Goal: Task Accomplishment & Management: Complete application form

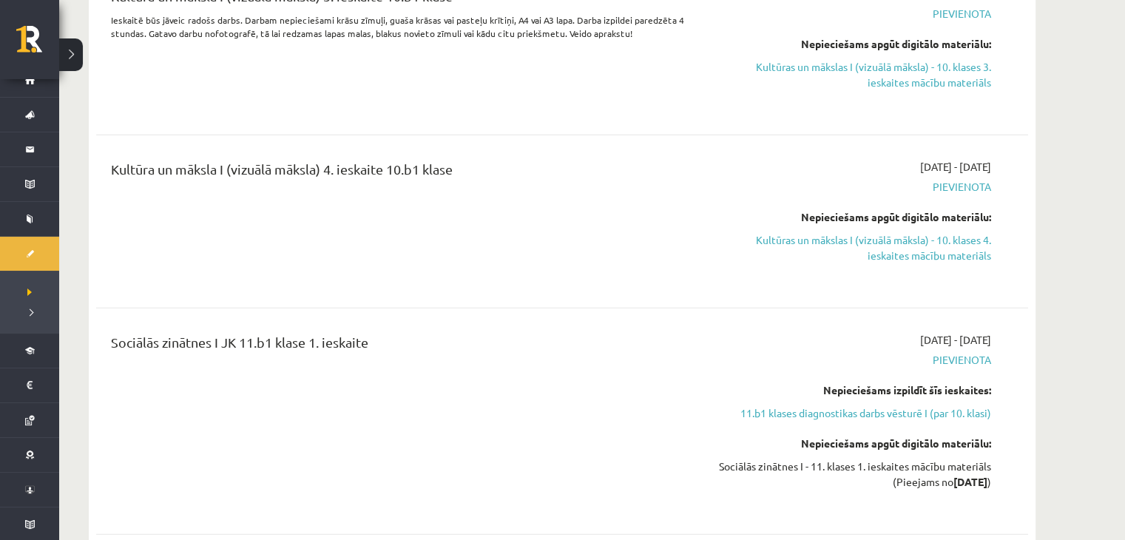
scroll to position [3985, 0]
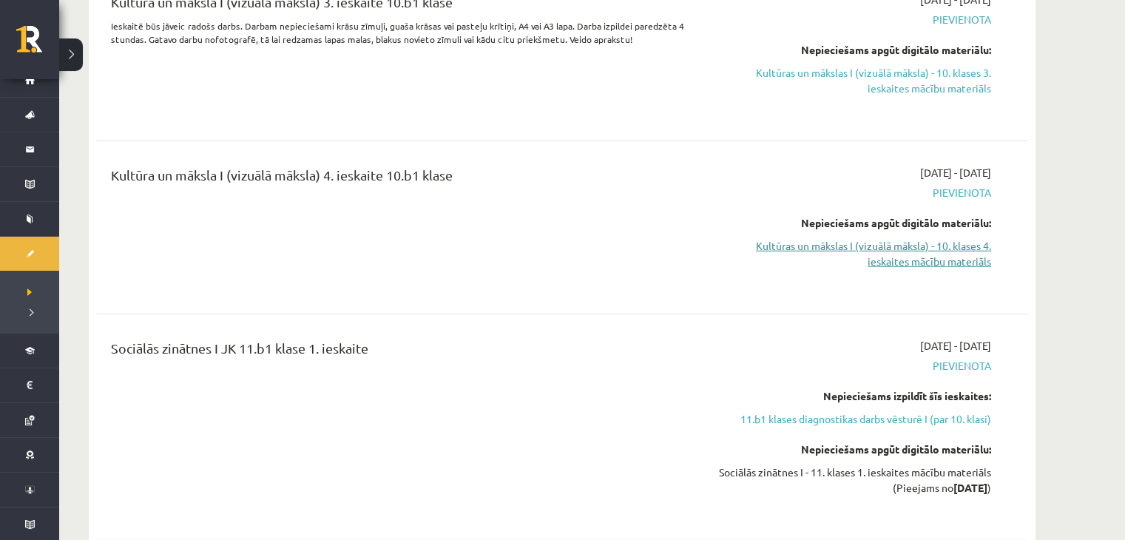
click at [888, 251] on link "Kultūras un mākslas I (vizuālā māksla) - 10. klases 4. ieskaites mācību materiā…" at bounding box center [851, 253] width 279 height 31
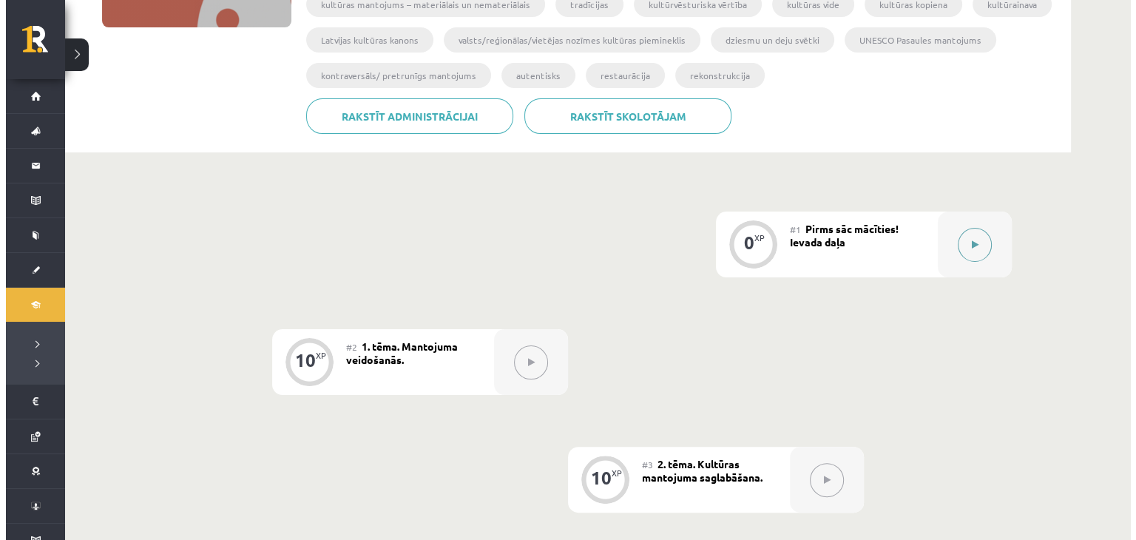
scroll to position [274, 0]
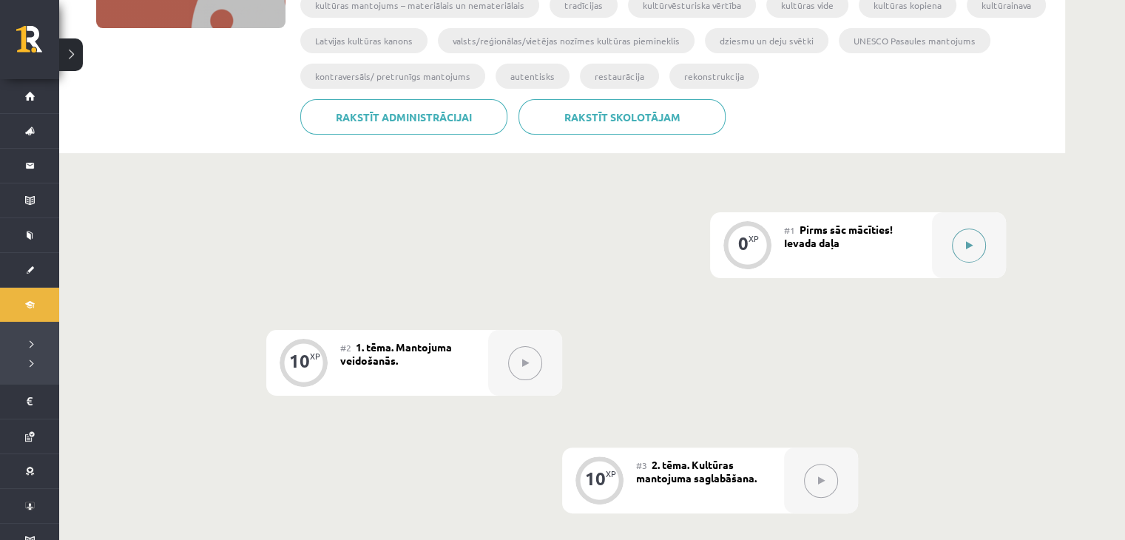
click at [959, 241] on button at bounding box center [969, 246] width 34 height 34
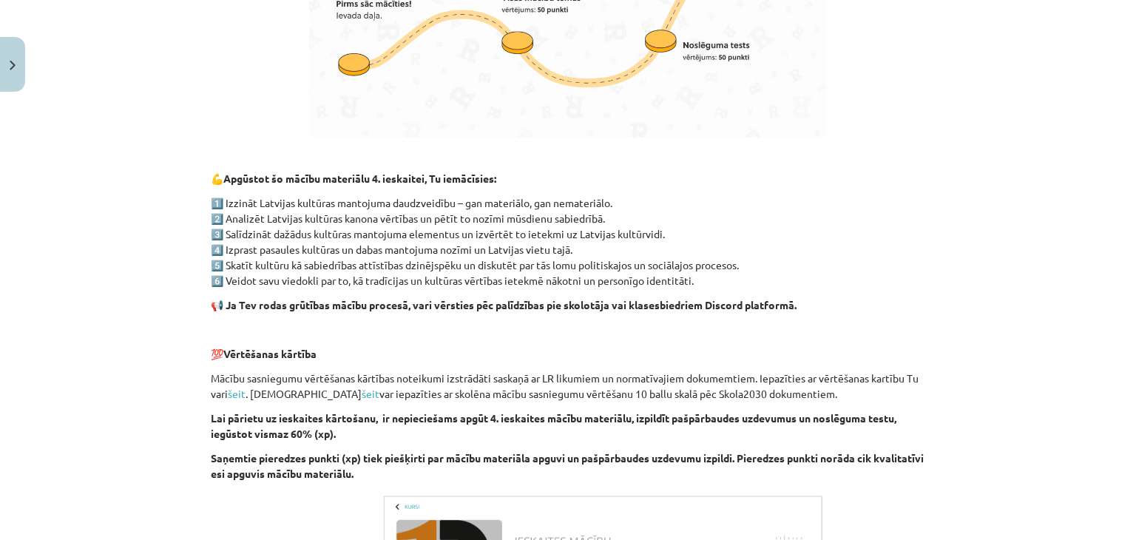
scroll to position [1018, 0]
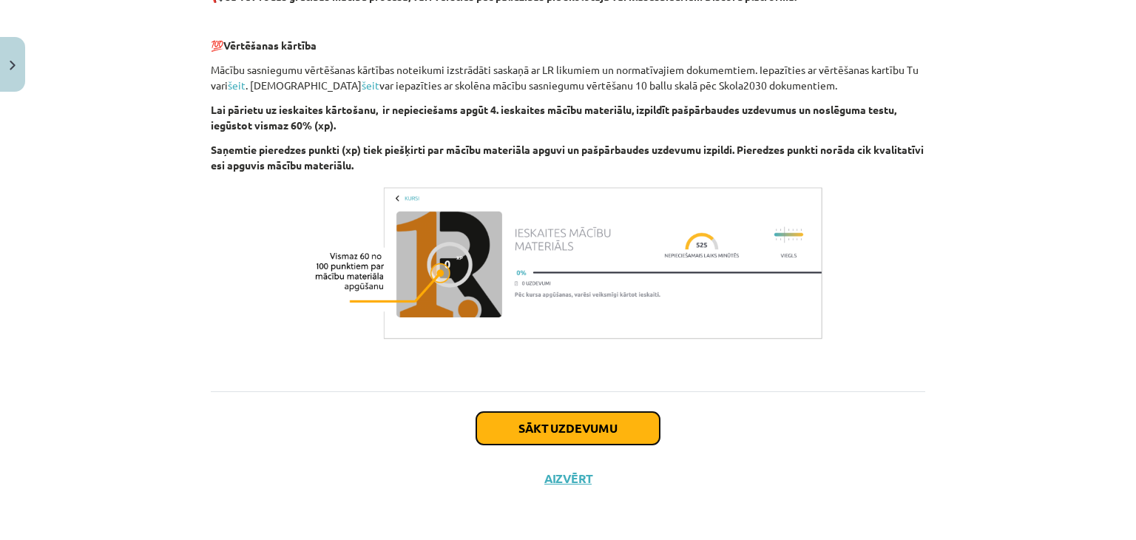
click at [639, 412] on button "Sākt uzdevumu" at bounding box center [567, 428] width 183 height 33
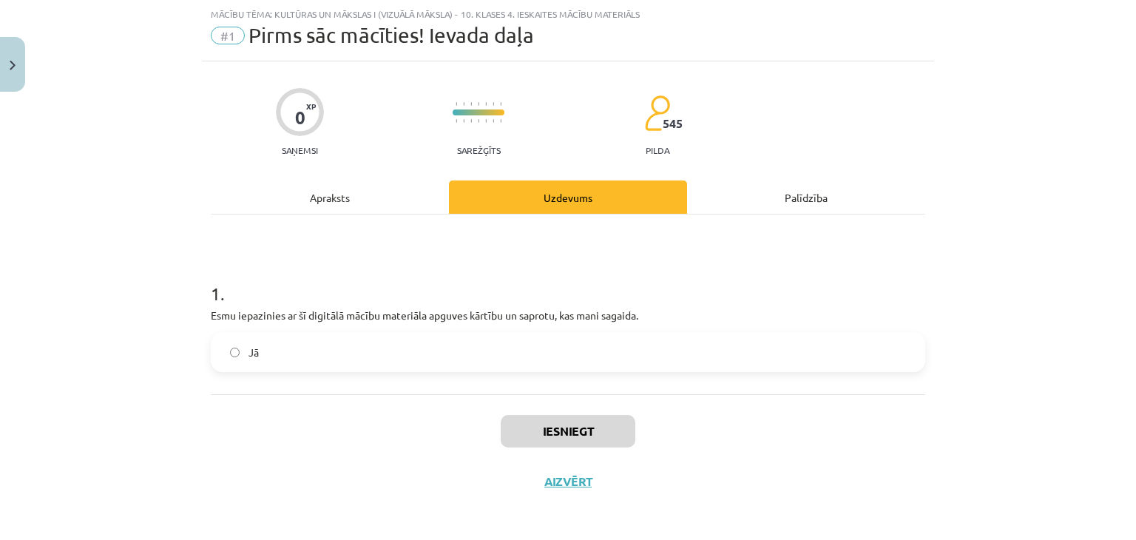
scroll to position [41, 0]
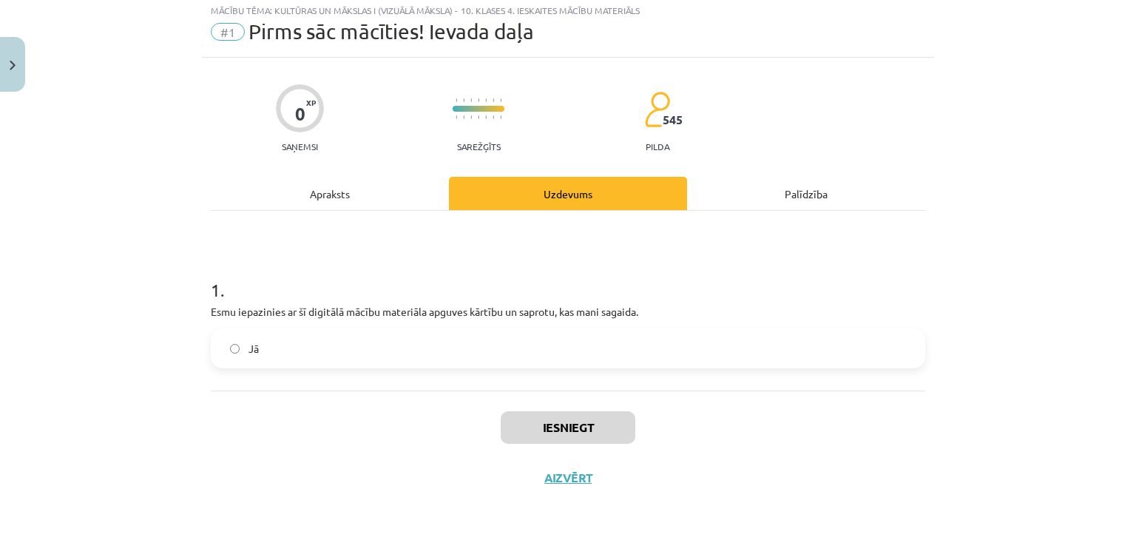
click at [467, 345] on label "Jā" at bounding box center [568, 348] width 712 height 37
click at [575, 421] on button "Iesniegt" at bounding box center [568, 427] width 135 height 33
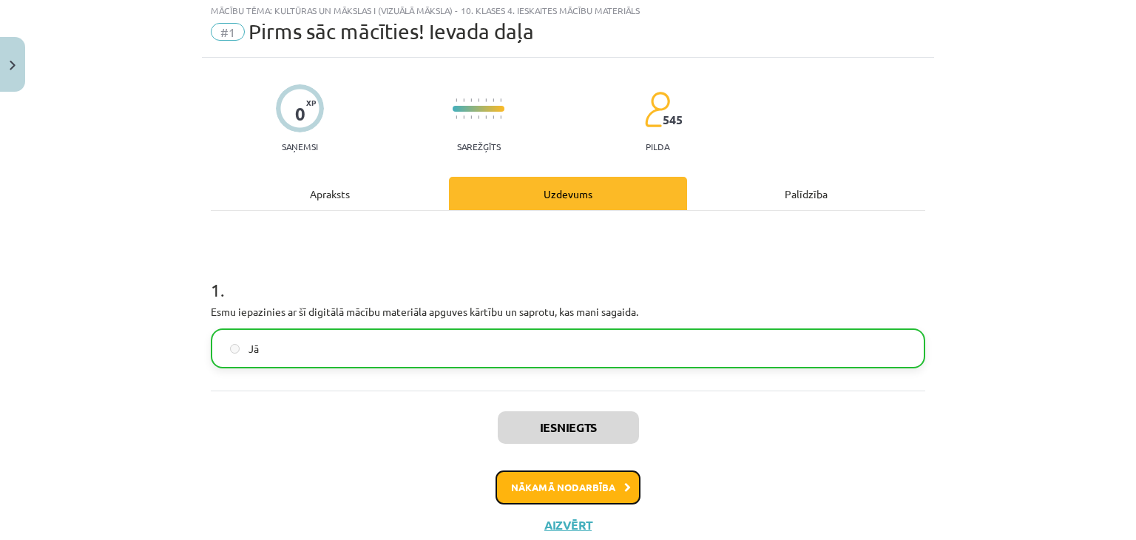
click at [596, 474] on button "Nākamā nodarbība" at bounding box center [568, 487] width 145 height 34
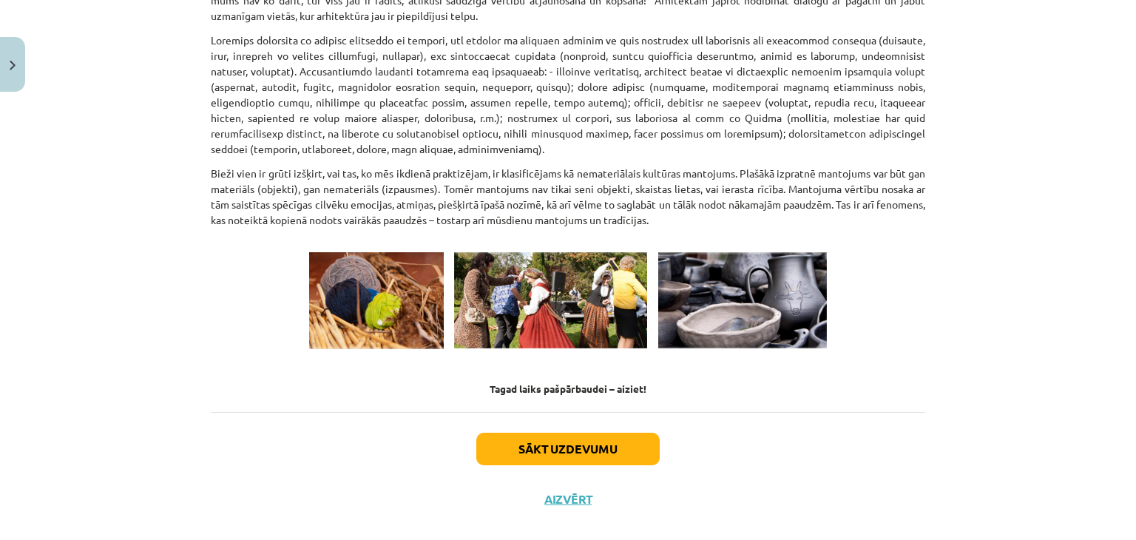
scroll to position [2039, 0]
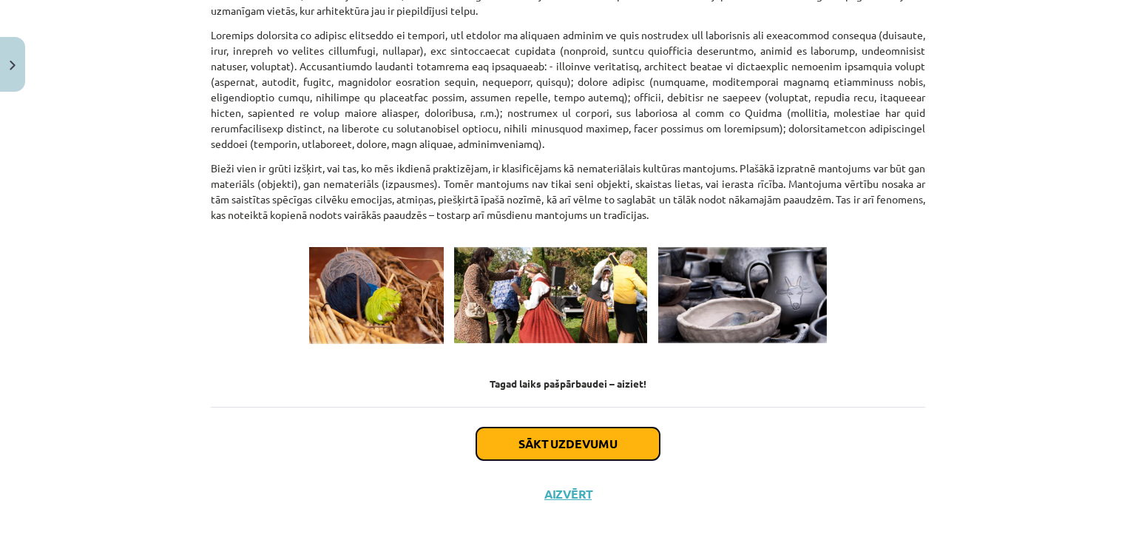
click at [559, 427] on button "Sākt uzdevumu" at bounding box center [567, 443] width 183 height 33
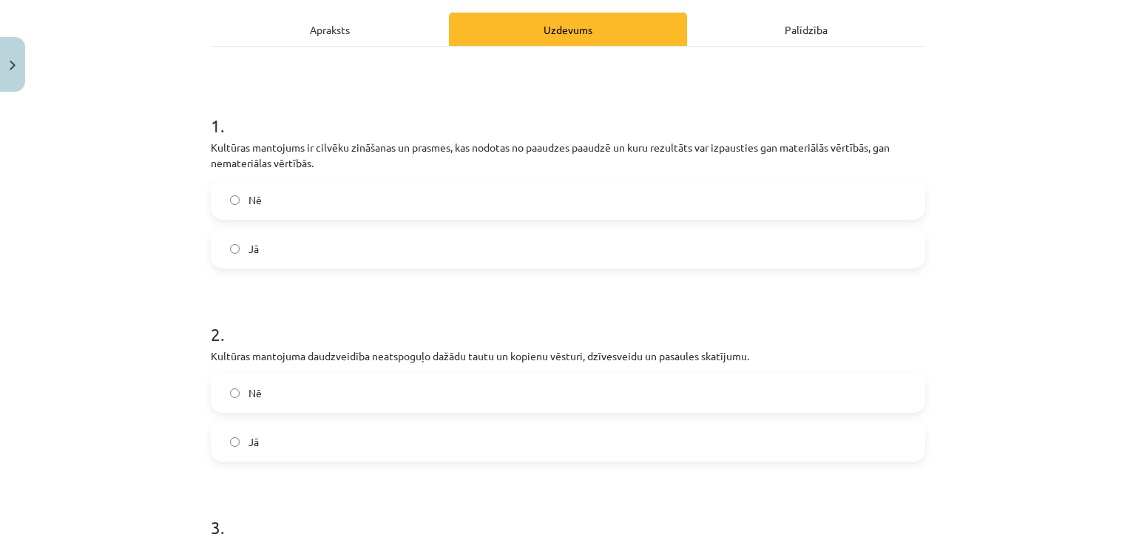
scroll to position [37, 0]
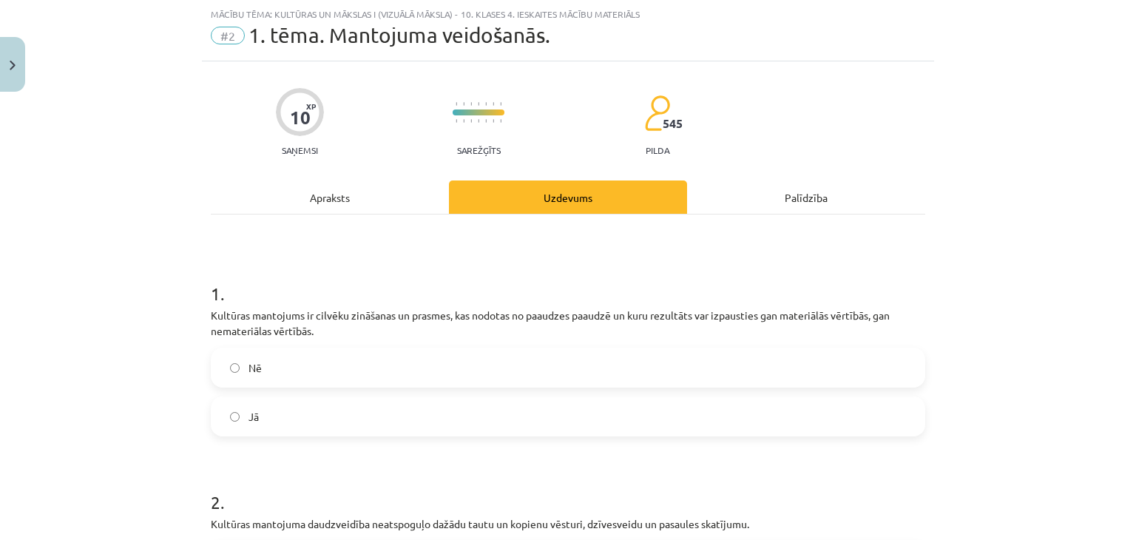
click at [484, 433] on label "Jā" at bounding box center [568, 416] width 712 height 37
click at [481, 351] on label "Nē" at bounding box center [568, 367] width 712 height 37
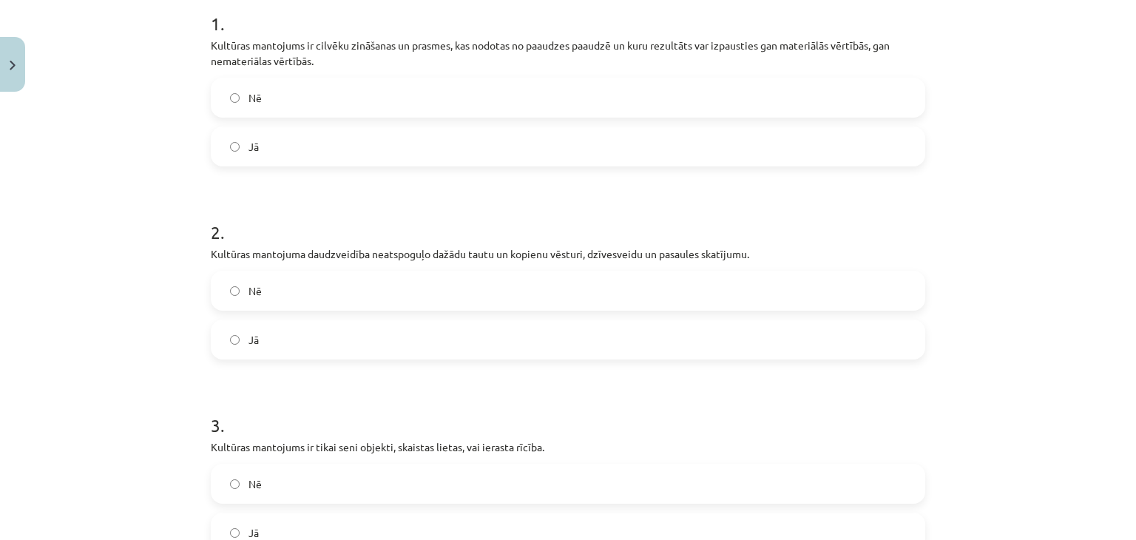
scroll to position [313, 0]
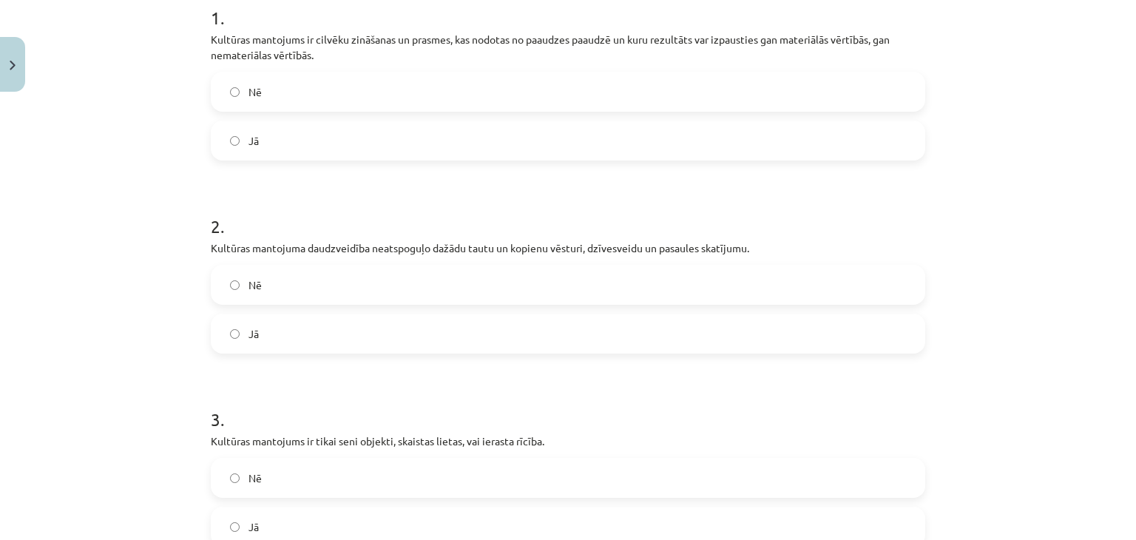
click at [468, 340] on label "Jā" at bounding box center [568, 333] width 712 height 37
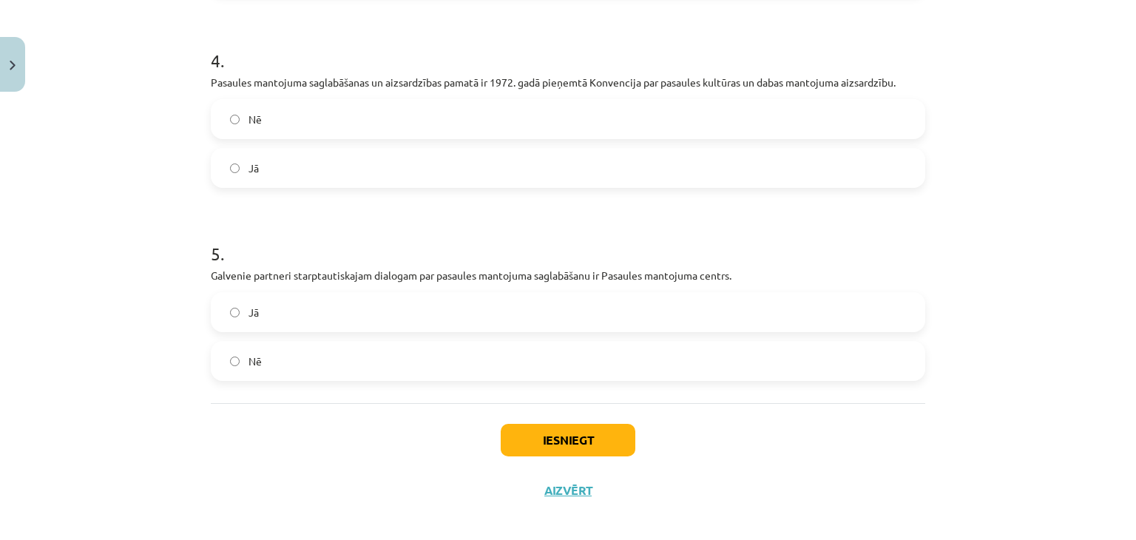
scroll to position [876, 0]
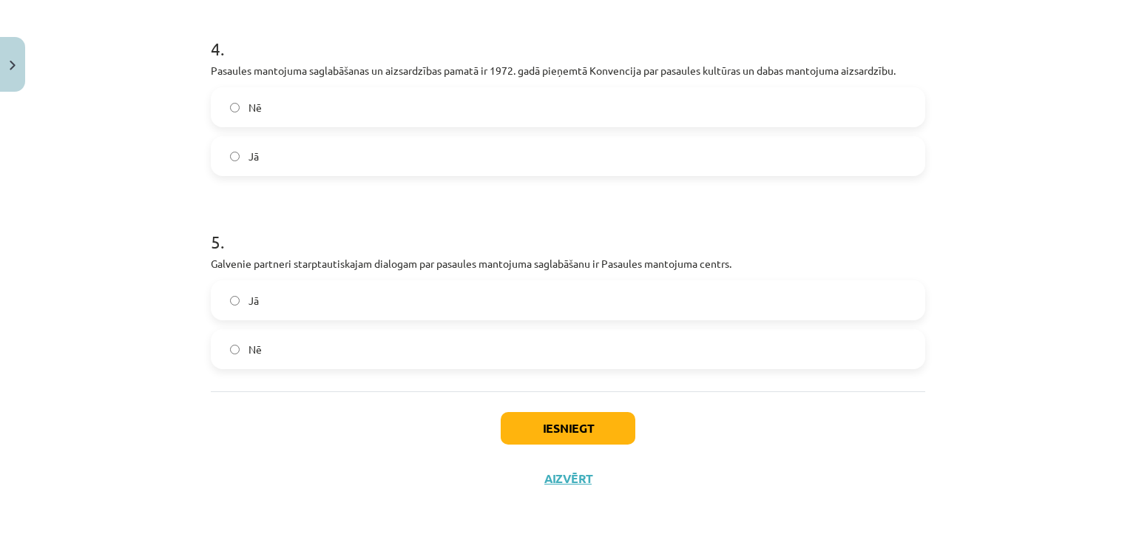
click at [419, 172] on label "Jā" at bounding box center [568, 156] width 712 height 37
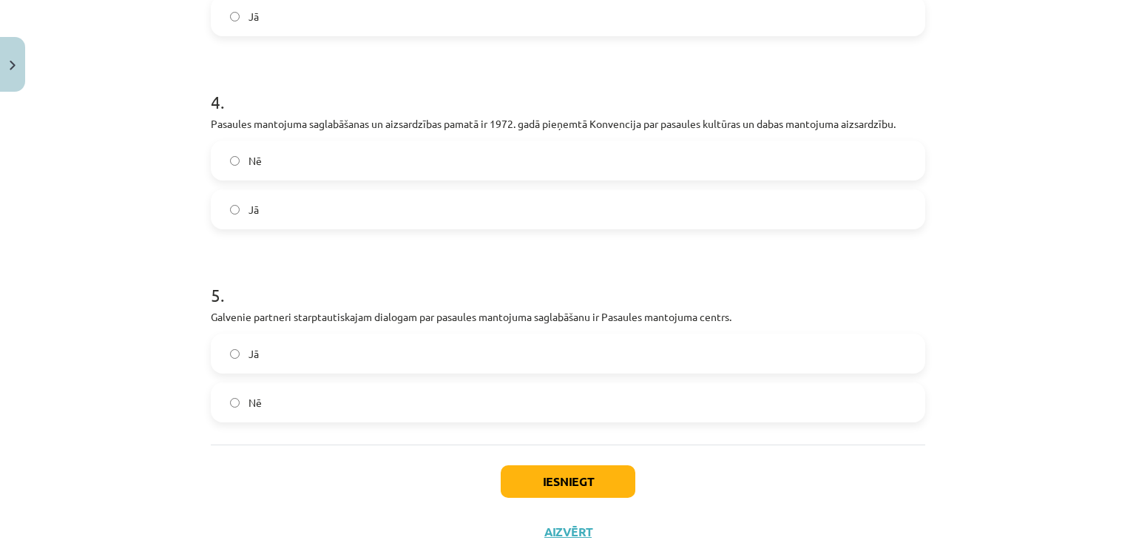
scroll to position [824, 0]
click at [384, 378] on div "Jā Nē" at bounding box center [568, 377] width 714 height 89
click at [399, 359] on label "Jā" at bounding box center [568, 352] width 712 height 37
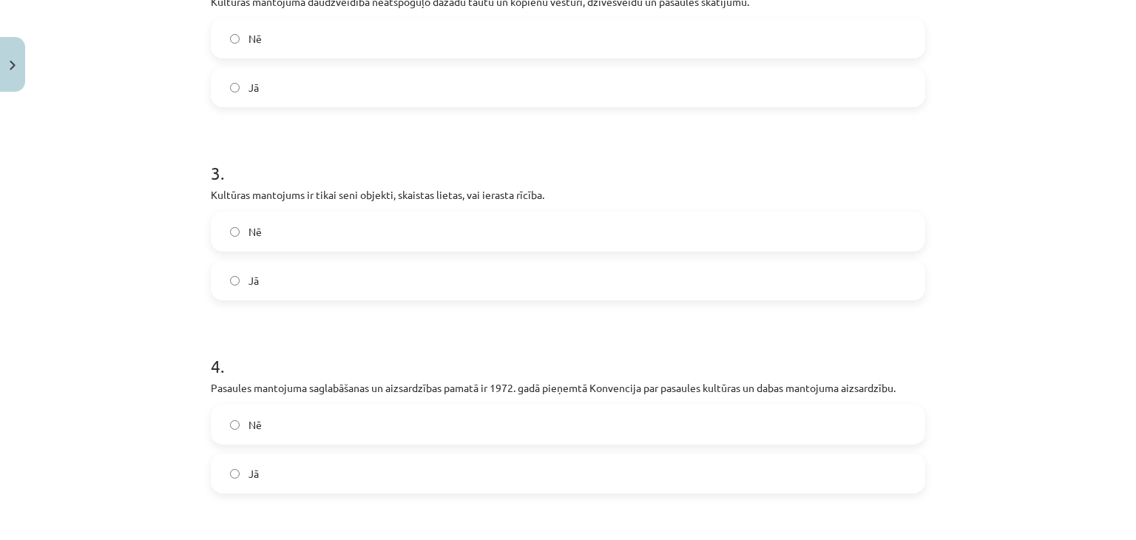
scroll to position [519, 0]
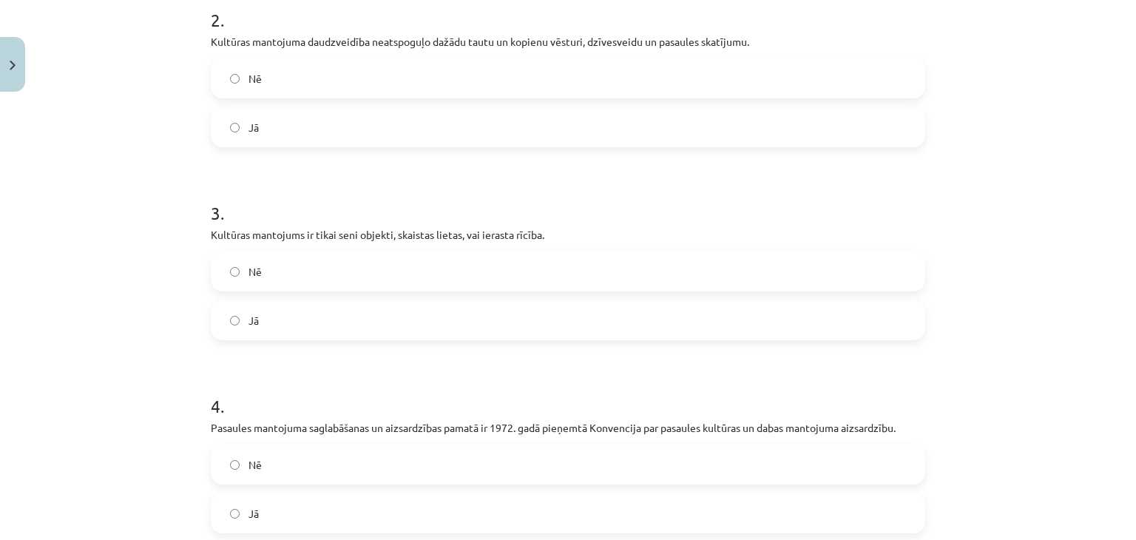
click at [486, 268] on label "Nē" at bounding box center [568, 271] width 712 height 37
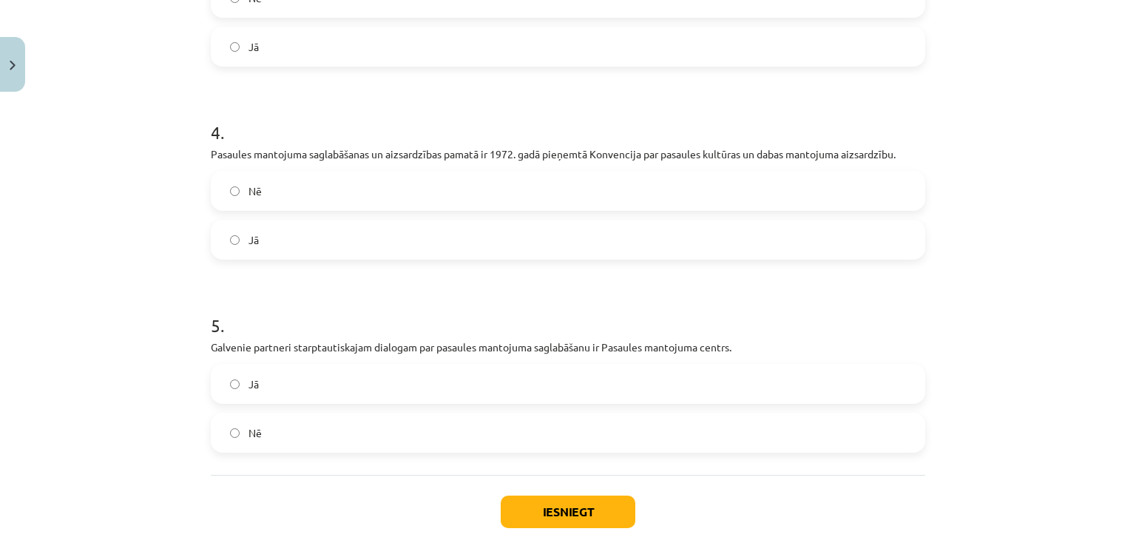
scroll to position [876, 0]
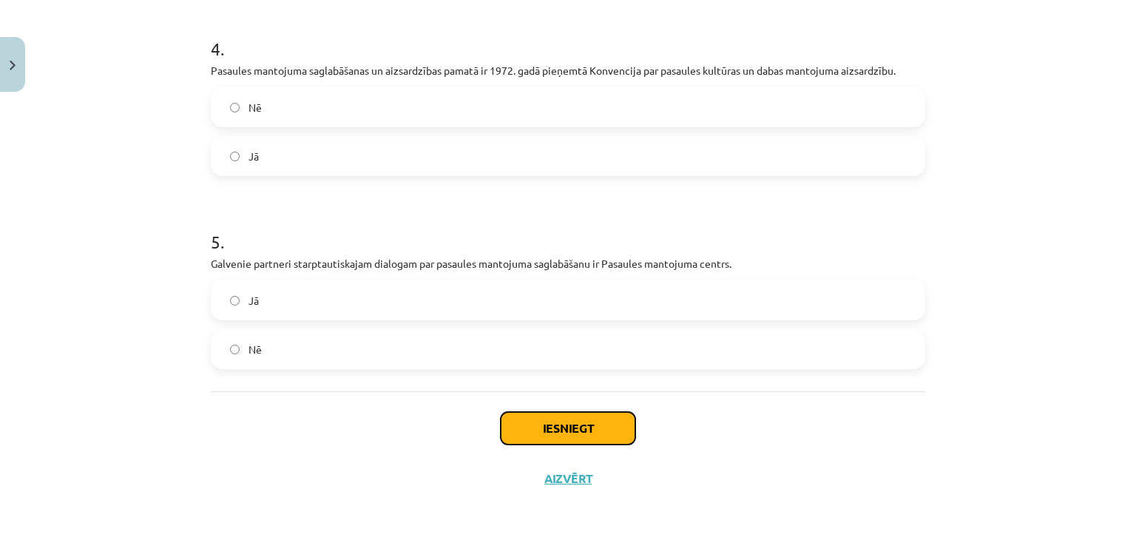
click at [544, 427] on button "Iesniegt" at bounding box center [568, 428] width 135 height 33
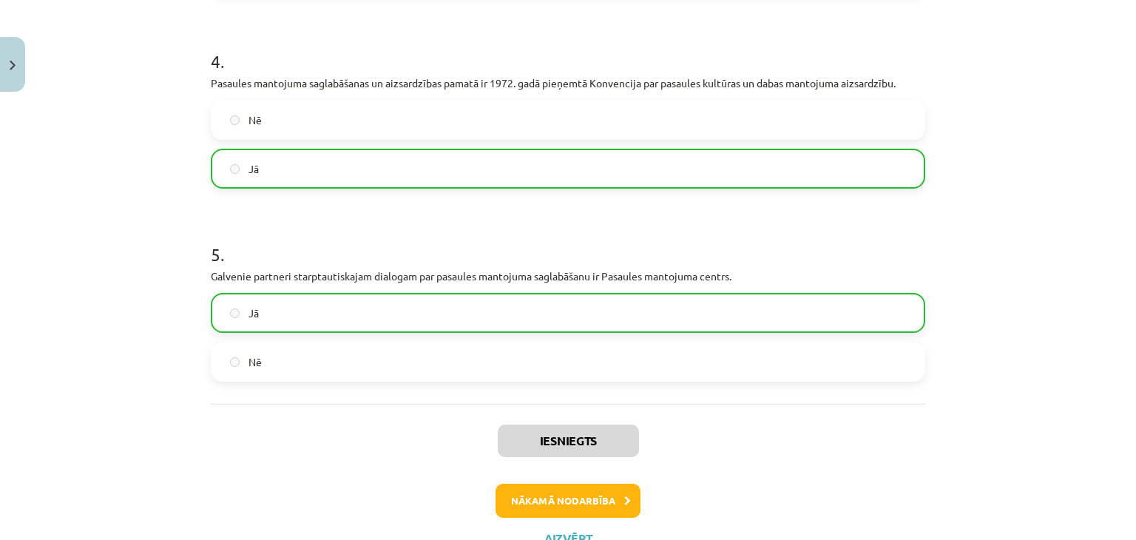
scroll to position [923, 0]
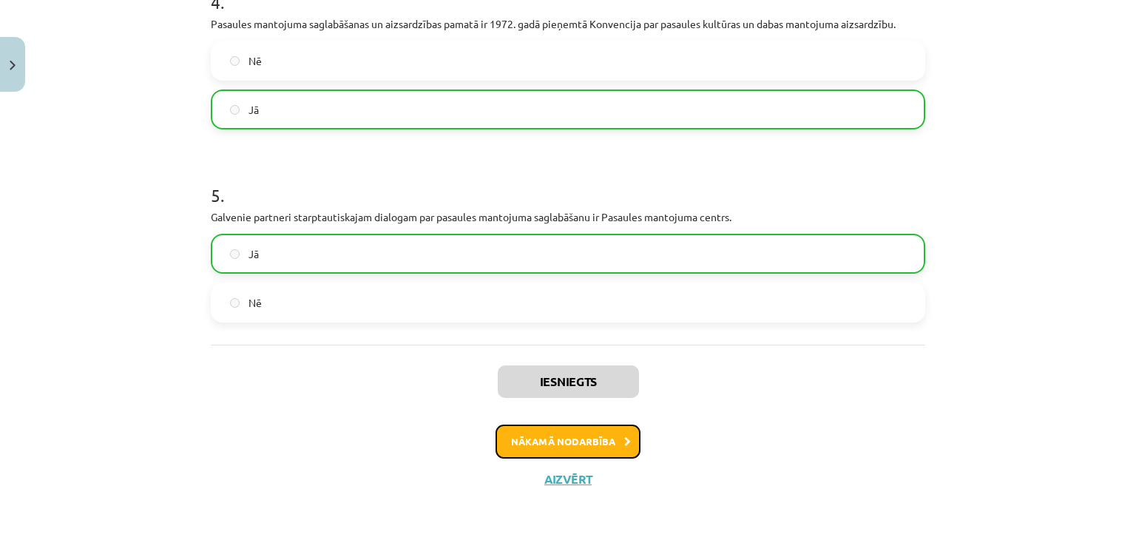
click at [577, 436] on button "Nākamā nodarbība" at bounding box center [568, 442] width 145 height 34
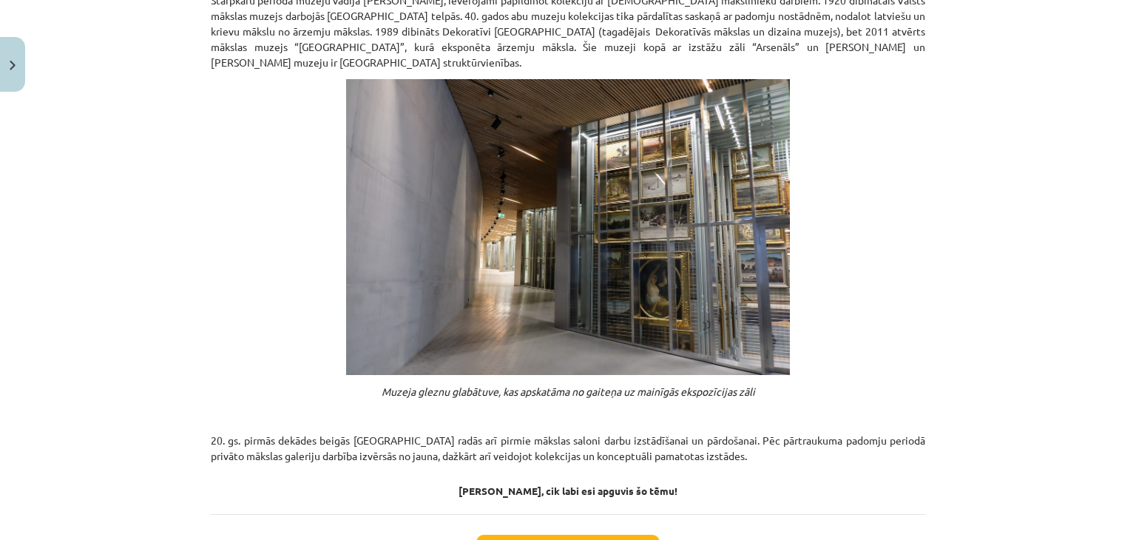
scroll to position [1058, 0]
click at [567, 534] on button "Sākt uzdevumu" at bounding box center [567, 550] width 183 height 33
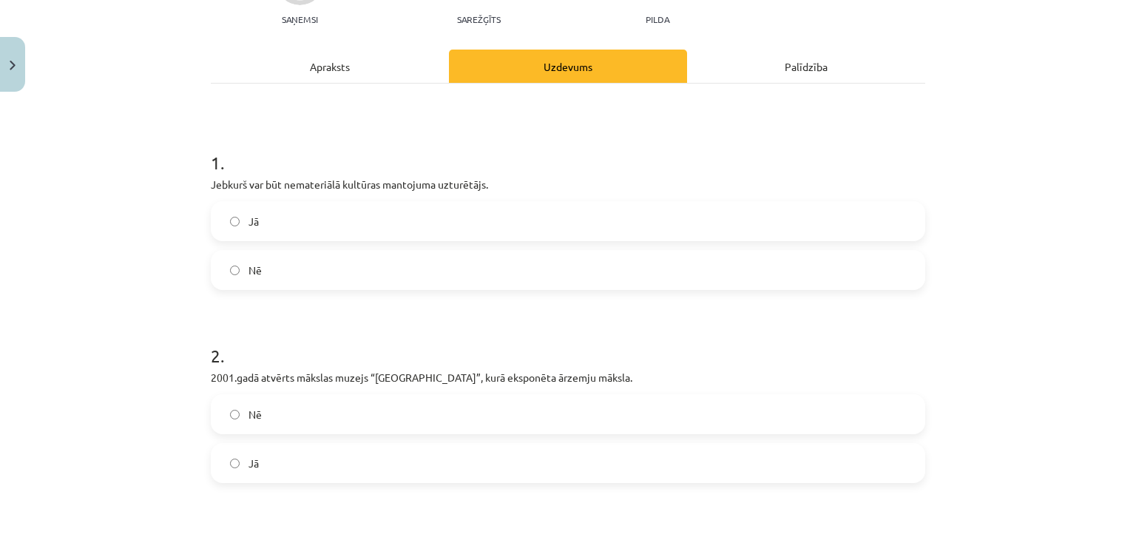
scroll to position [37, 0]
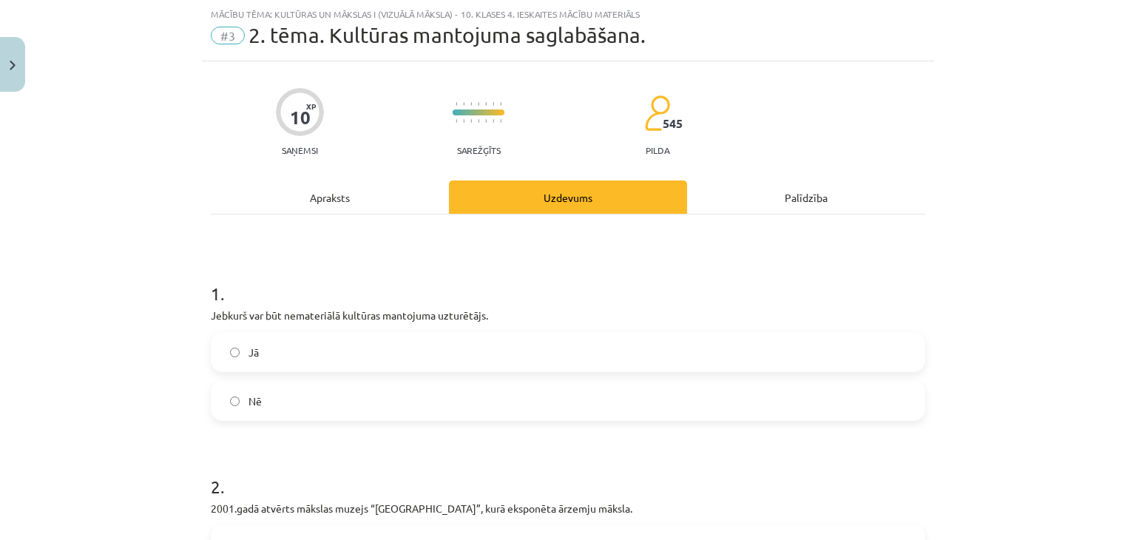
click at [477, 342] on label "Jā" at bounding box center [568, 352] width 712 height 37
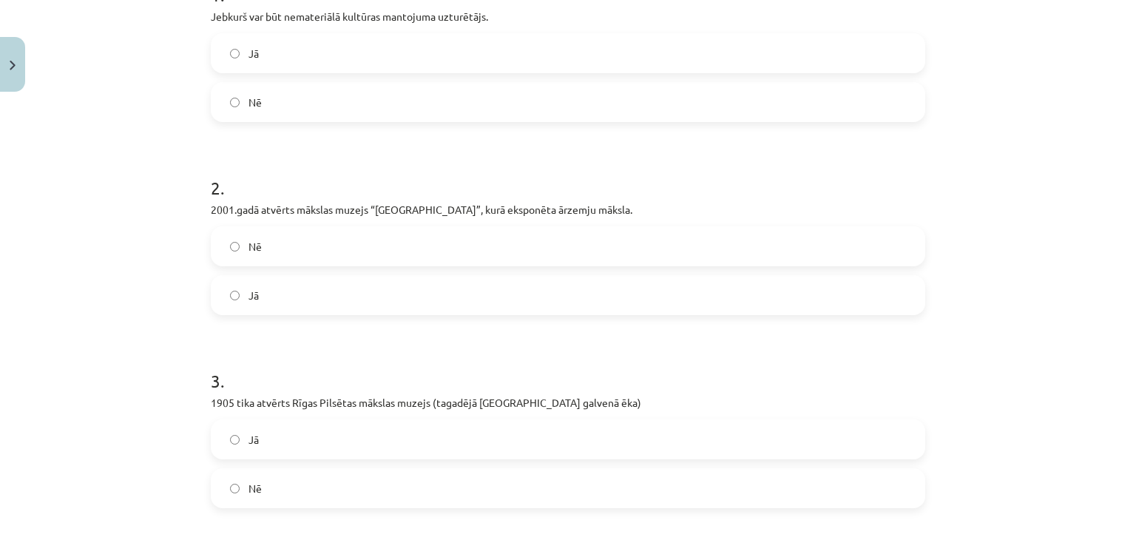
scroll to position [341, 0]
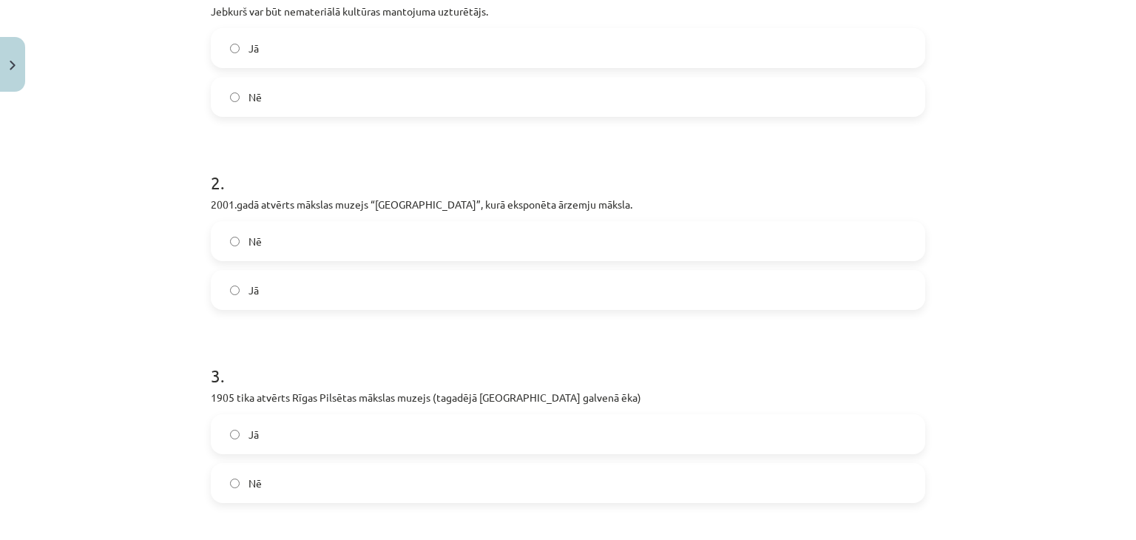
click at [439, 254] on label "Nē" at bounding box center [568, 241] width 712 height 37
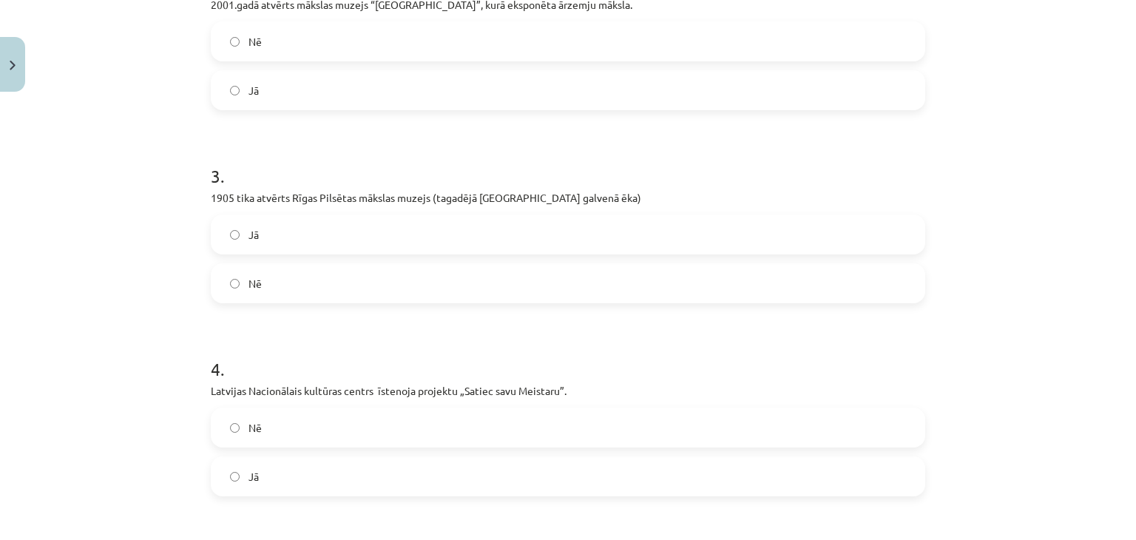
scroll to position [550, 0]
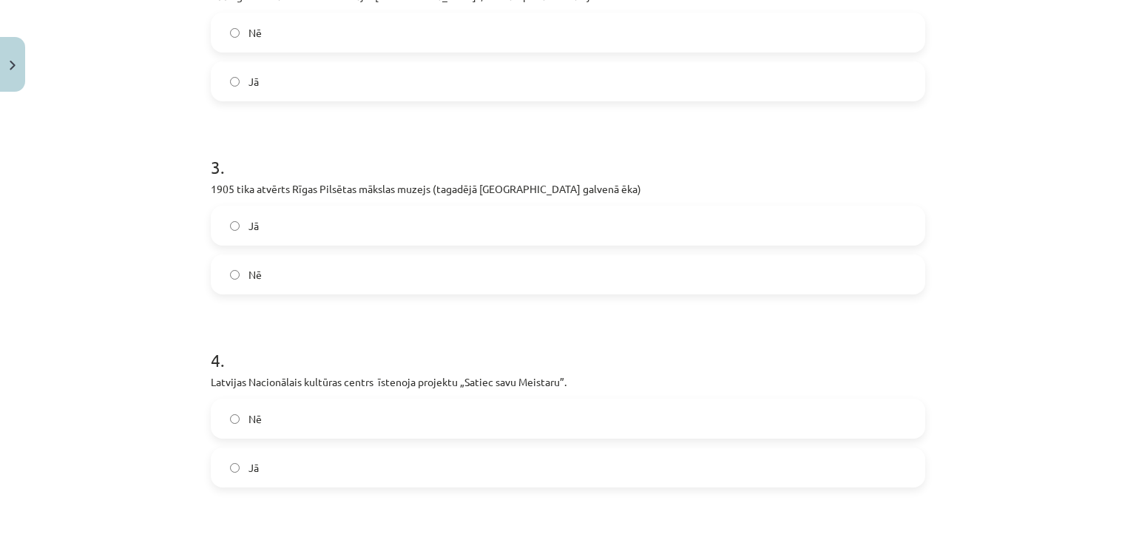
click at [385, 211] on label "Jā" at bounding box center [568, 225] width 712 height 37
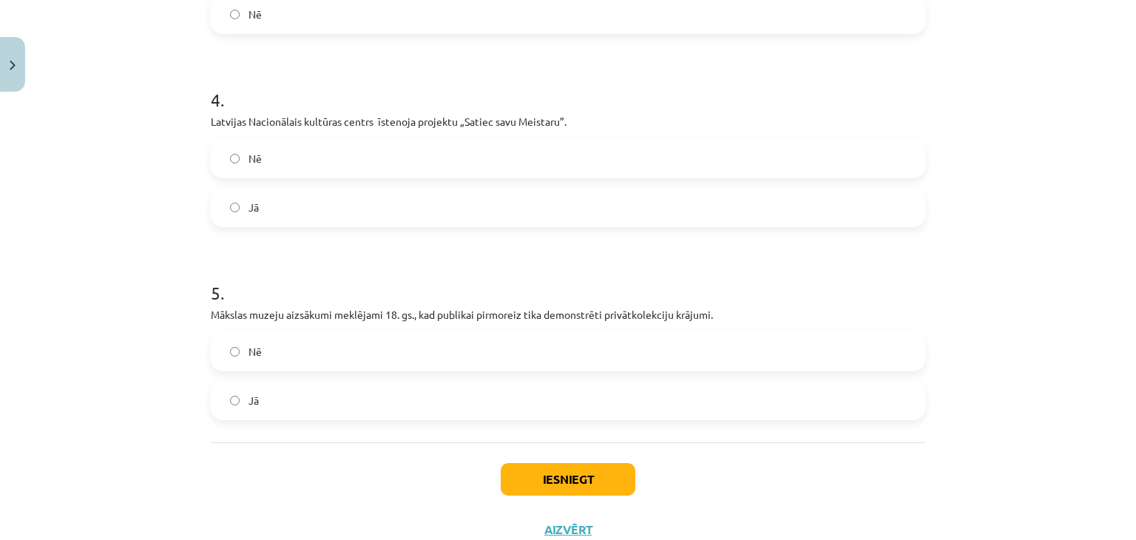
scroll to position [811, 0]
click at [370, 198] on label "Jā" at bounding box center [568, 206] width 712 height 37
click at [444, 399] on label "Jā" at bounding box center [568, 399] width 712 height 37
click at [554, 489] on button "Iesniegt" at bounding box center [568, 478] width 135 height 33
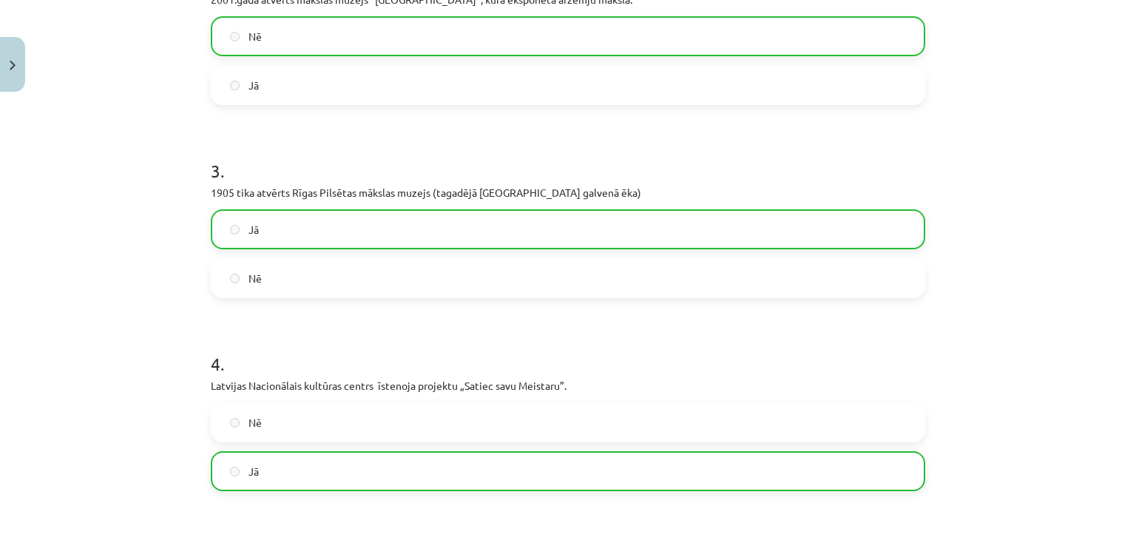
scroll to position [908, 0]
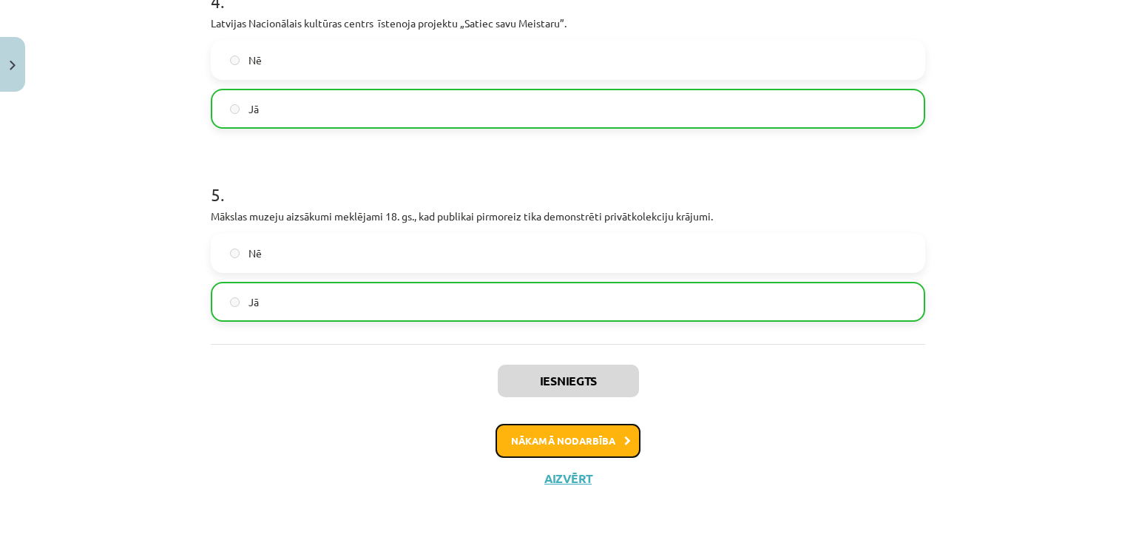
click at [572, 433] on button "Nākamā nodarbība" at bounding box center [568, 441] width 145 height 34
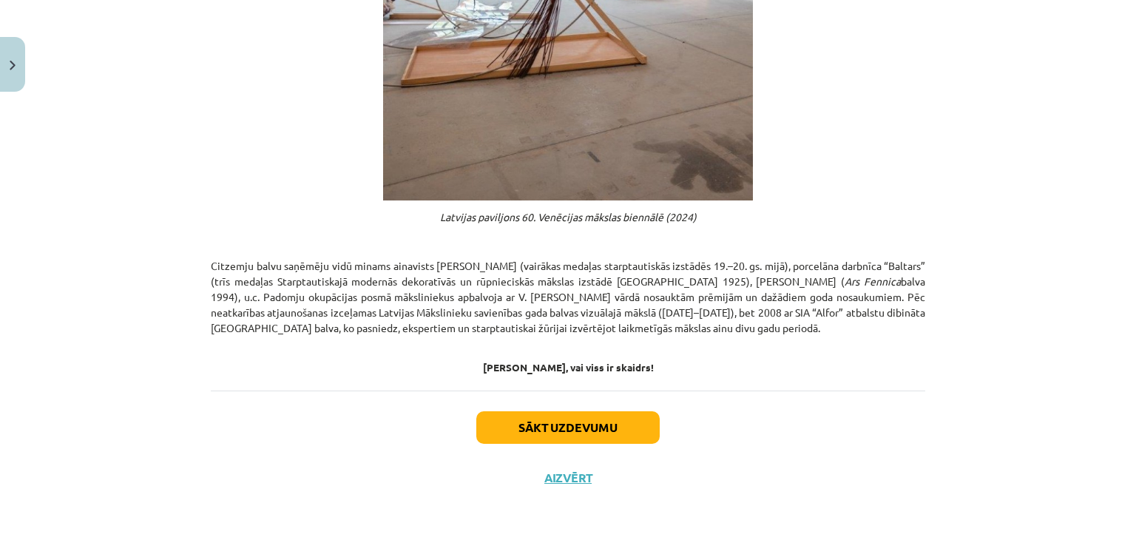
scroll to position [788, 0]
click at [572, 433] on button "Sākt uzdevumu" at bounding box center [567, 427] width 183 height 33
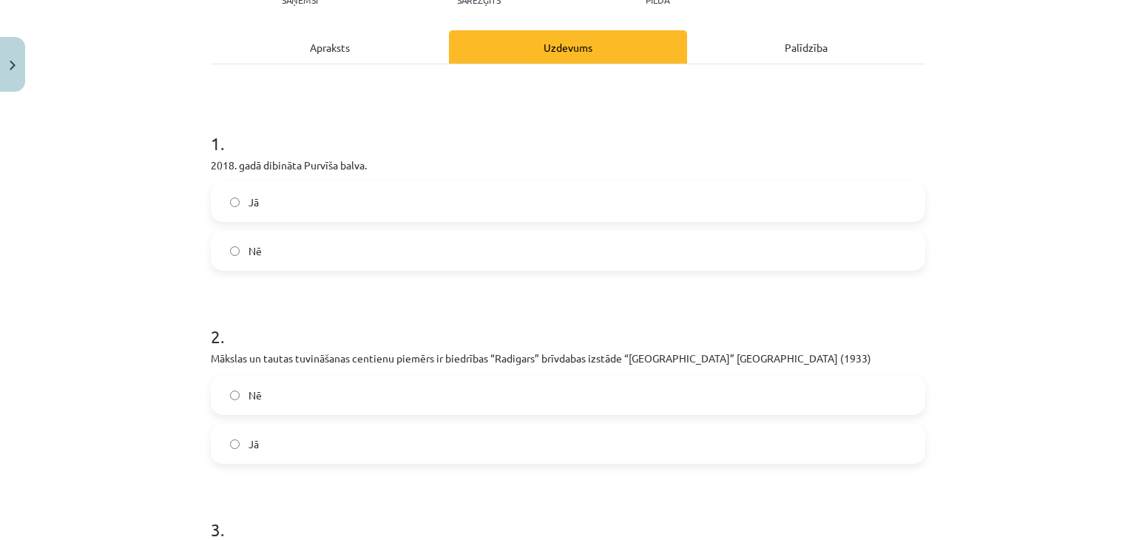
scroll to position [203, 0]
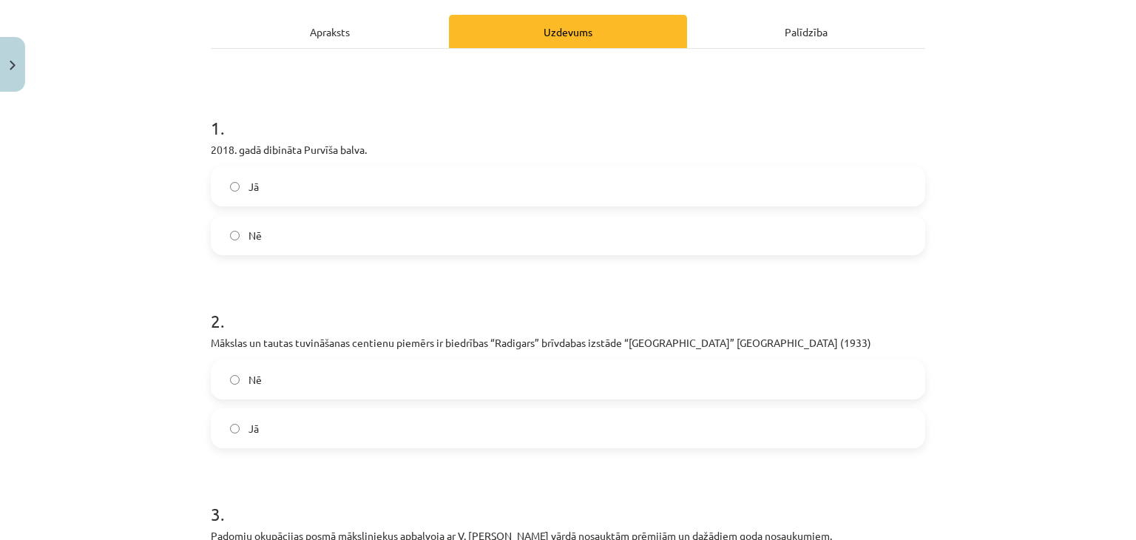
click at [380, 254] on label "Nē" at bounding box center [568, 235] width 712 height 37
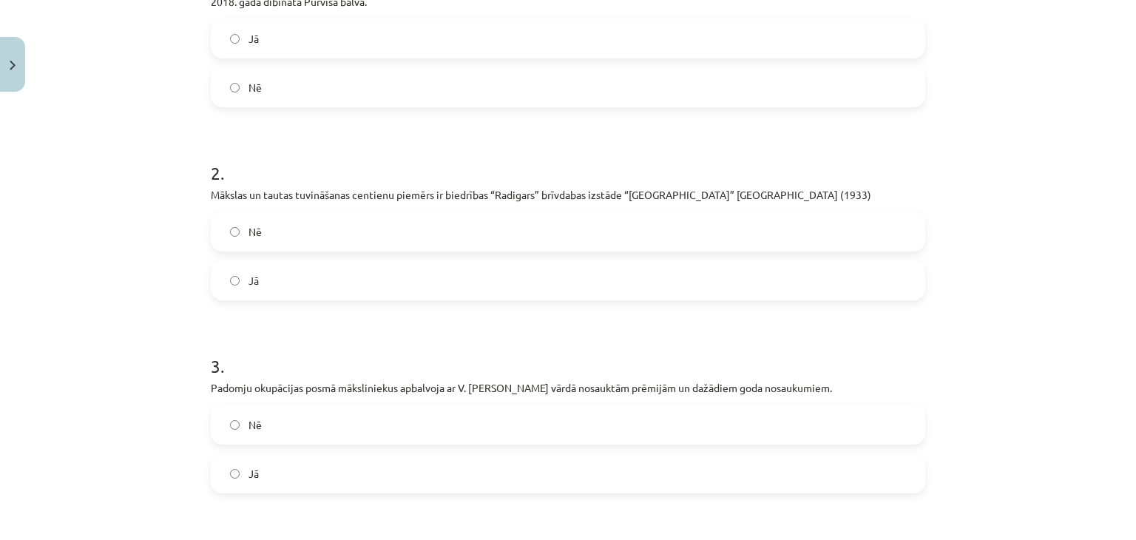
scroll to position [351, 0]
click at [413, 297] on label "Jā" at bounding box center [568, 279] width 712 height 37
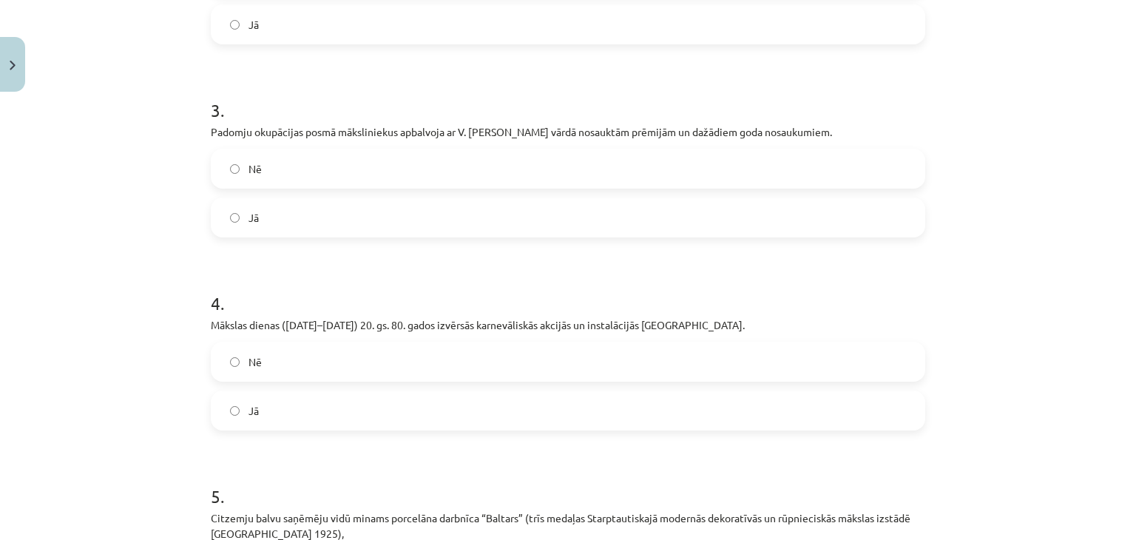
scroll to position [620, 0]
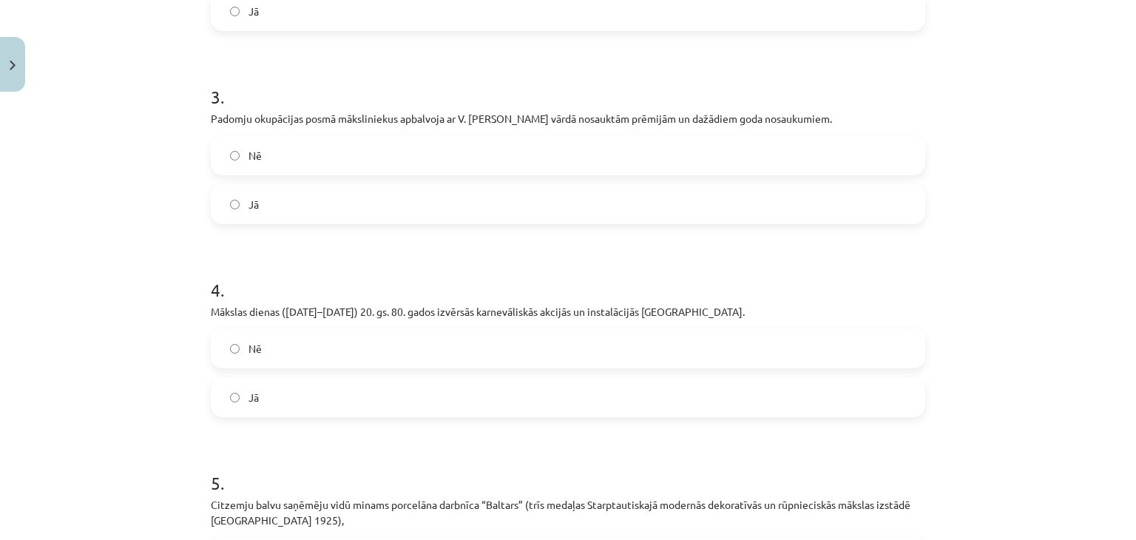
click at [531, 223] on label "Jā" at bounding box center [568, 204] width 712 height 37
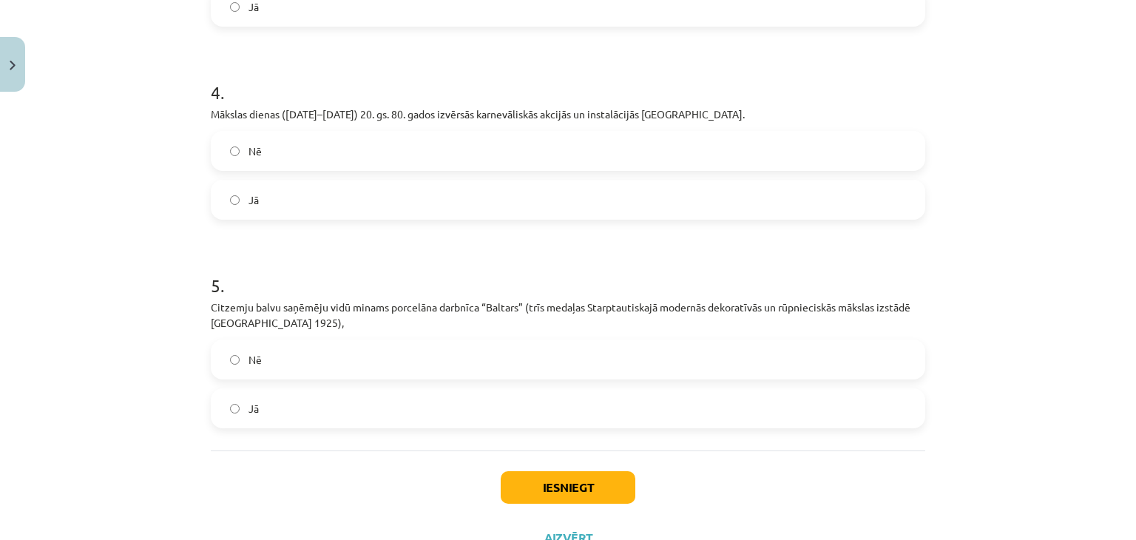
scroll to position [819, 0]
click at [470, 217] on label "Jā" at bounding box center [568, 198] width 712 height 37
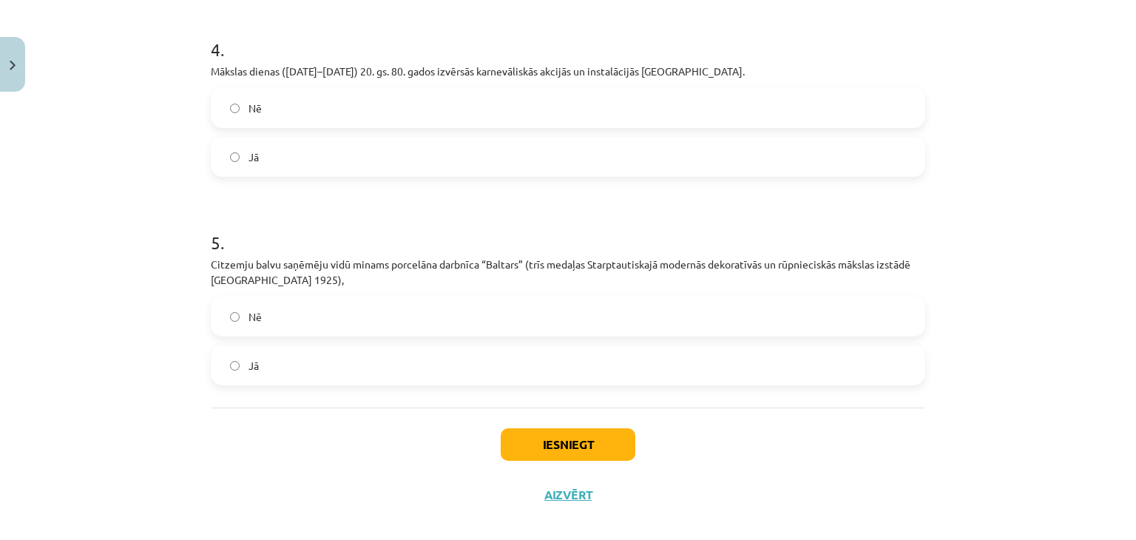
scroll to position [900, 0]
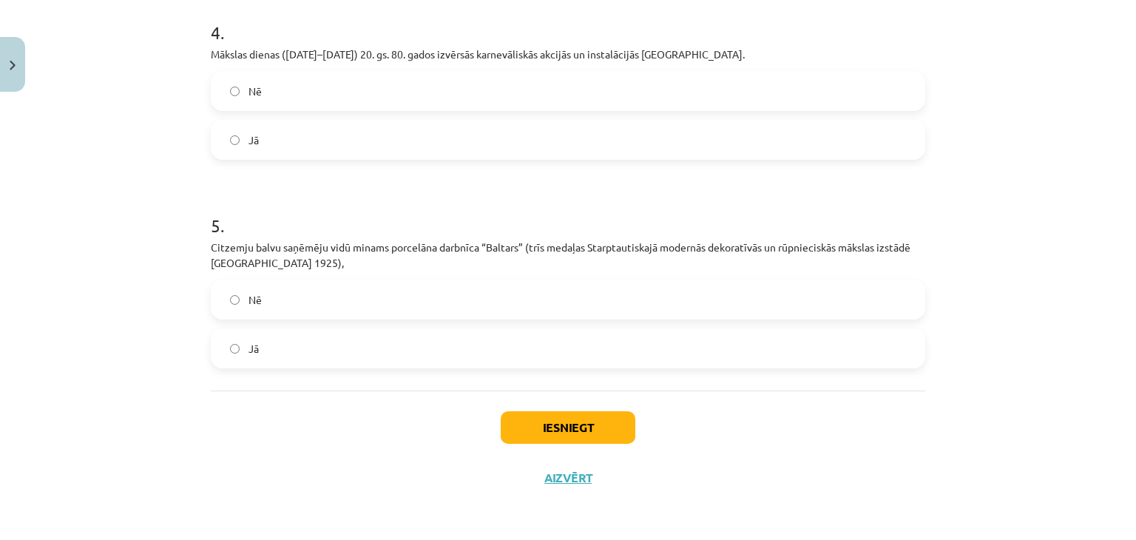
click at [460, 362] on label "Jā" at bounding box center [568, 348] width 712 height 37
click at [547, 415] on button "Iesniegt" at bounding box center [568, 427] width 135 height 33
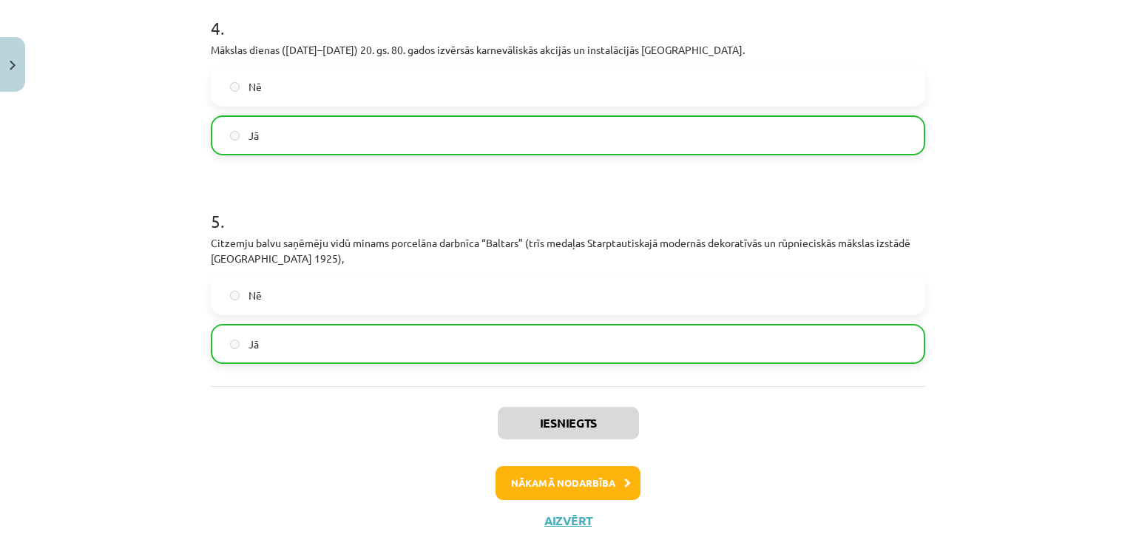
scroll to position [947, 0]
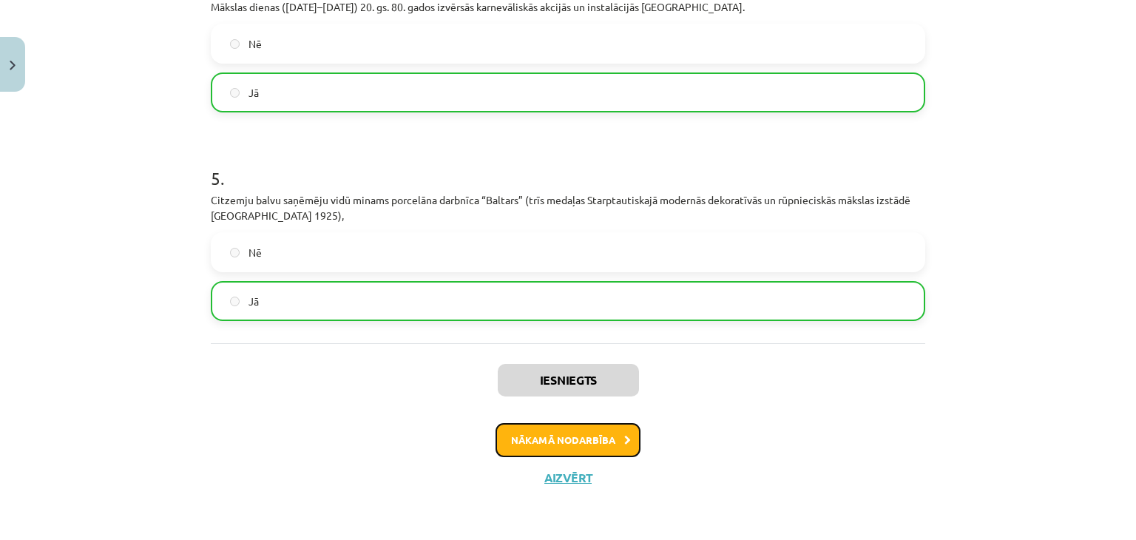
click at [564, 439] on button "Nākamā nodarbība" at bounding box center [568, 440] width 145 height 34
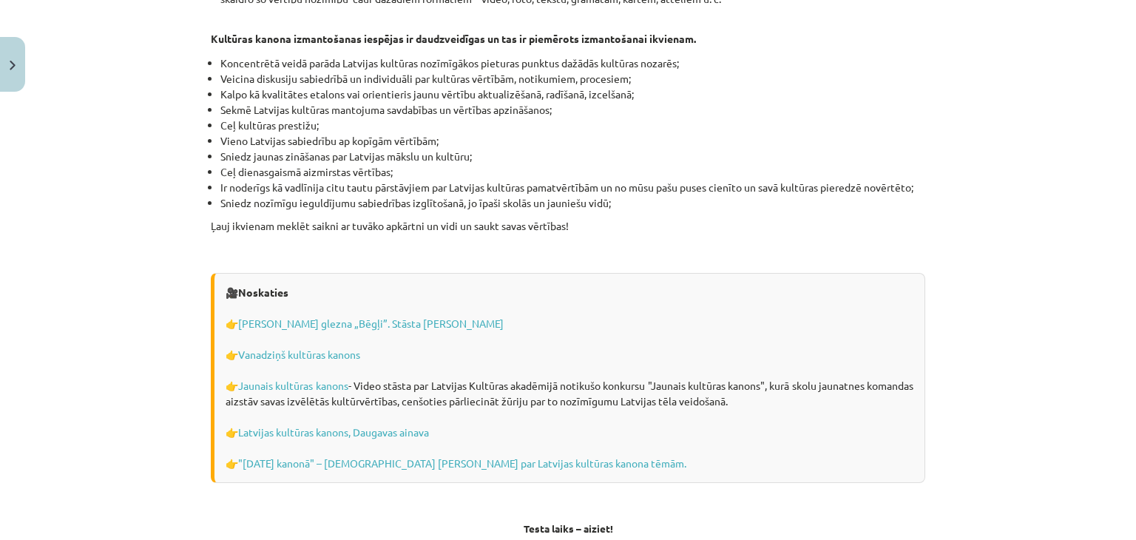
scroll to position [4216, 0]
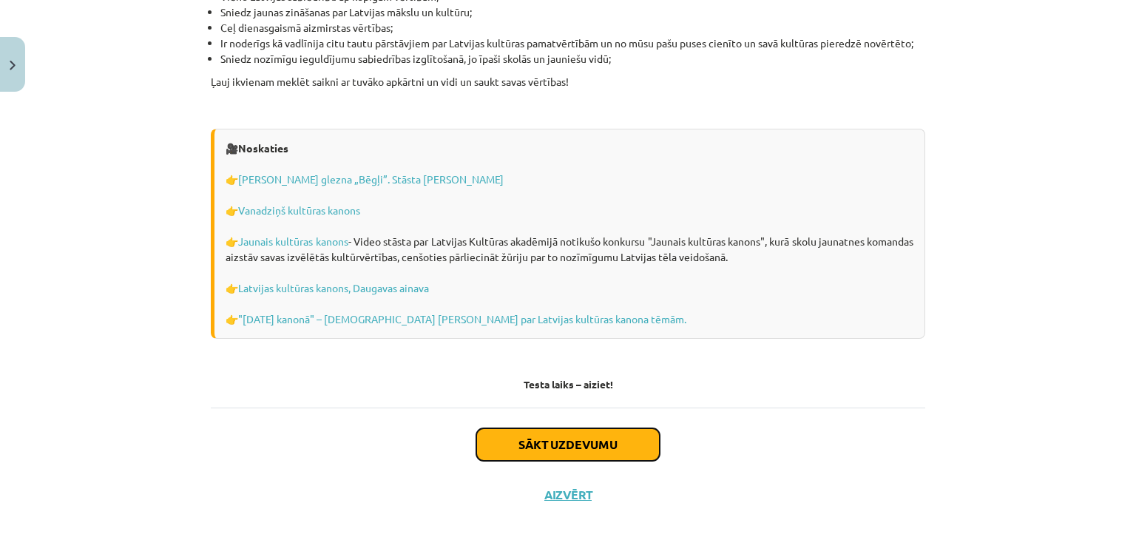
click at [589, 428] on button "Sākt uzdevumu" at bounding box center [567, 444] width 183 height 33
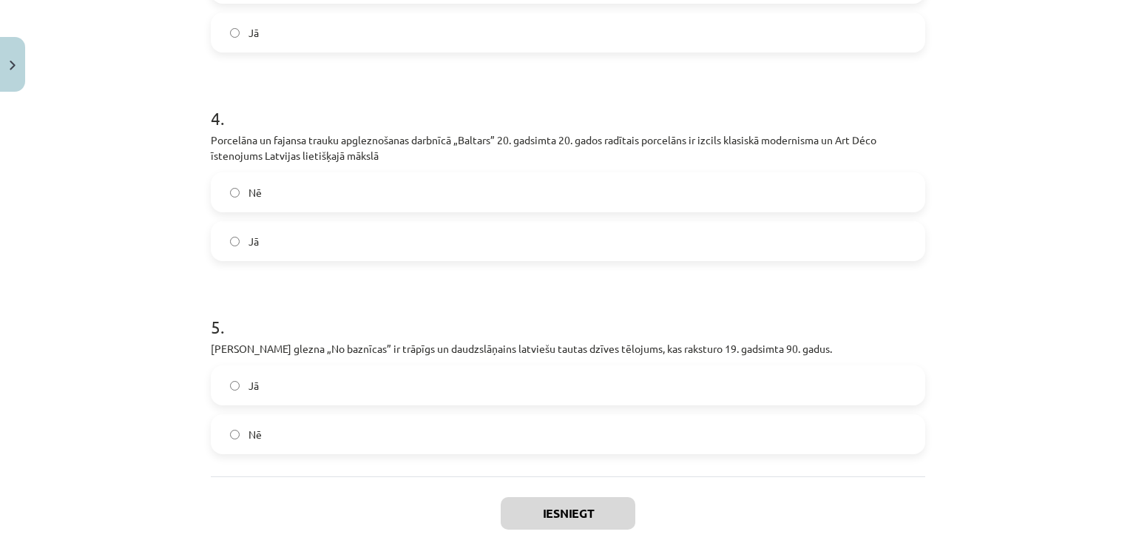
scroll to position [792, 0]
click at [574, 373] on label "Jā" at bounding box center [568, 384] width 712 height 37
click at [464, 237] on label "Jā" at bounding box center [568, 240] width 712 height 37
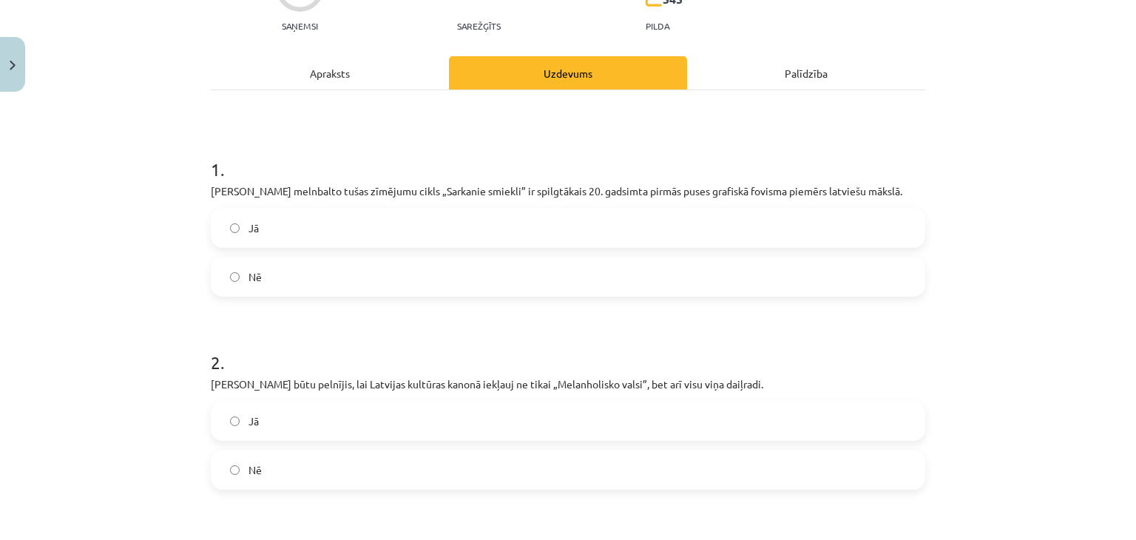
scroll to position [197, 0]
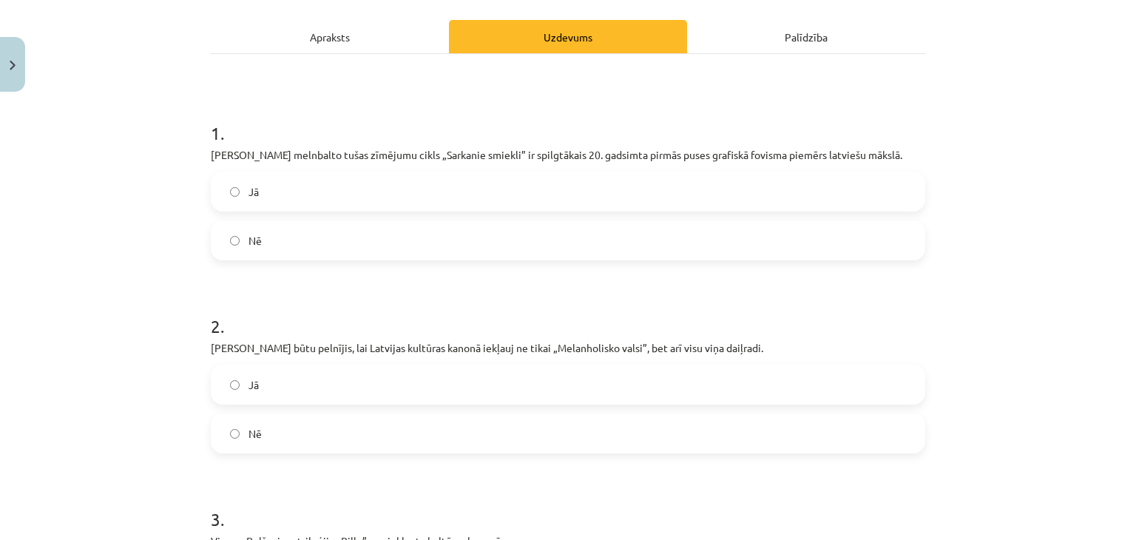
click at [365, 241] on label "Nē" at bounding box center [568, 240] width 712 height 37
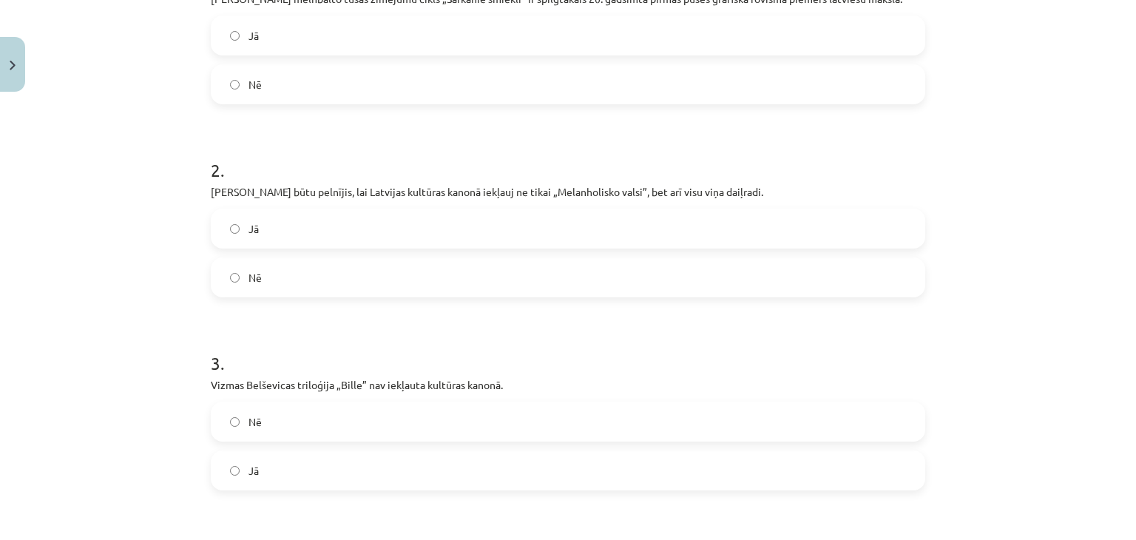
scroll to position [362, 0]
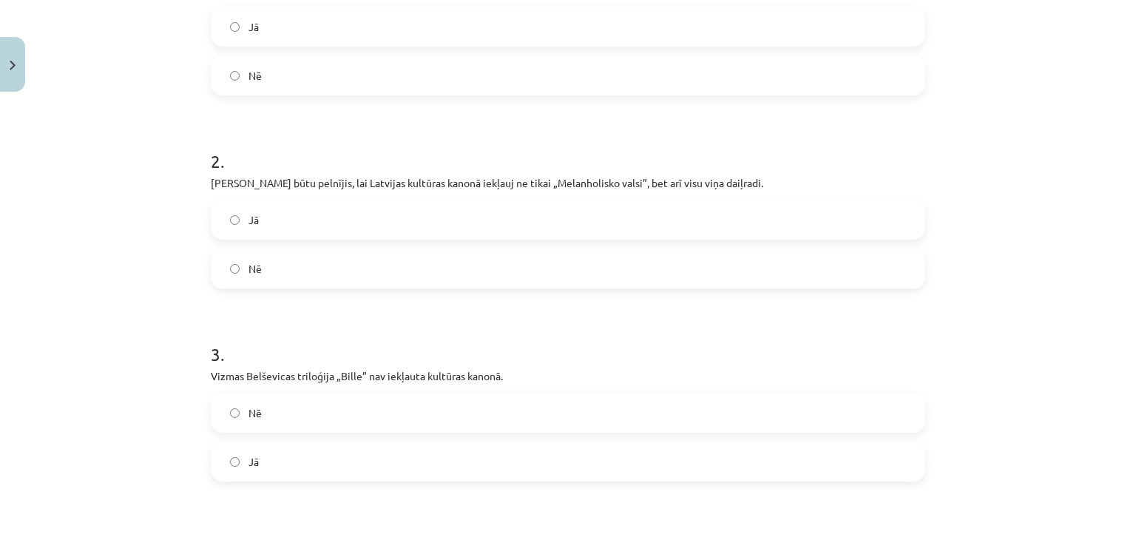
click at [561, 209] on label "Jā" at bounding box center [568, 219] width 712 height 37
click at [378, 422] on label "Nē" at bounding box center [568, 412] width 712 height 37
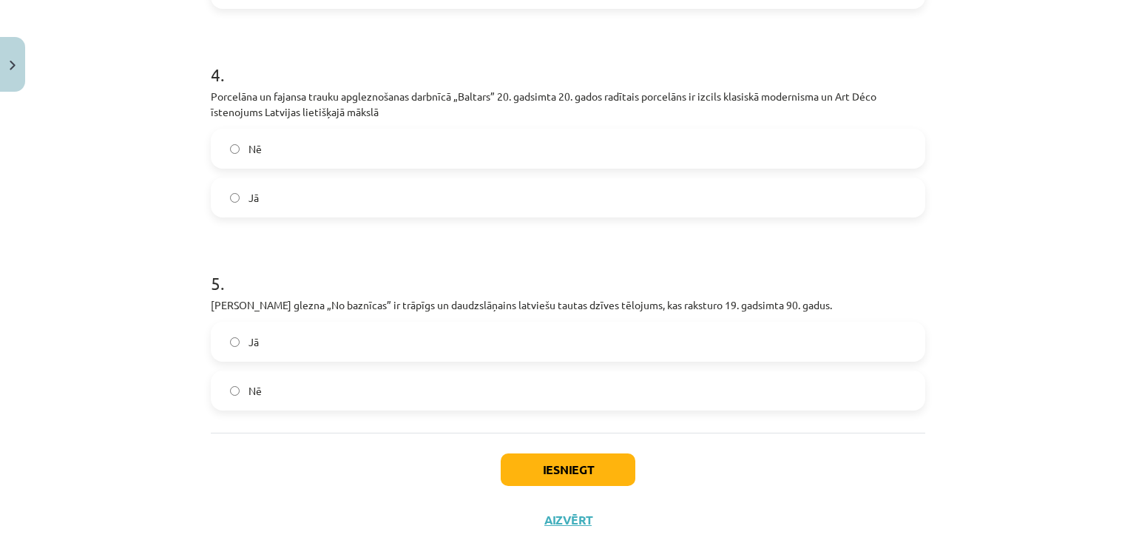
scroll to position [876, 0]
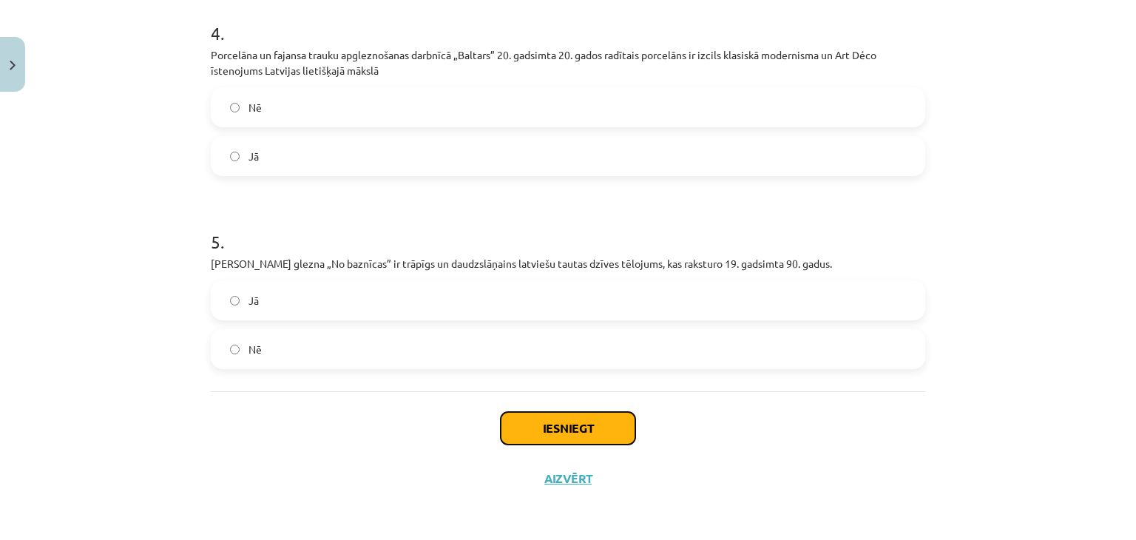
click at [604, 423] on button "Iesniegt" at bounding box center [568, 428] width 135 height 33
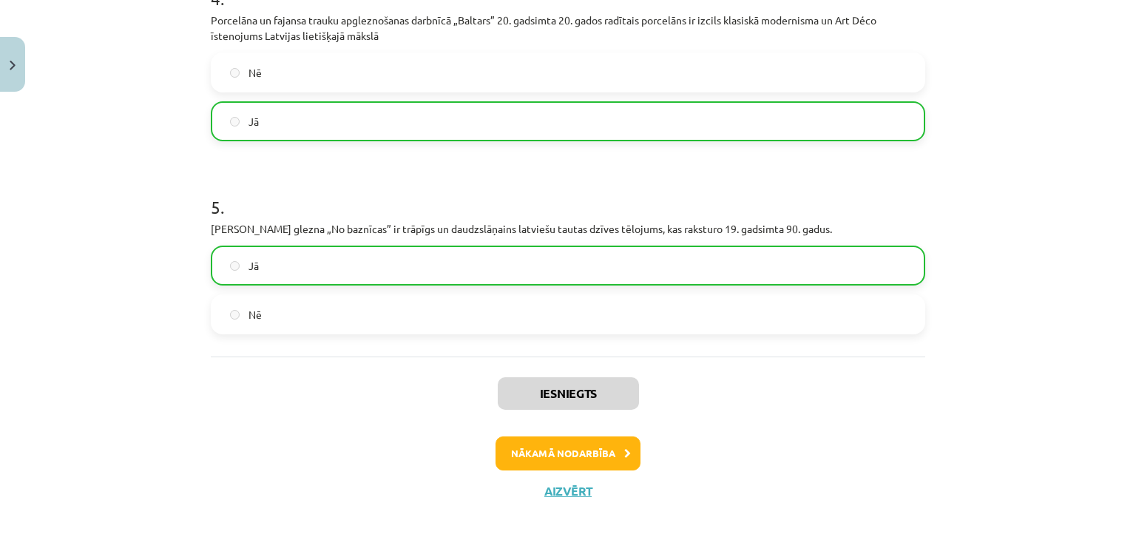
scroll to position [923, 0]
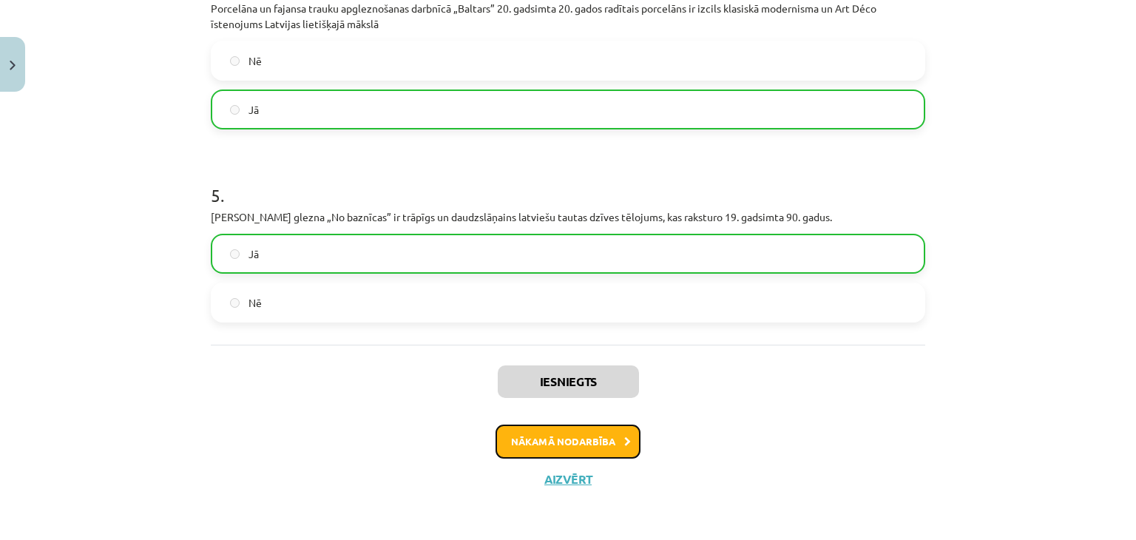
click at [577, 433] on button "Nākamā nodarbība" at bounding box center [568, 442] width 145 height 34
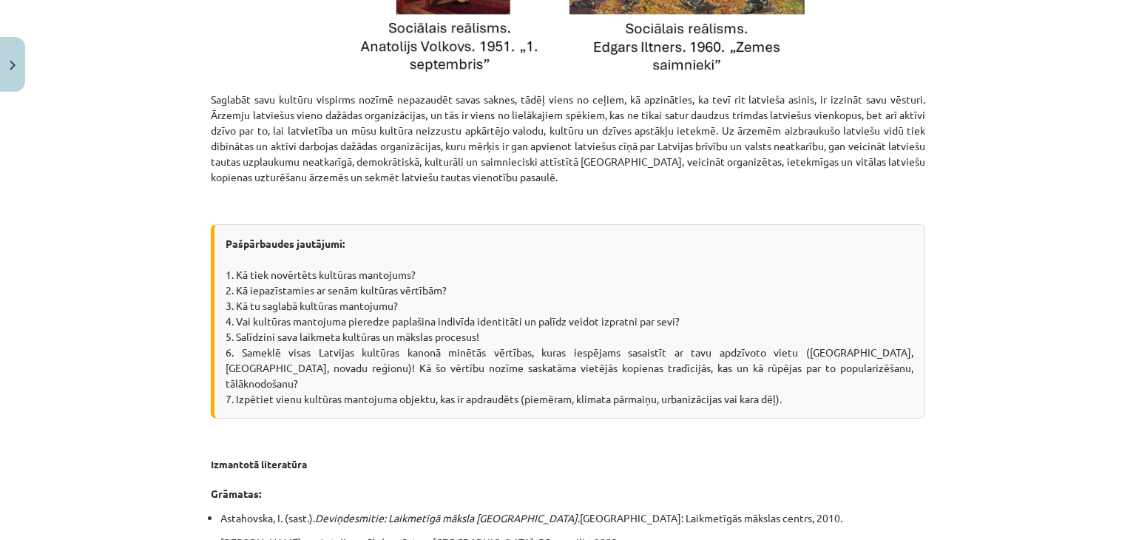
scroll to position [2278, 0]
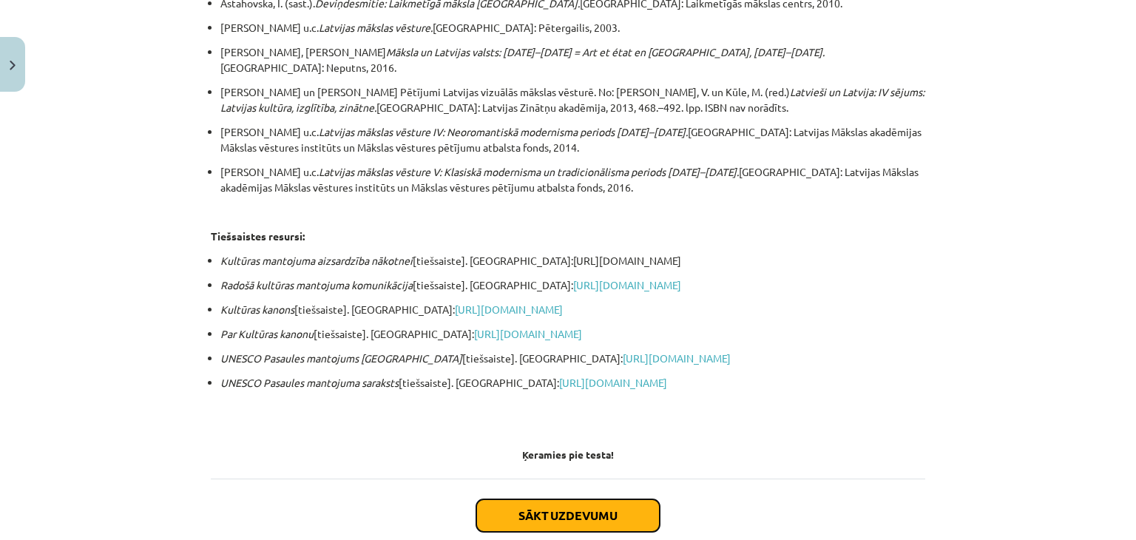
click at [580, 499] on button "Sākt uzdevumu" at bounding box center [567, 515] width 183 height 33
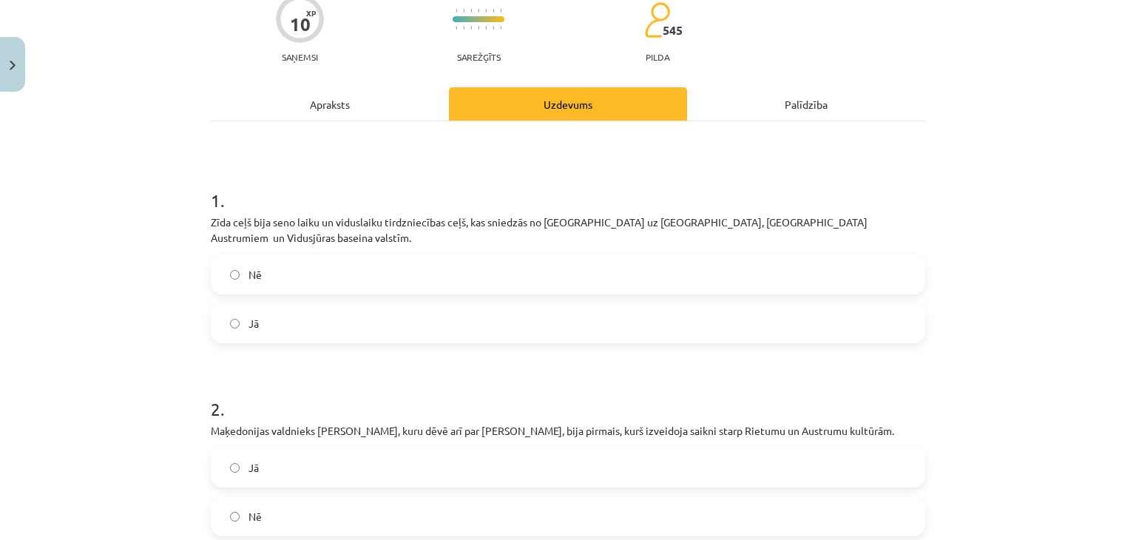
scroll to position [143, 0]
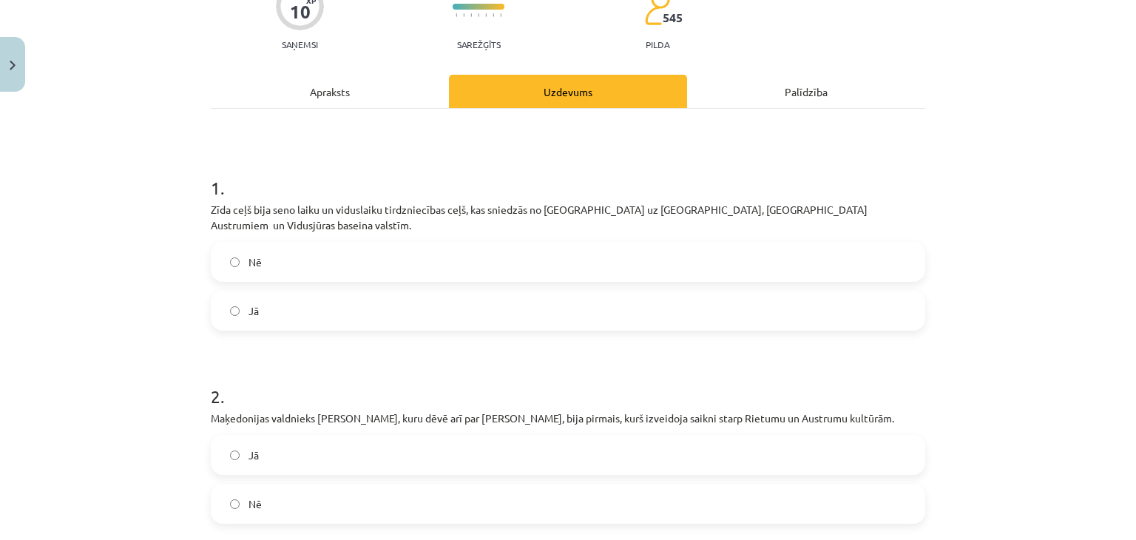
click at [556, 297] on label "Jā" at bounding box center [568, 310] width 712 height 37
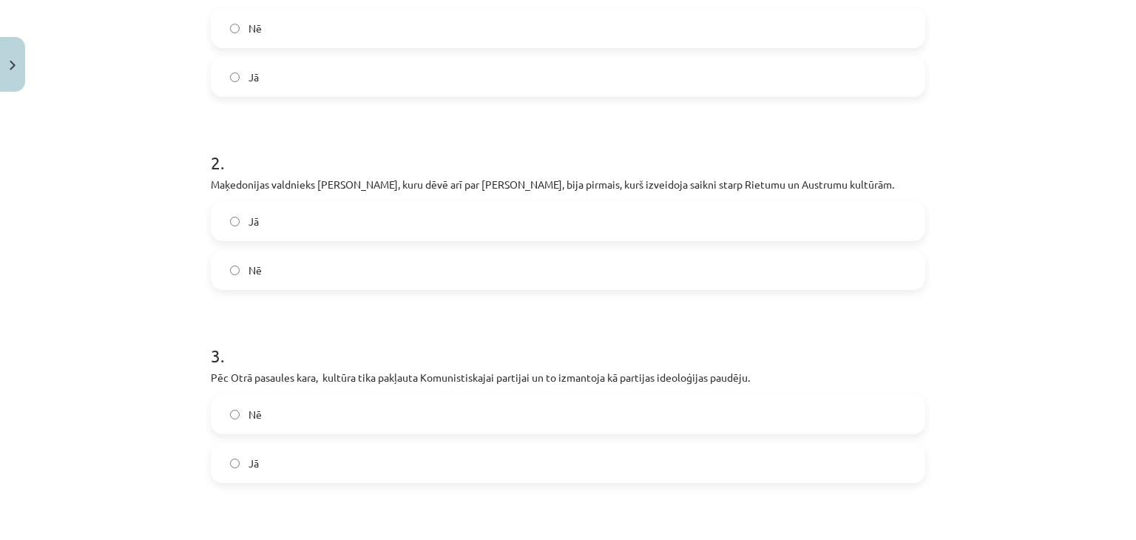
scroll to position [382, 0]
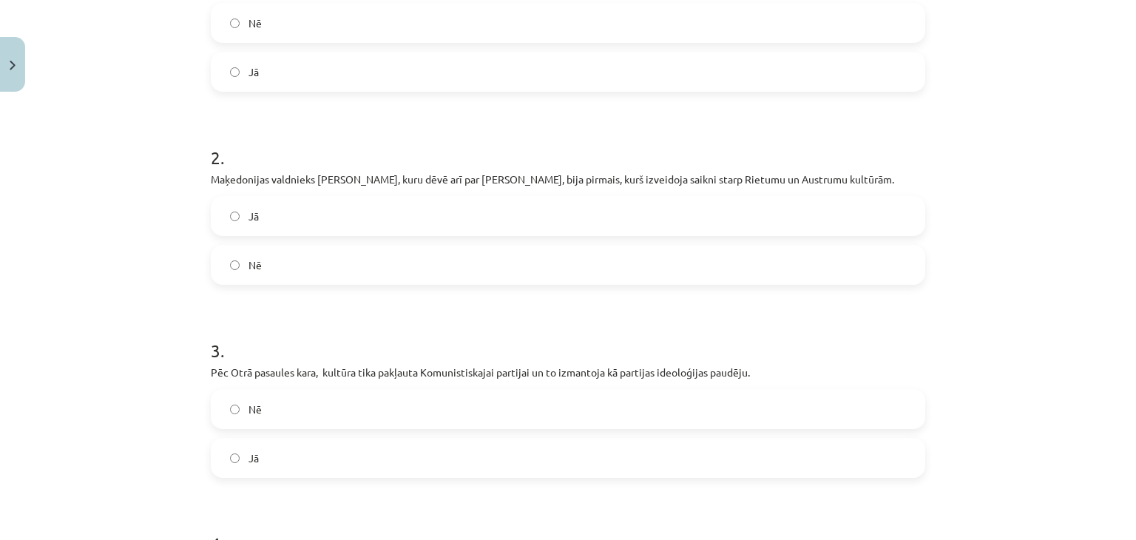
click at [544, 197] on label "Jā" at bounding box center [568, 215] width 712 height 37
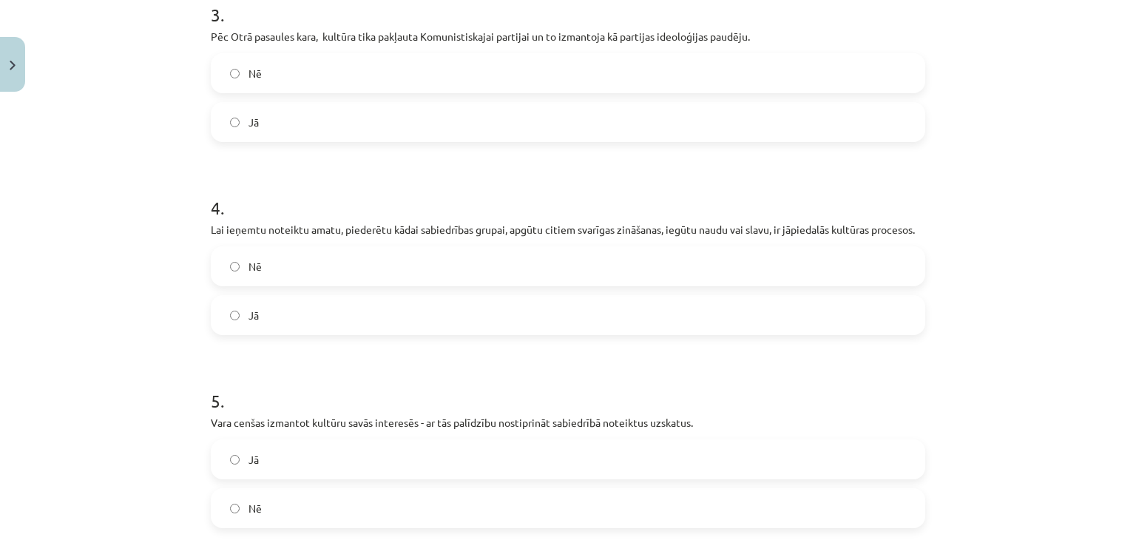
scroll to position [718, 0]
click at [431, 502] on label "Nē" at bounding box center [568, 507] width 712 height 37
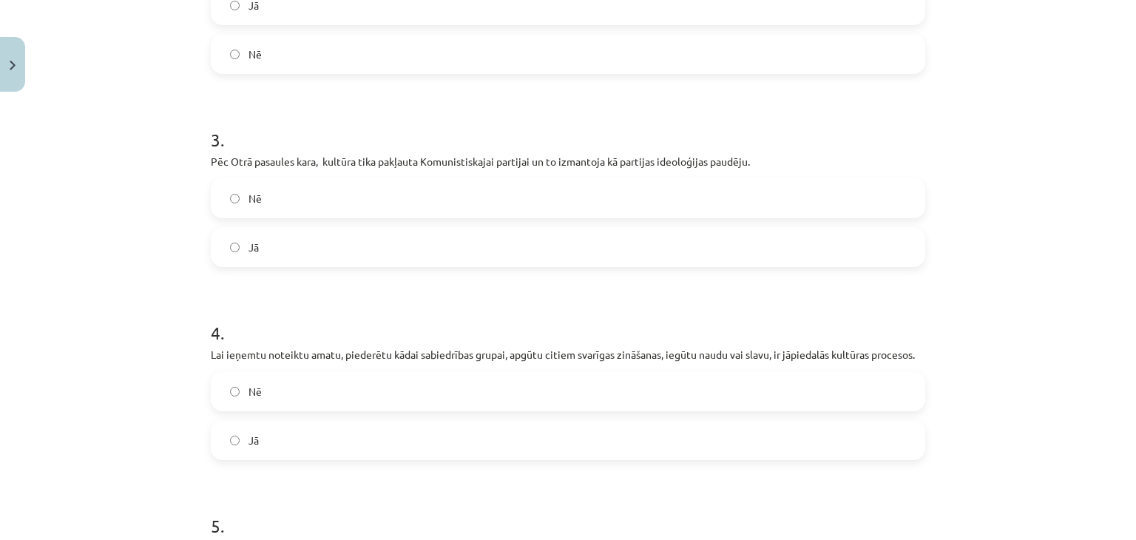
scroll to position [595, 0]
click at [463, 422] on label "Jā" at bounding box center [568, 437] width 712 height 37
click at [360, 232] on label "Jā" at bounding box center [568, 244] width 712 height 37
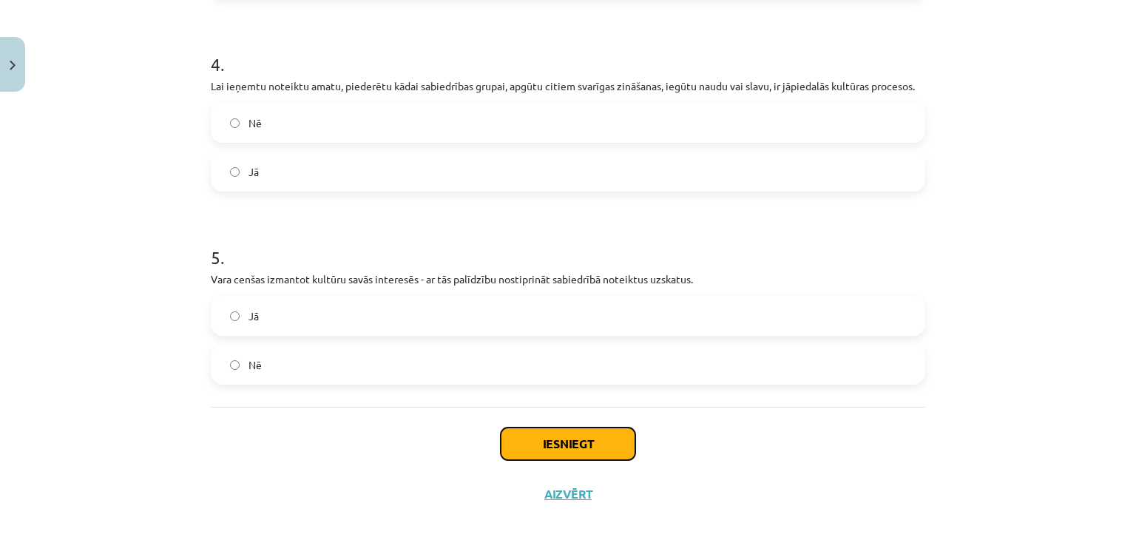
click at [586, 427] on button "Iesniegt" at bounding box center [568, 443] width 135 height 33
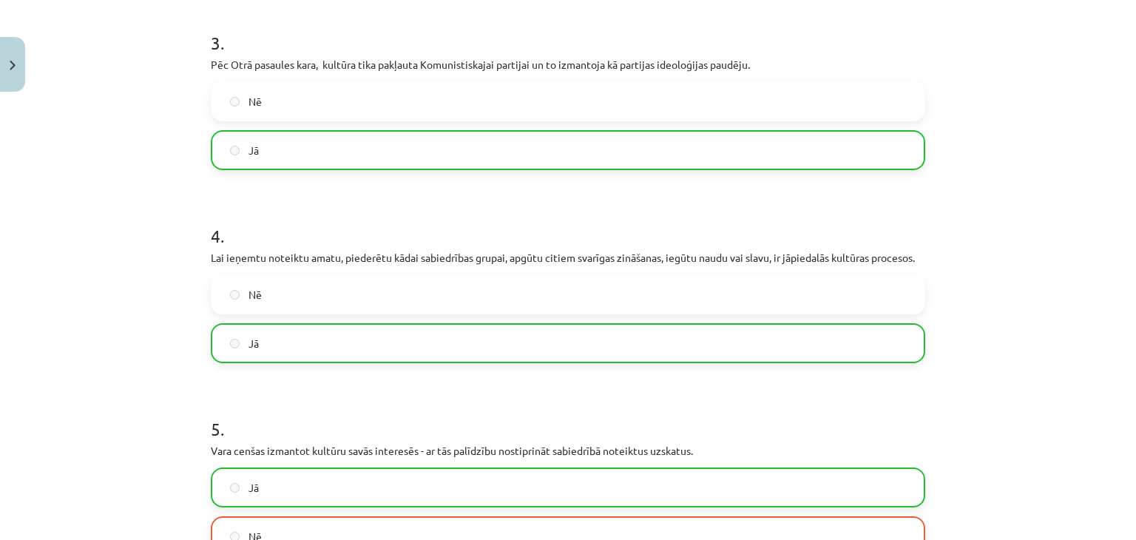
scroll to position [908, 0]
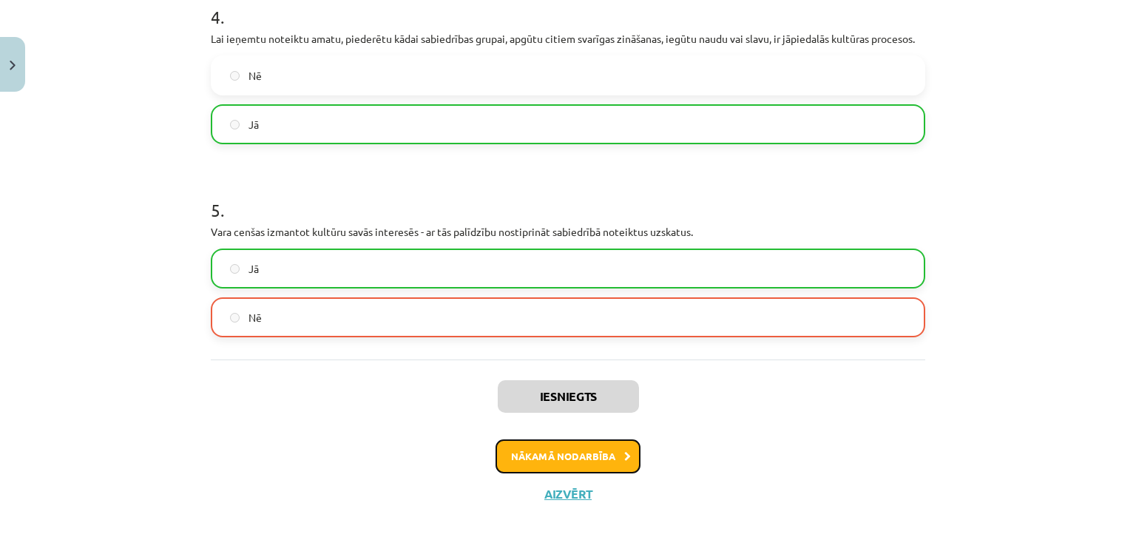
click at [571, 450] on button "Nākamā nodarbība" at bounding box center [568, 456] width 145 height 34
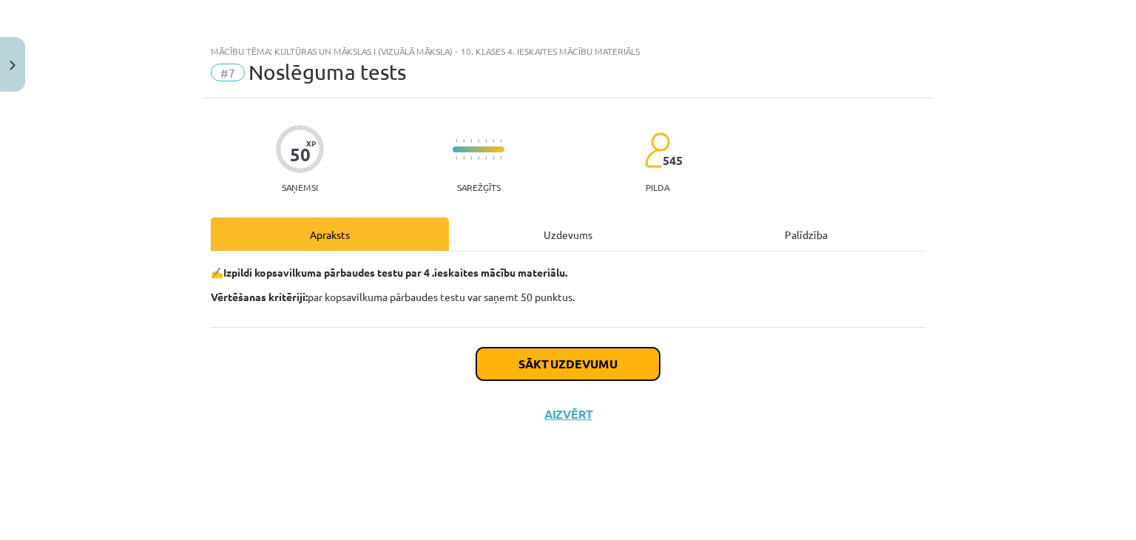
click at [559, 374] on button "Sākt uzdevumu" at bounding box center [567, 364] width 183 height 33
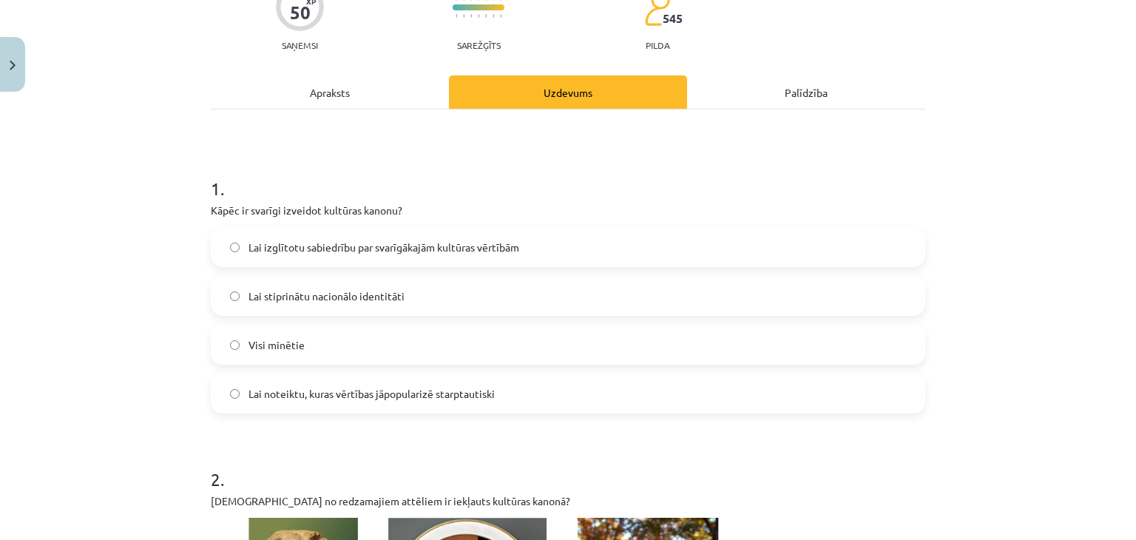
scroll to position [151, 0]
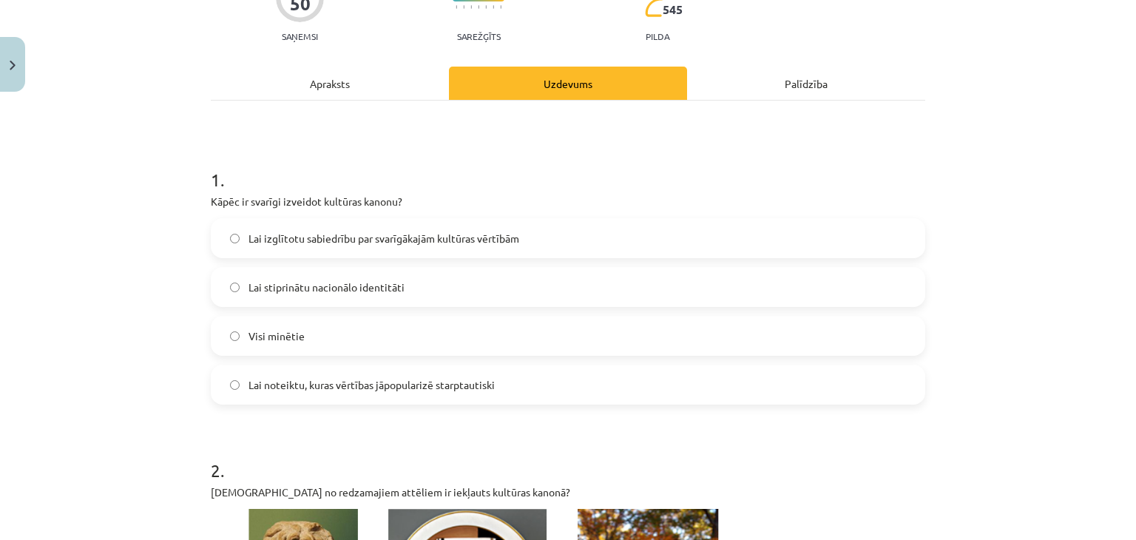
click at [492, 334] on label "Visi minētie" at bounding box center [568, 335] width 712 height 37
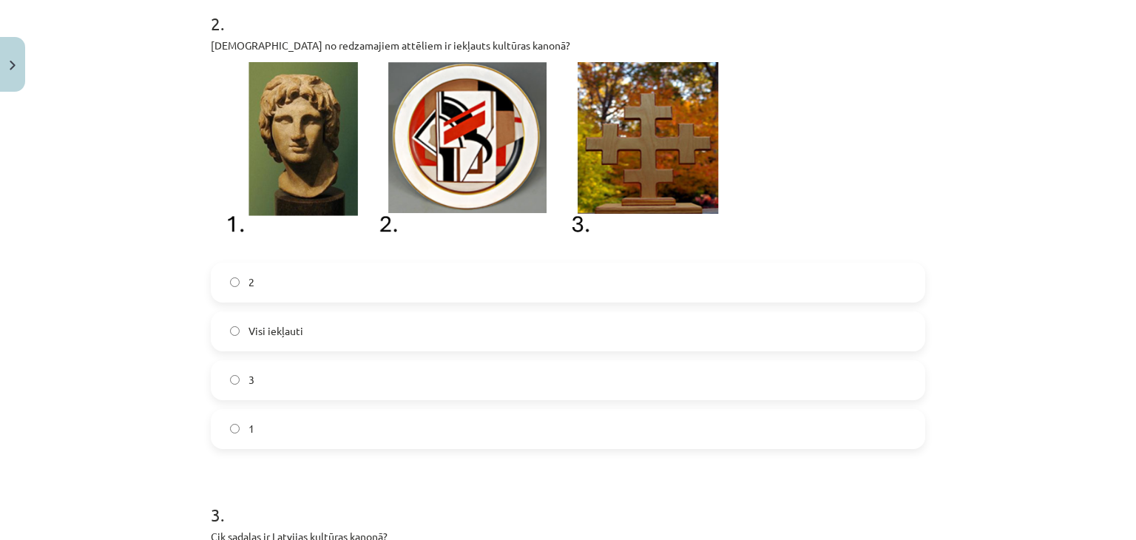
scroll to position [593, 0]
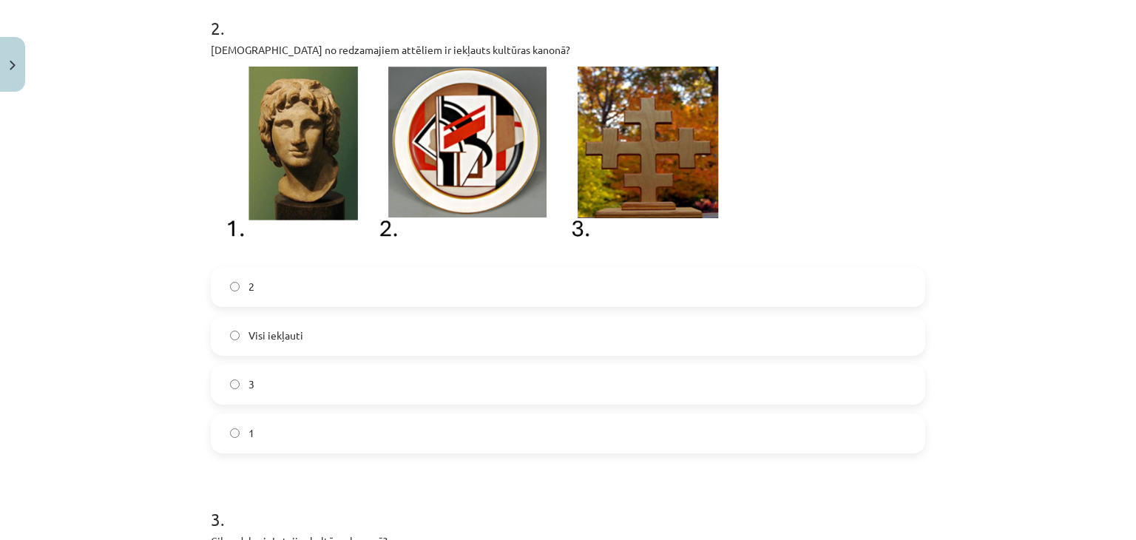
click at [467, 288] on label "2" at bounding box center [568, 286] width 712 height 37
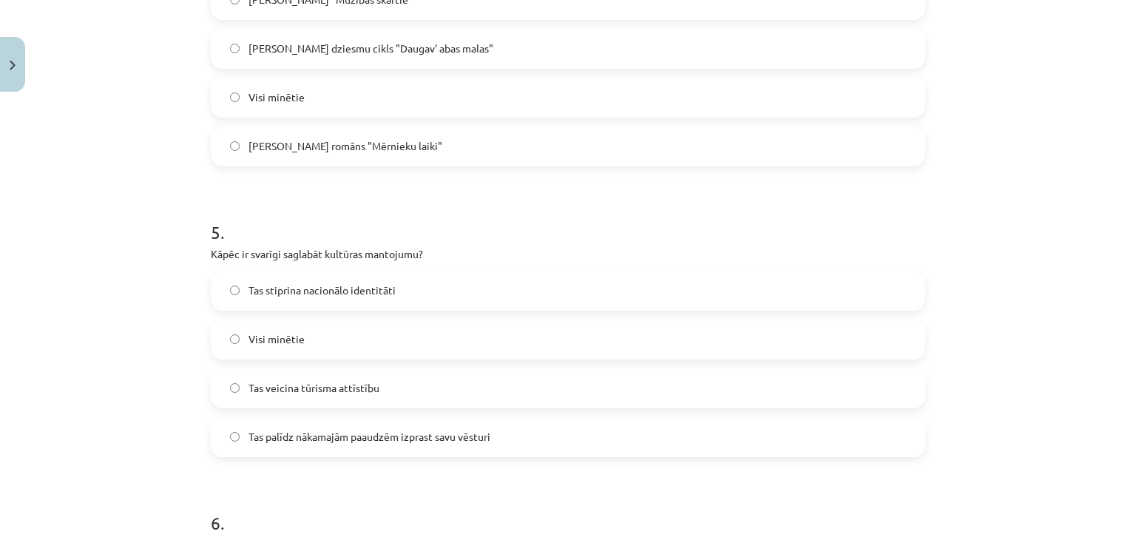
scroll to position [1464, 0]
click label "Visi minētie"
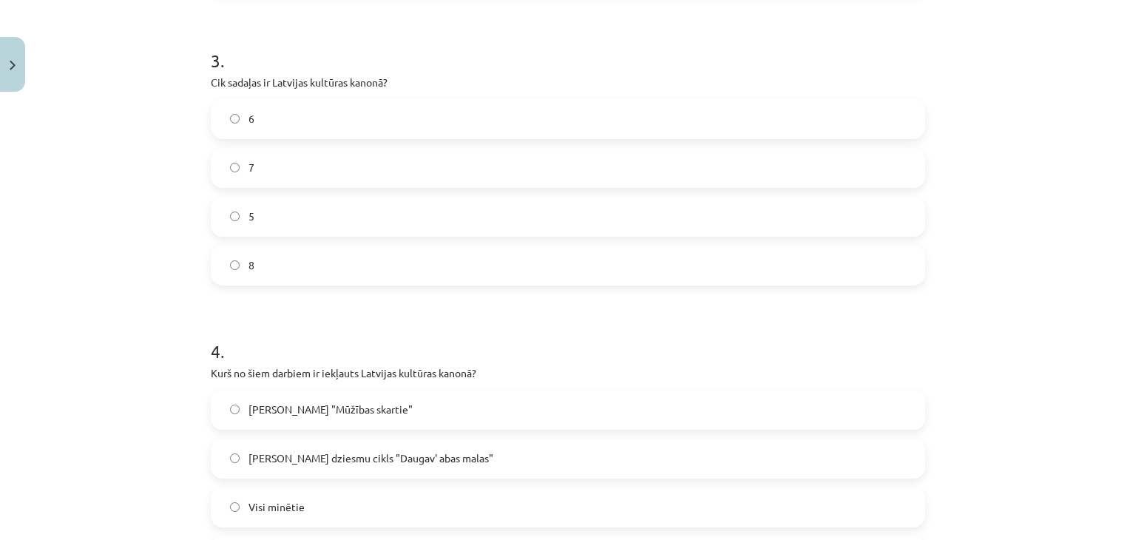
scroll to position [1056, 0]
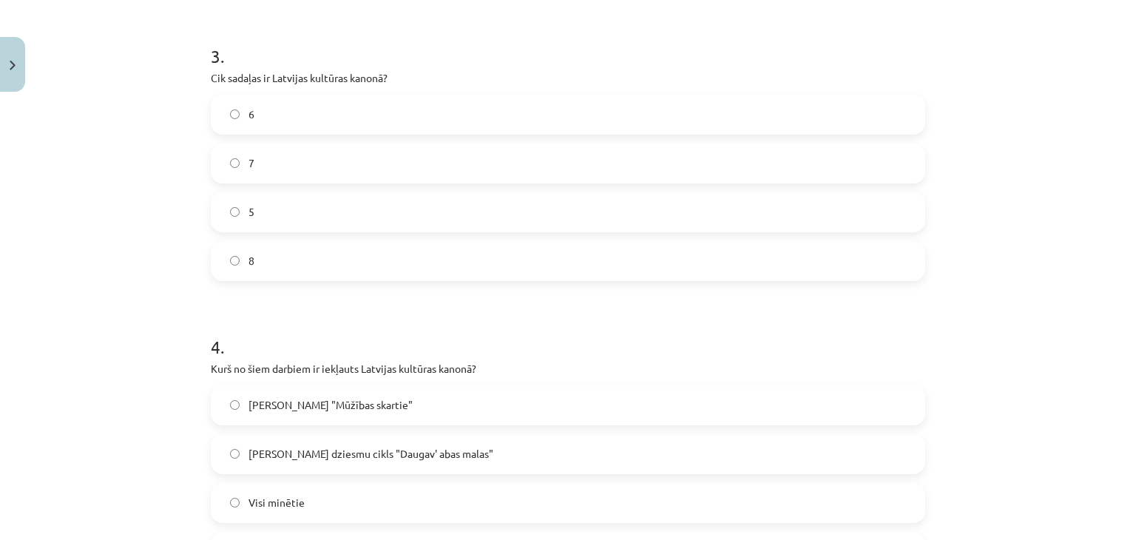
click label "8"
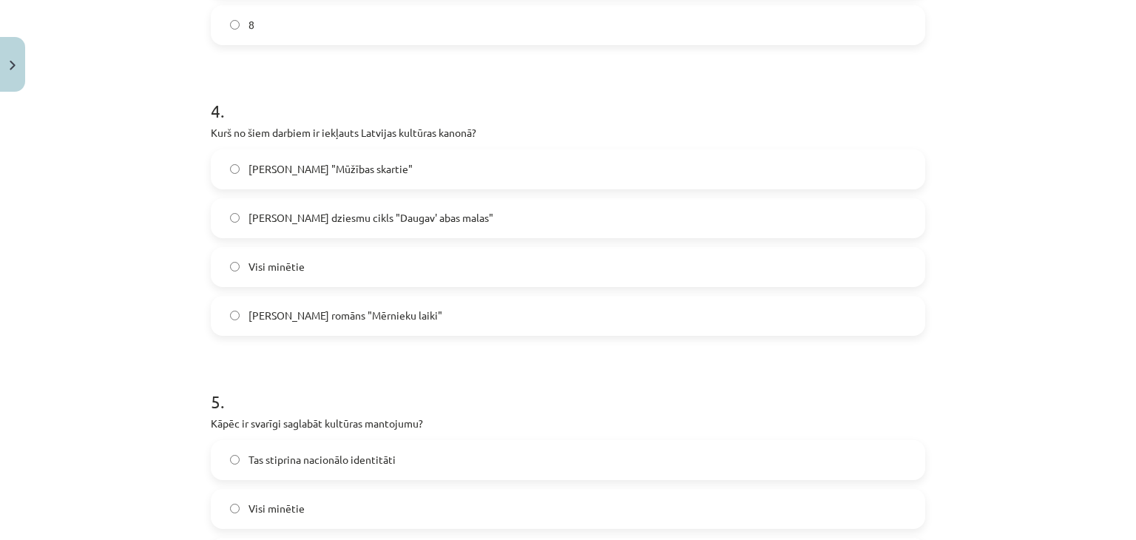
scroll to position [1293, 0]
click span "Brāļu Kaudzīšu romāns "Mērnieku laiki""
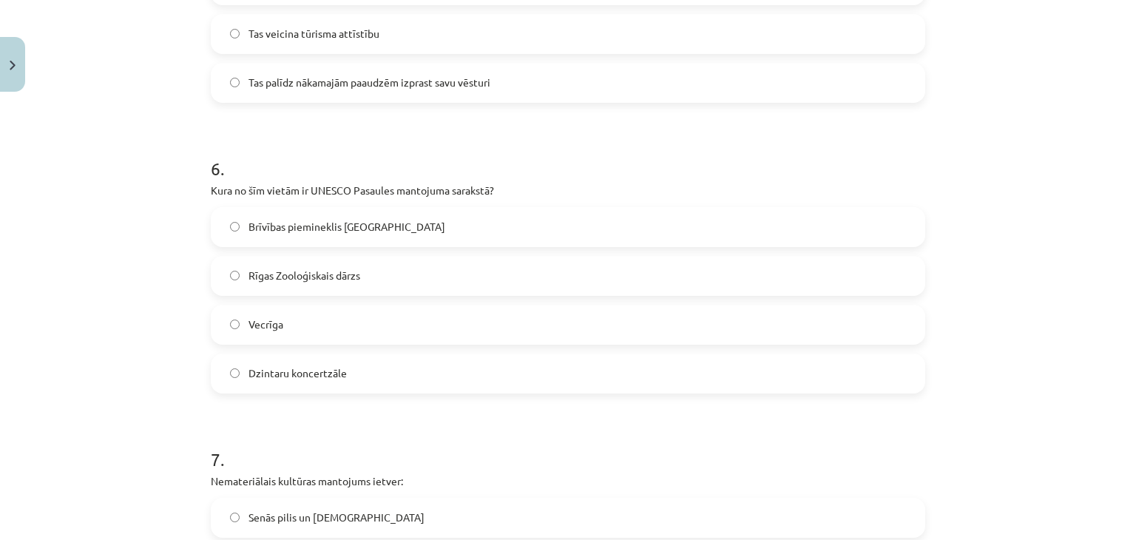
scroll to position [1817, 0]
click label "Vecrīga"
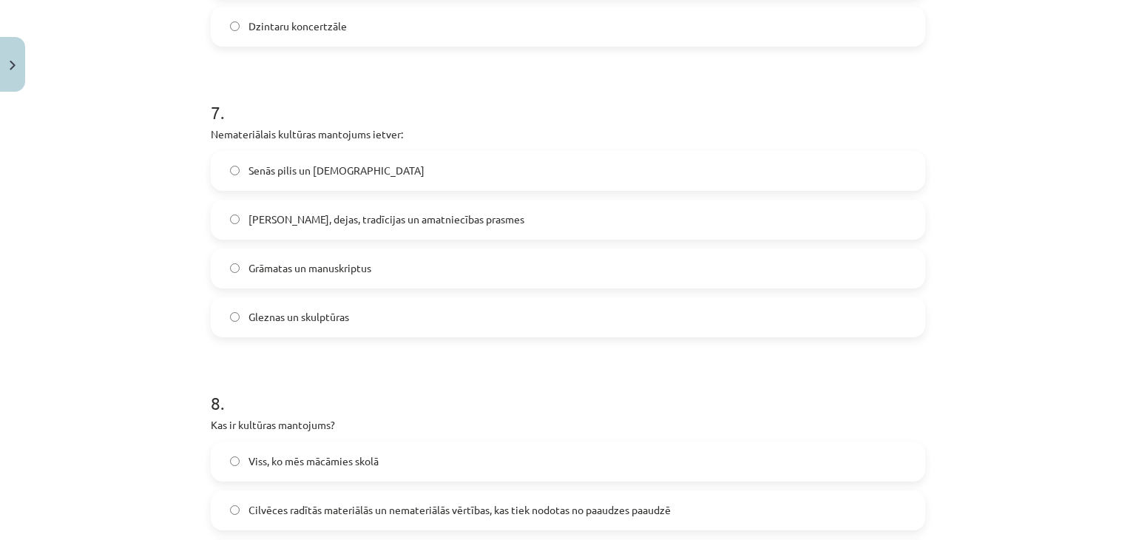
scroll to position [2186, 0]
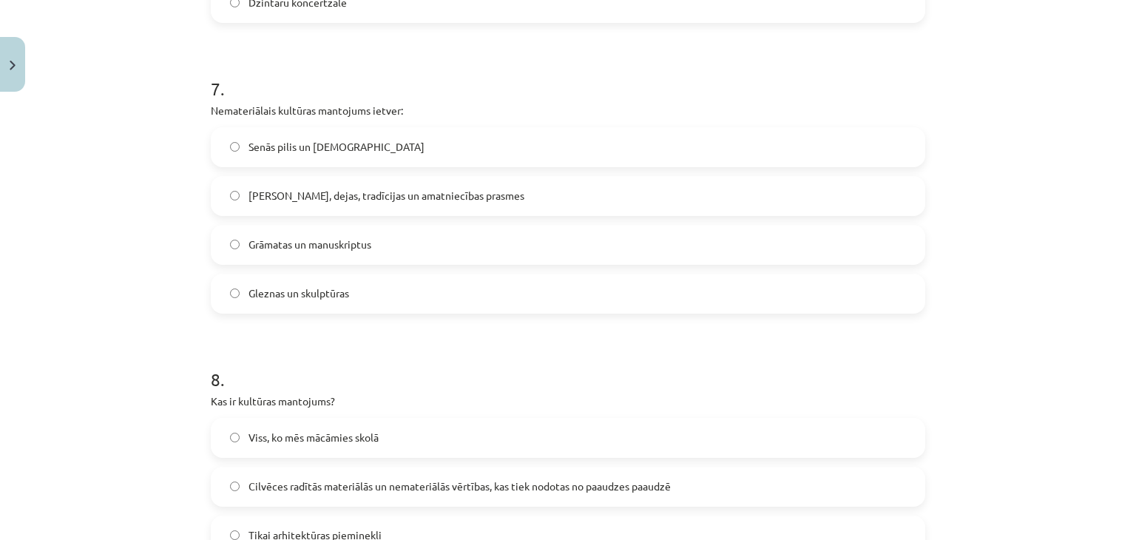
click span "Dziesmas, dejas, tradīcijas un amatniecības prasmes"
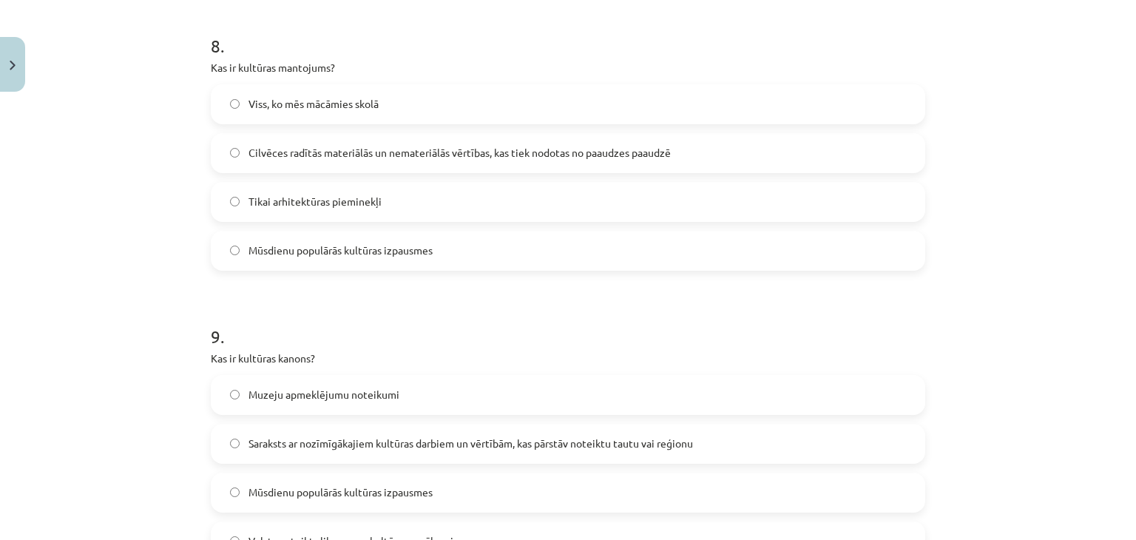
scroll to position [2521, 0]
click span "Cilvēces radītās materiālās un nemateriālās vērtības, kas tiek nodotas no paaud…"
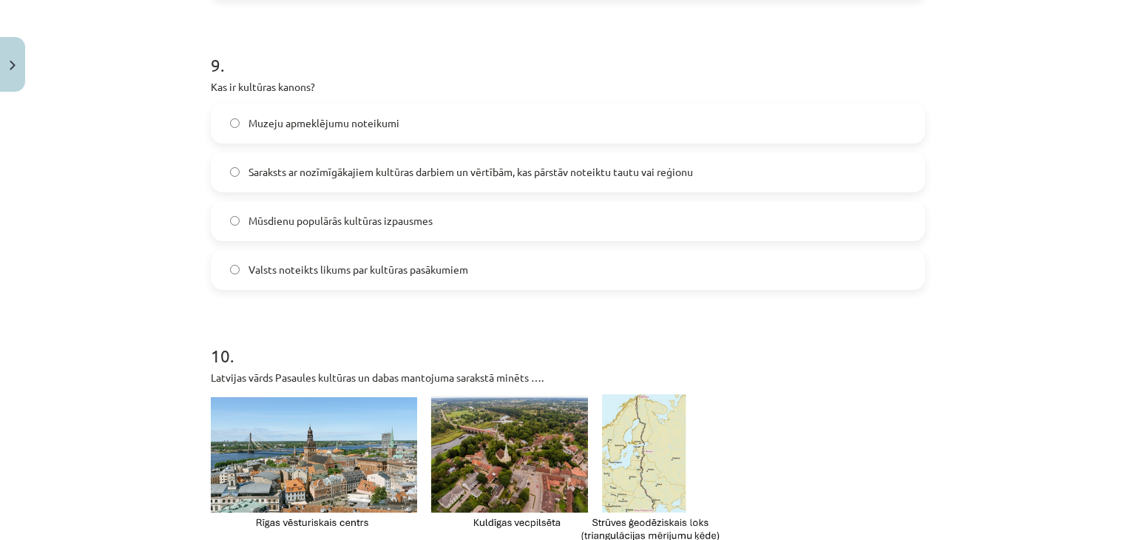
scroll to position [2792, 0]
click span "Saraksts ar nozīmīgākajiem kultūras darbiem un vērtībām, kas pārstāv noteiktu t…"
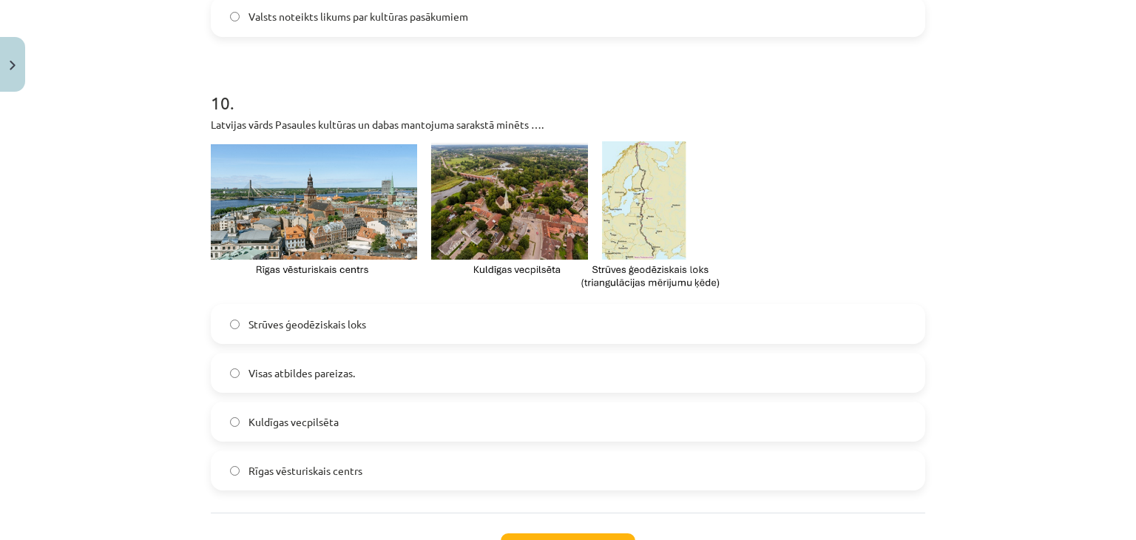
scroll to position [3052, 0]
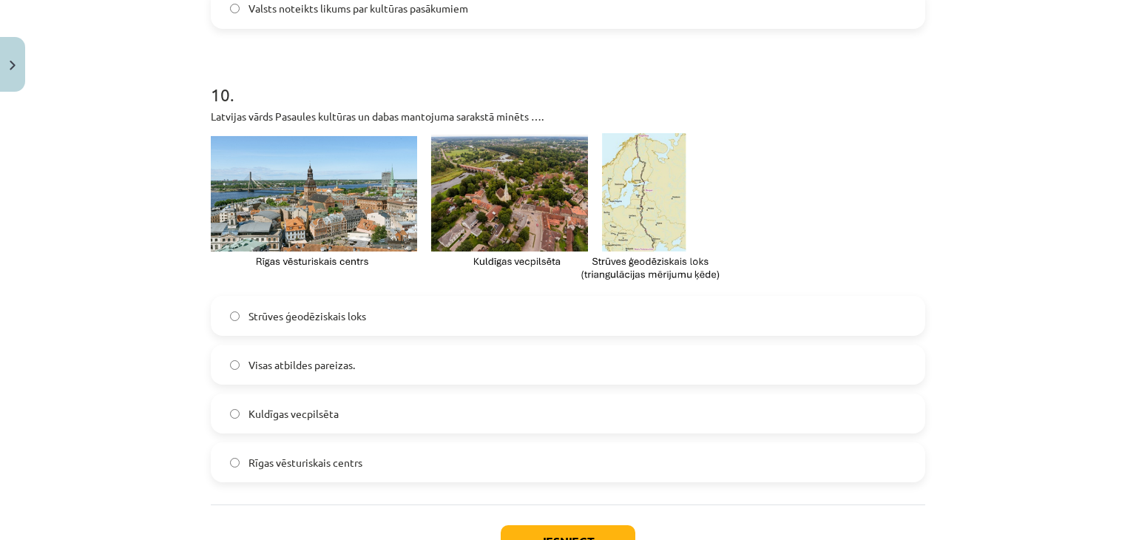
click label "Visas atbildes pareizas."
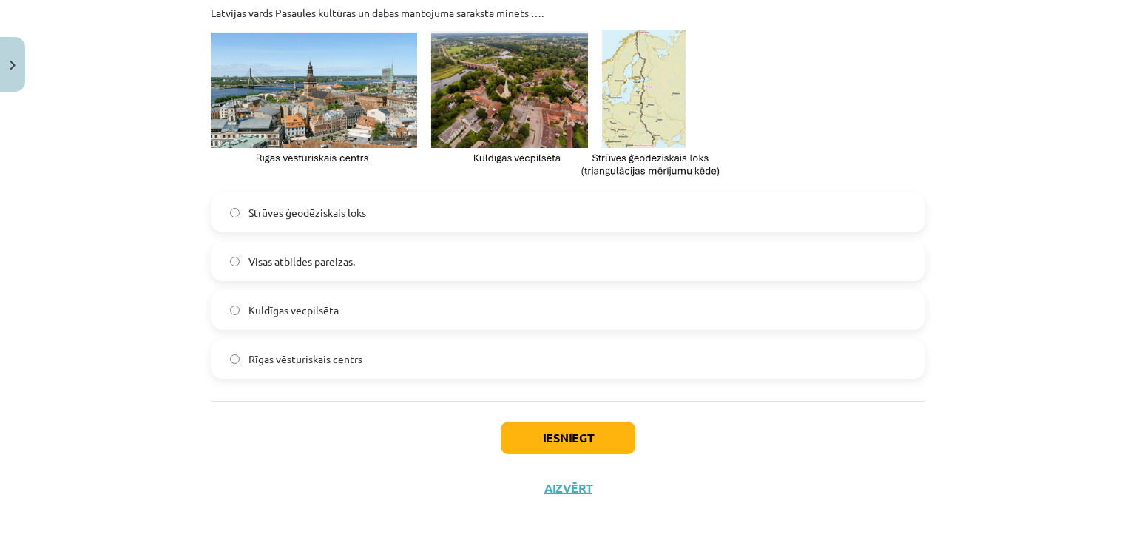
scroll to position [3166, 0]
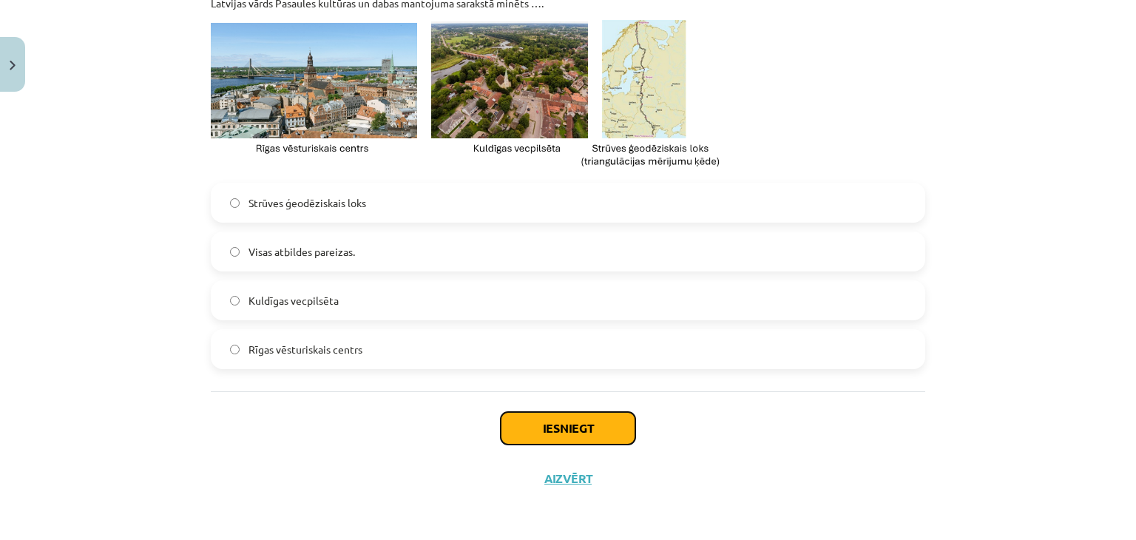
click button "Iesniegt"
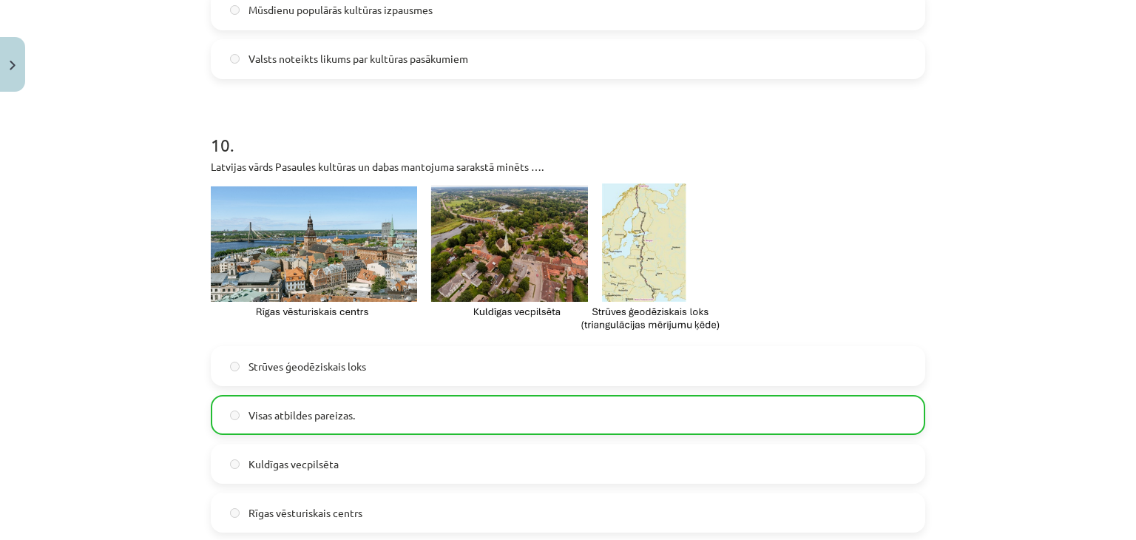
scroll to position [3197, 0]
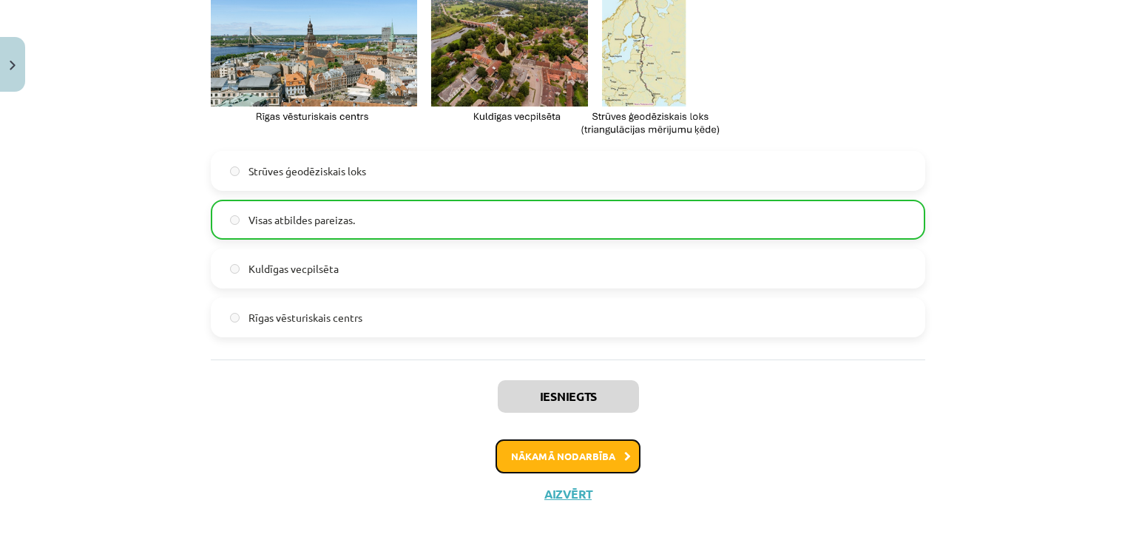
click button "Nākamā nodarbība"
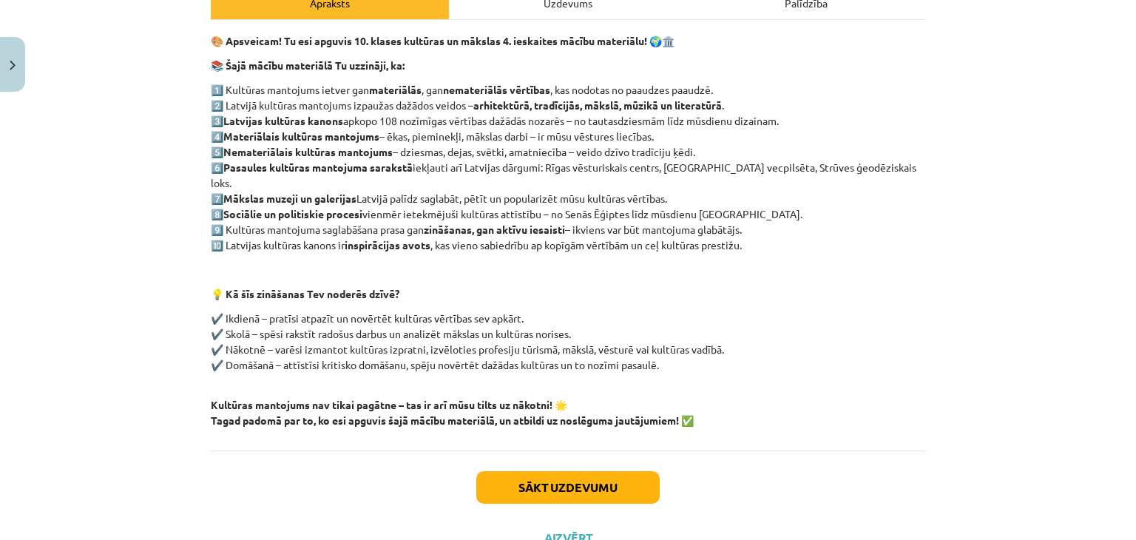
scroll to position [275, 0]
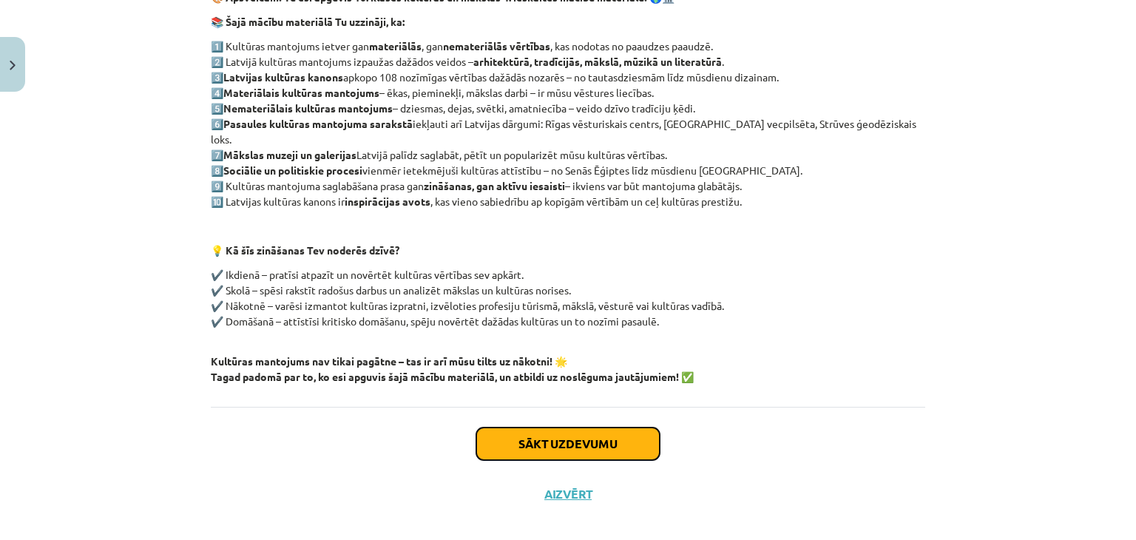
click button "Sākt uzdevumu"
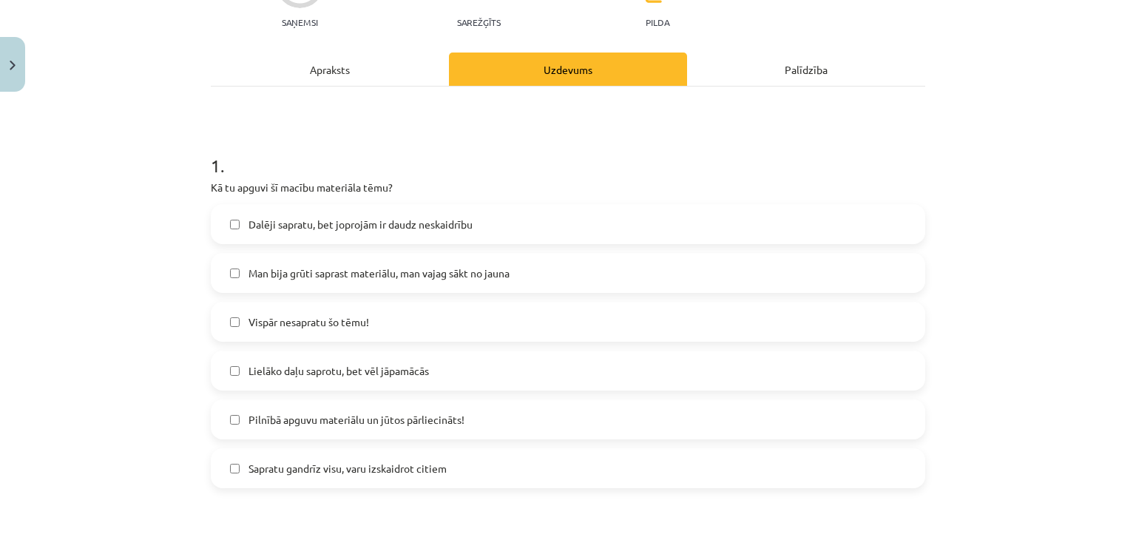
scroll to position [171, 0]
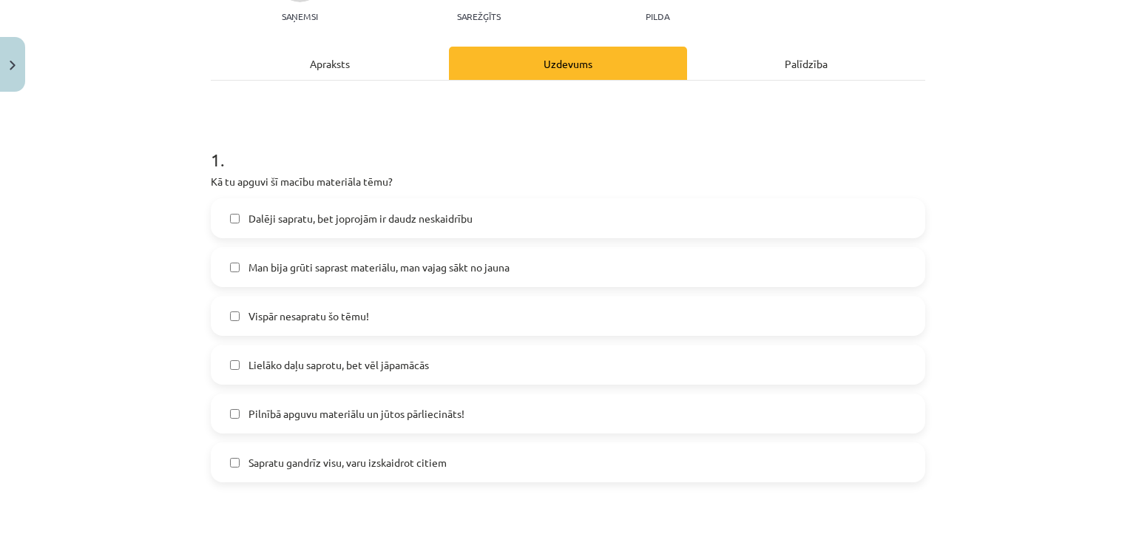
click label "Lielāko daļu saprotu, bet vēl jāpamācās"
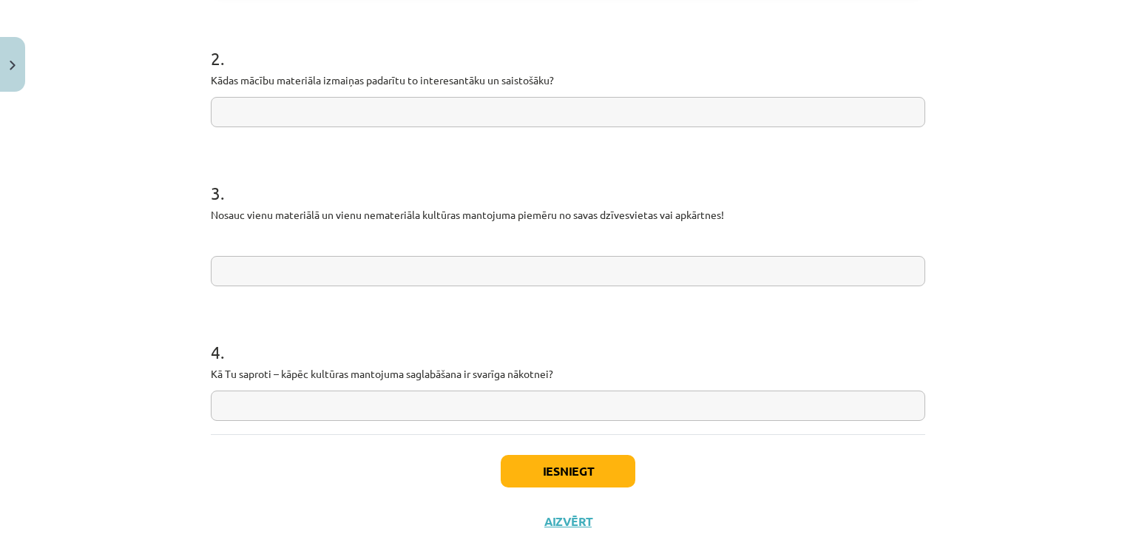
scroll to position [662, 0]
click input "text"
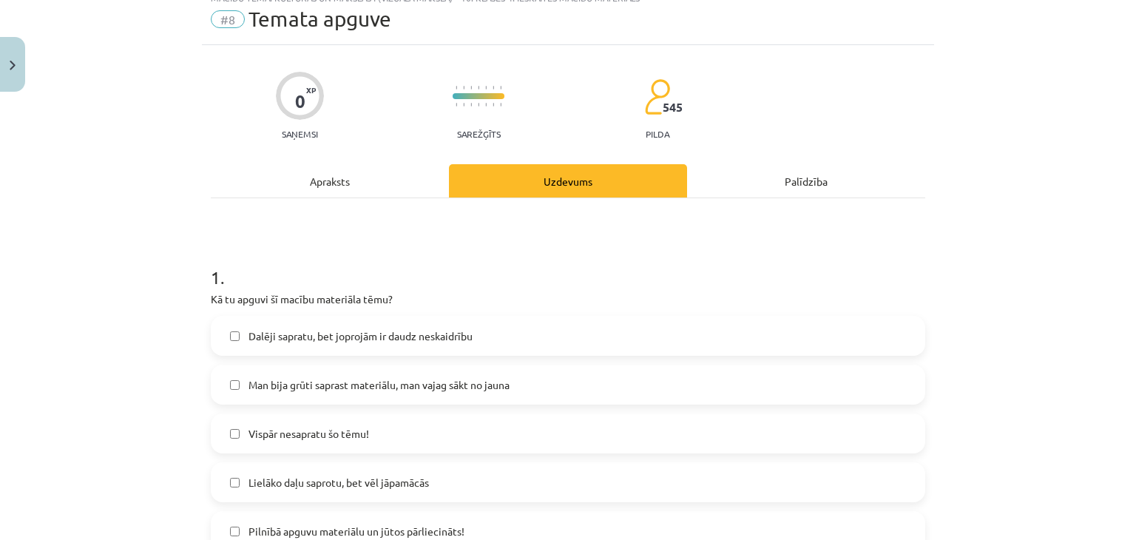
scroll to position [704, 0]
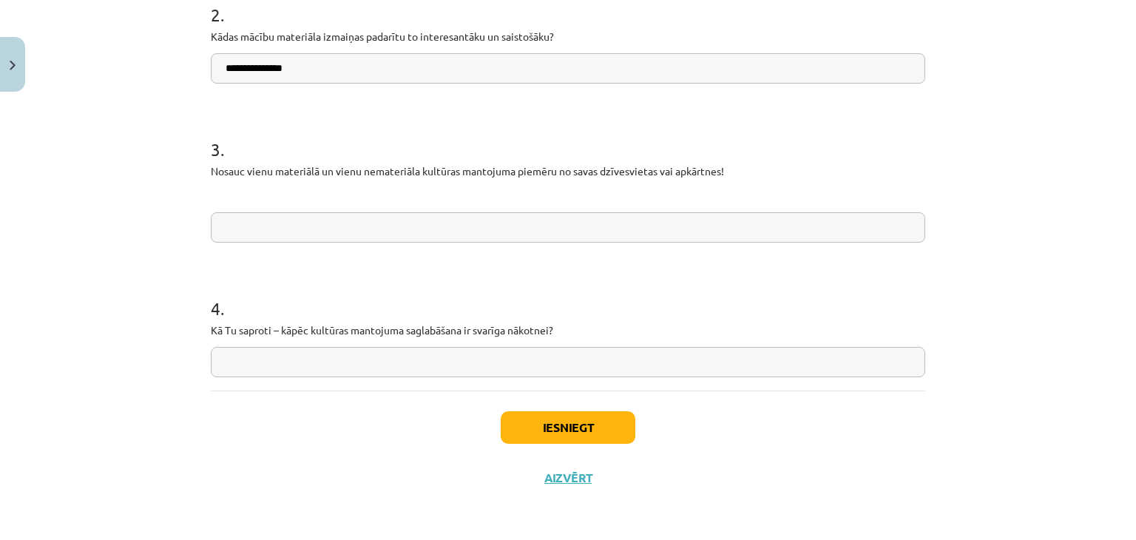
type input "**********"
click input "text"
type input "**********"
click input "text"
click input "**********"
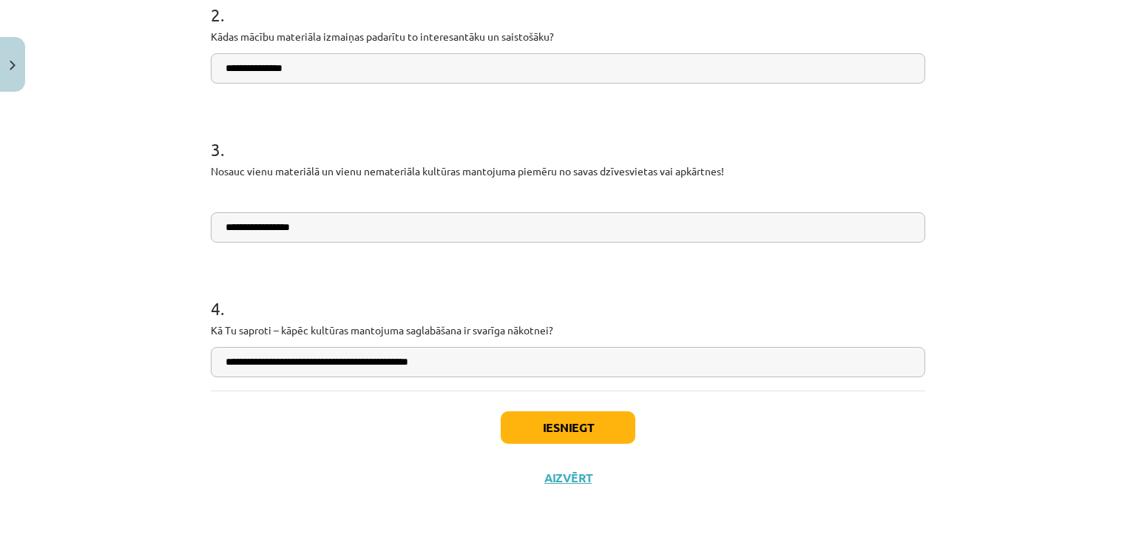
click input "**********"
type input "**********"
click button "Iesniegt"
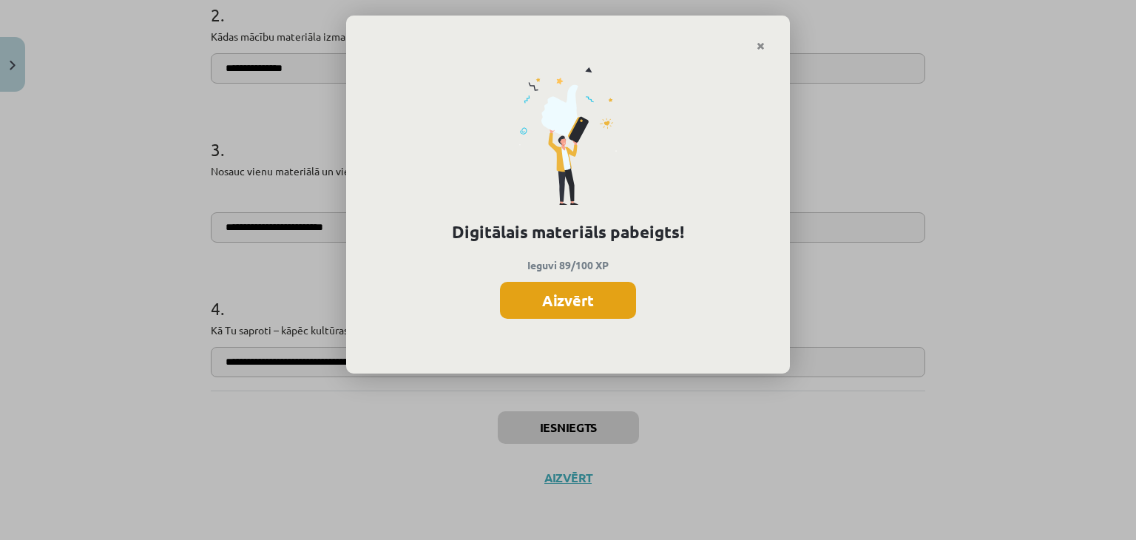
click button "Aizvērt"
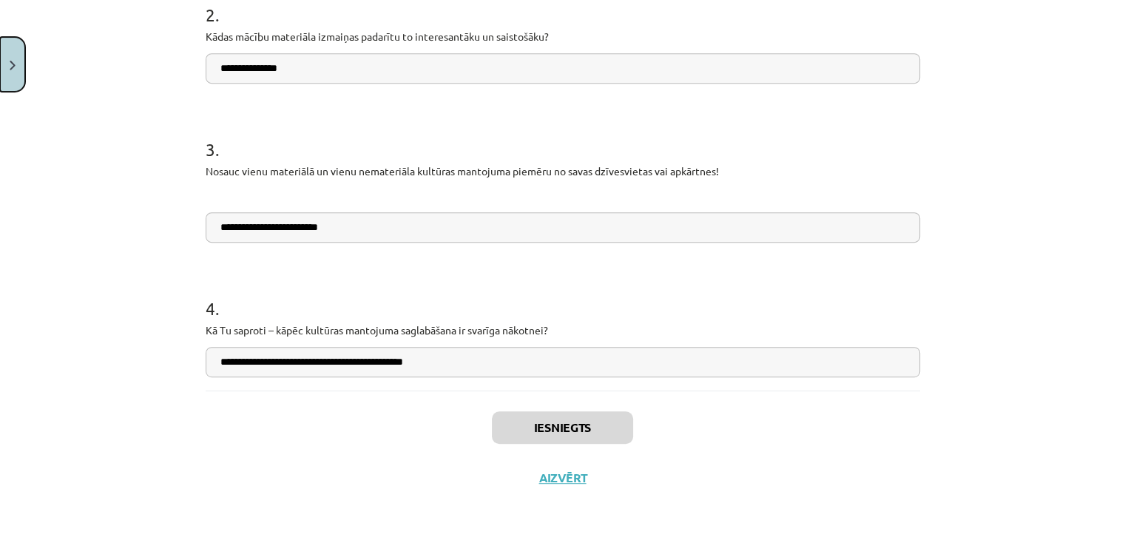
click button "Close"
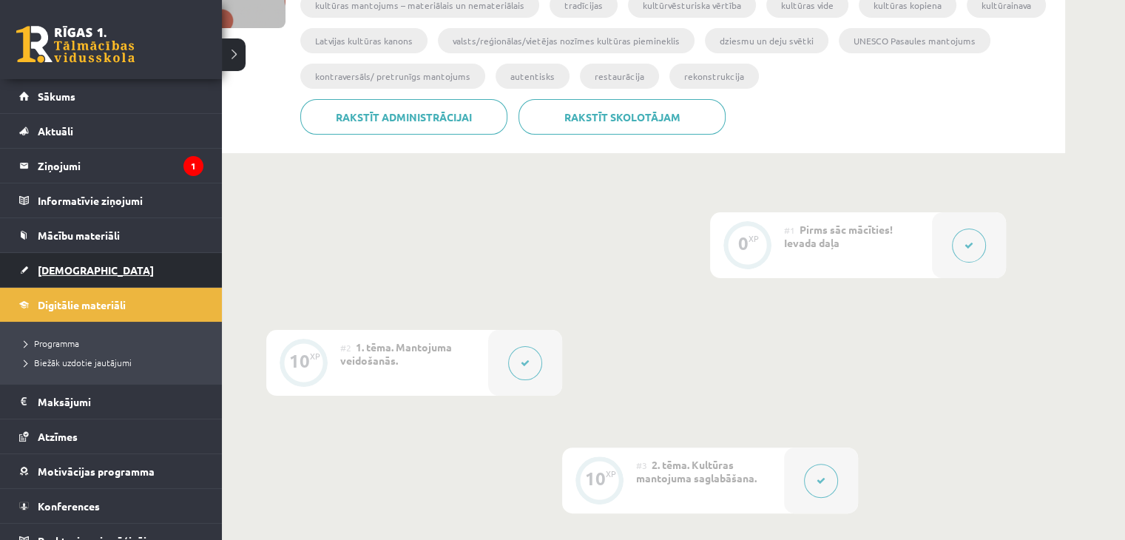
click link "[DEMOGRAPHIC_DATA]"
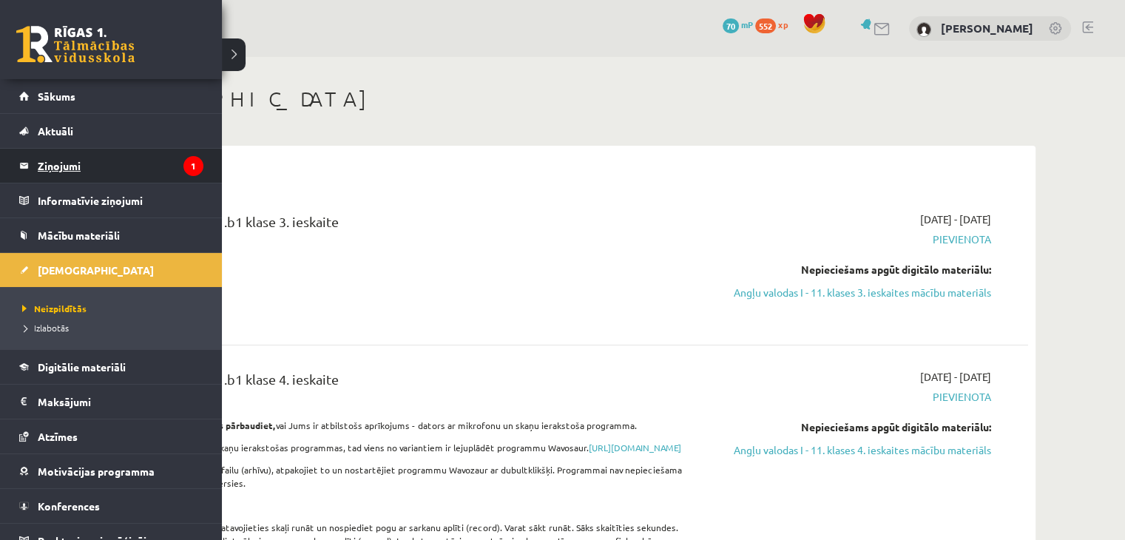
click legend "Ziņojumi 1"
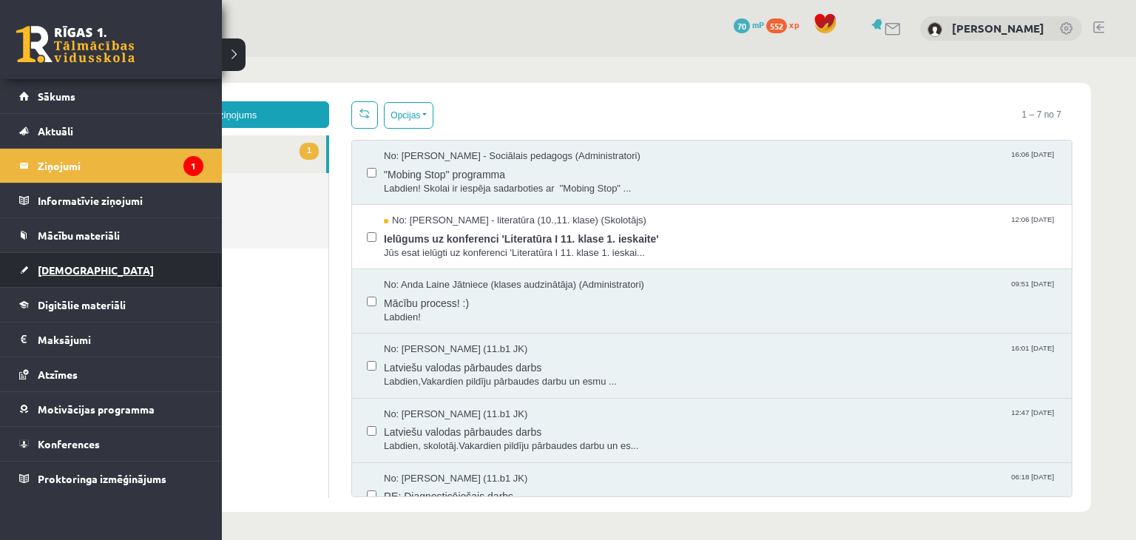
click span "[DEMOGRAPHIC_DATA]"
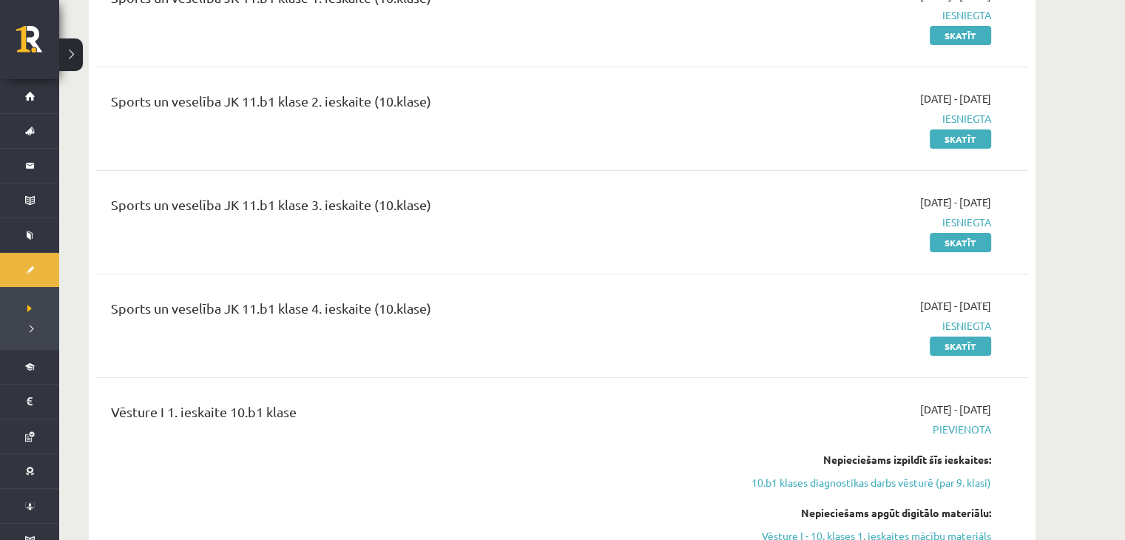
scroll to position [5013, 0]
click link "Skatīt"
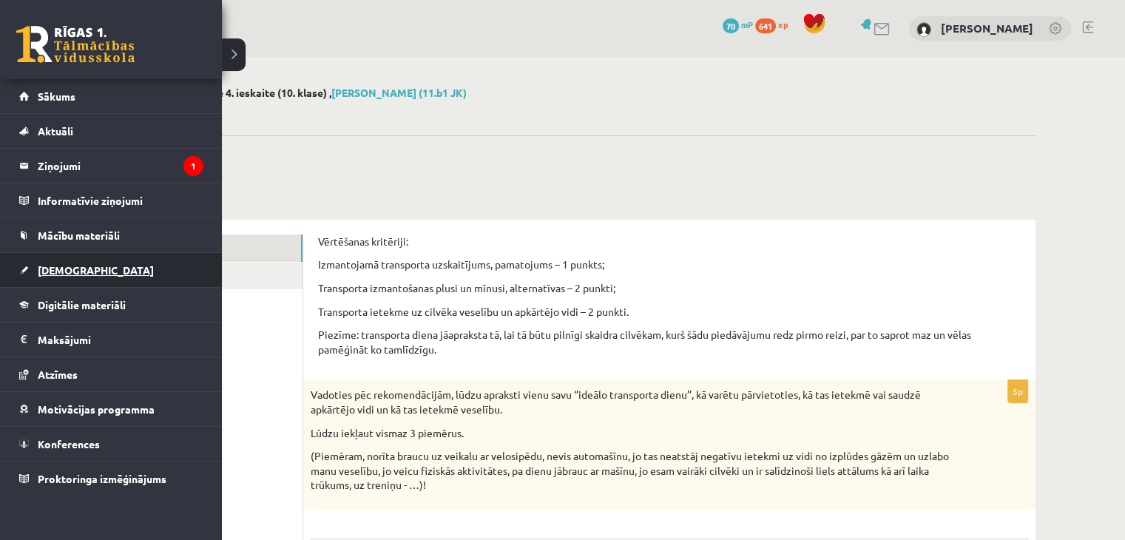
click at [59, 268] on span "[DEMOGRAPHIC_DATA]" at bounding box center [96, 269] width 116 height 13
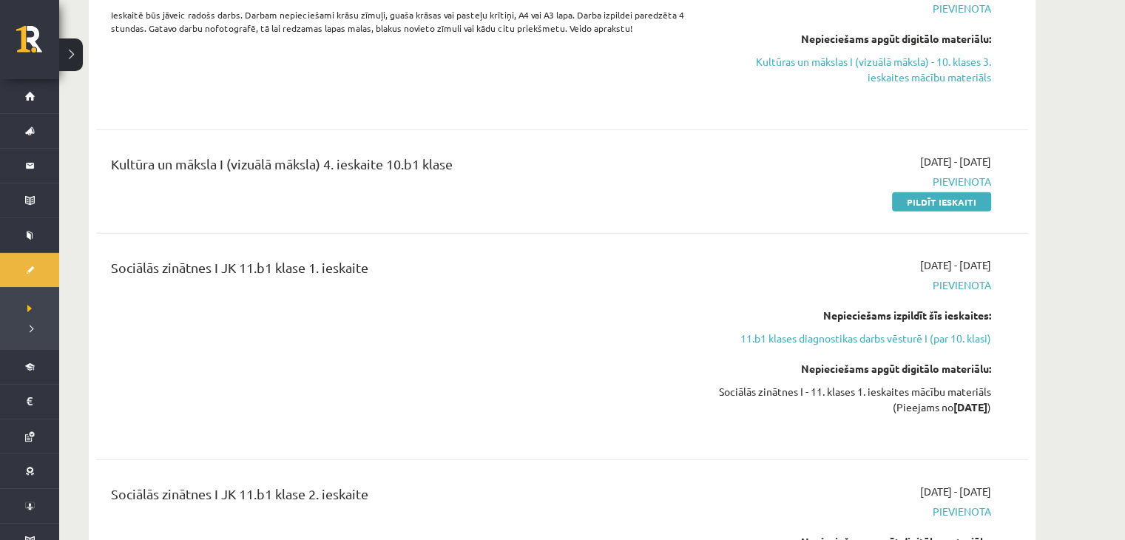
scroll to position [3997, 0]
click at [956, 197] on link "Pildīt ieskaiti" at bounding box center [941, 201] width 99 height 19
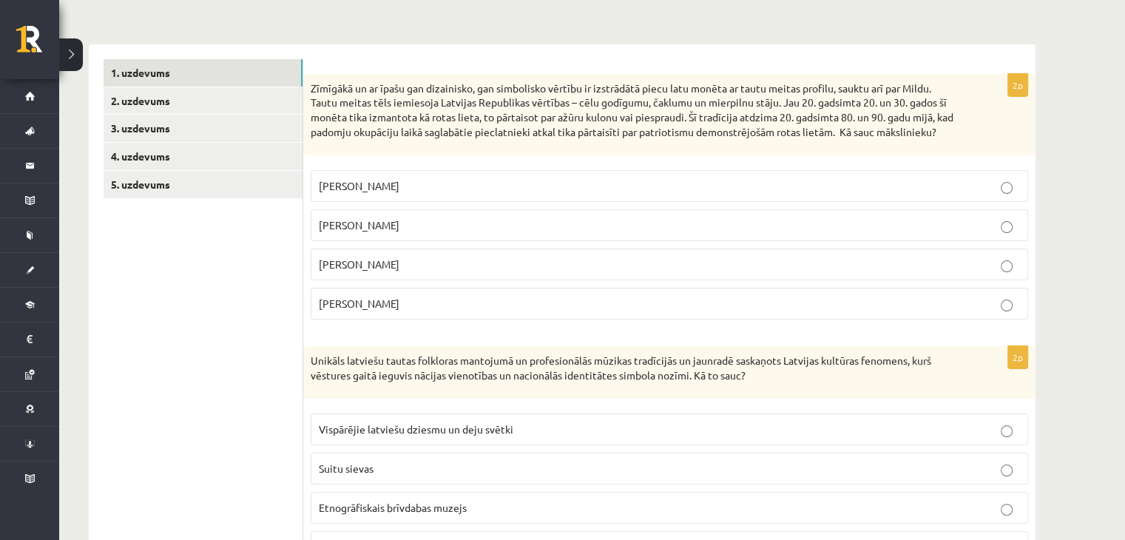
scroll to position [207, 0]
click at [209, 97] on link "2. uzdevums" at bounding box center [203, 100] width 199 height 27
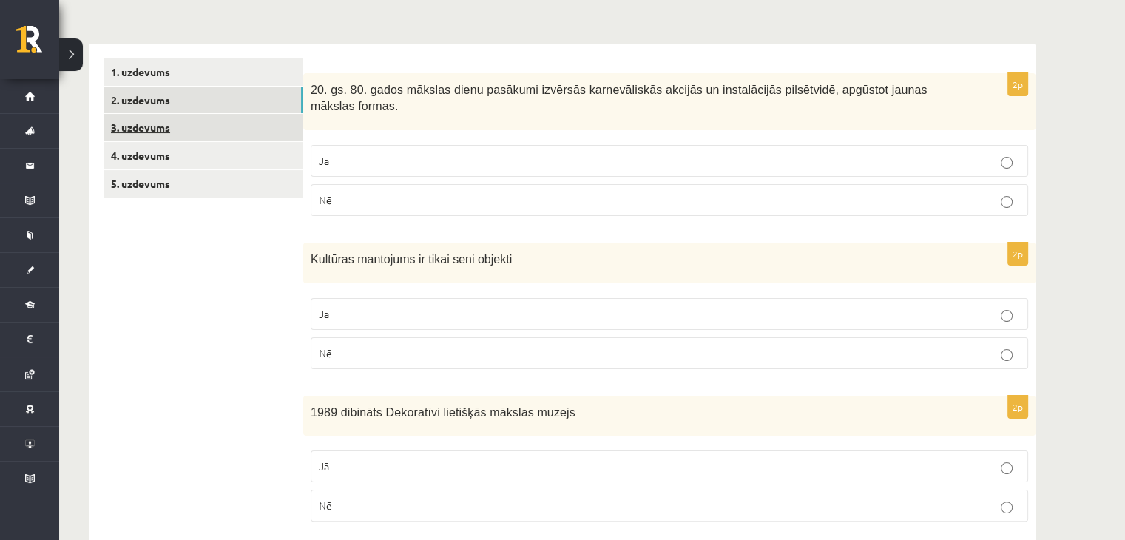
click at [175, 130] on link "3. uzdevums" at bounding box center [203, 127] width 199 height 27
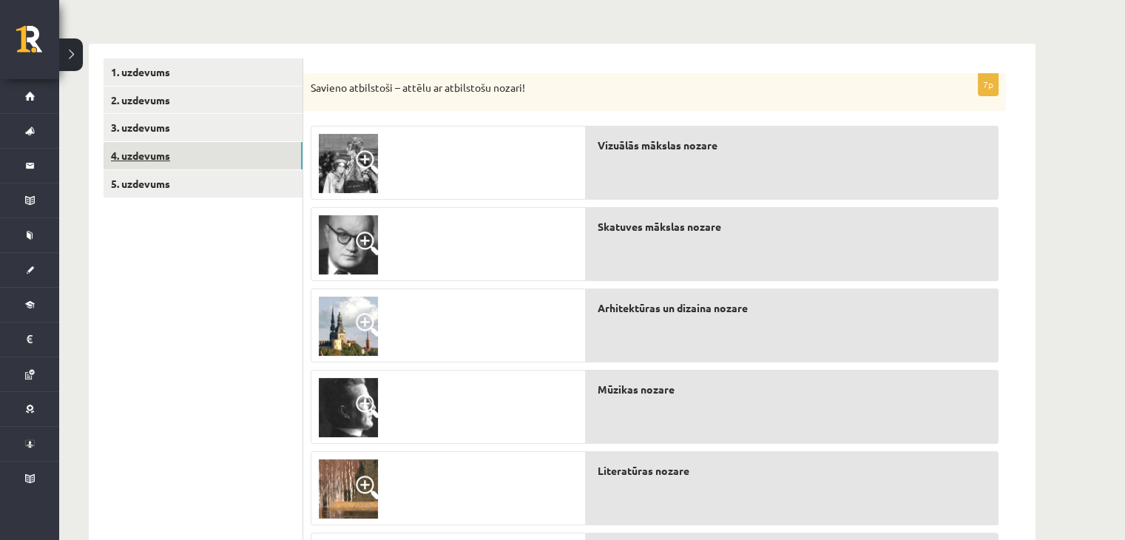
click at [162, 160] on link "4. uzdevums" at bounding box center [203, 155] width 199 height 27
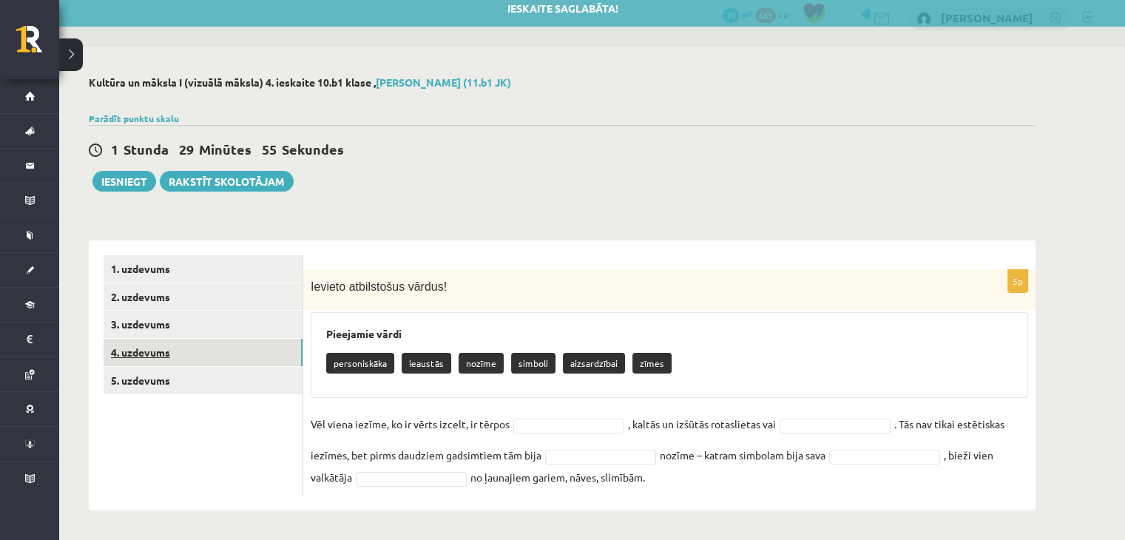
scroll to position [10, 0]
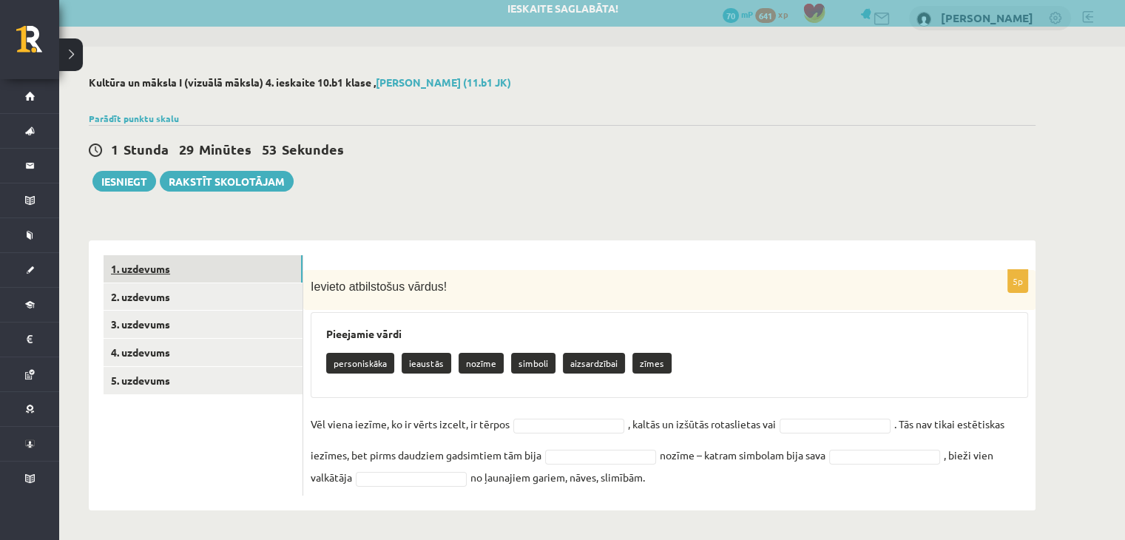
click at [222, 274] on link "1. uzdevums" at bounding box center [203, 268] width 199 height 27
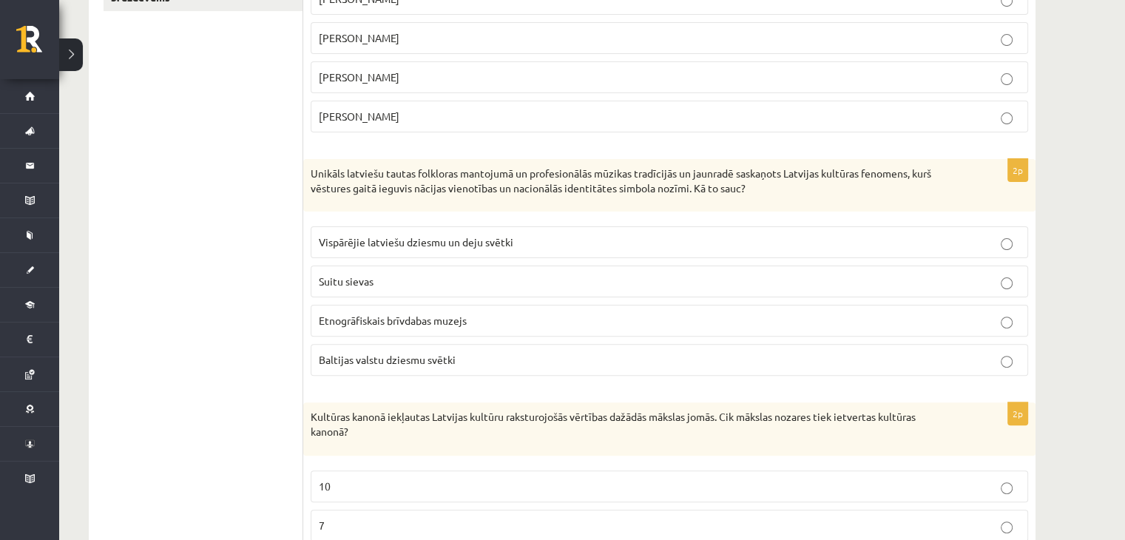
scroll to position [484, 0]
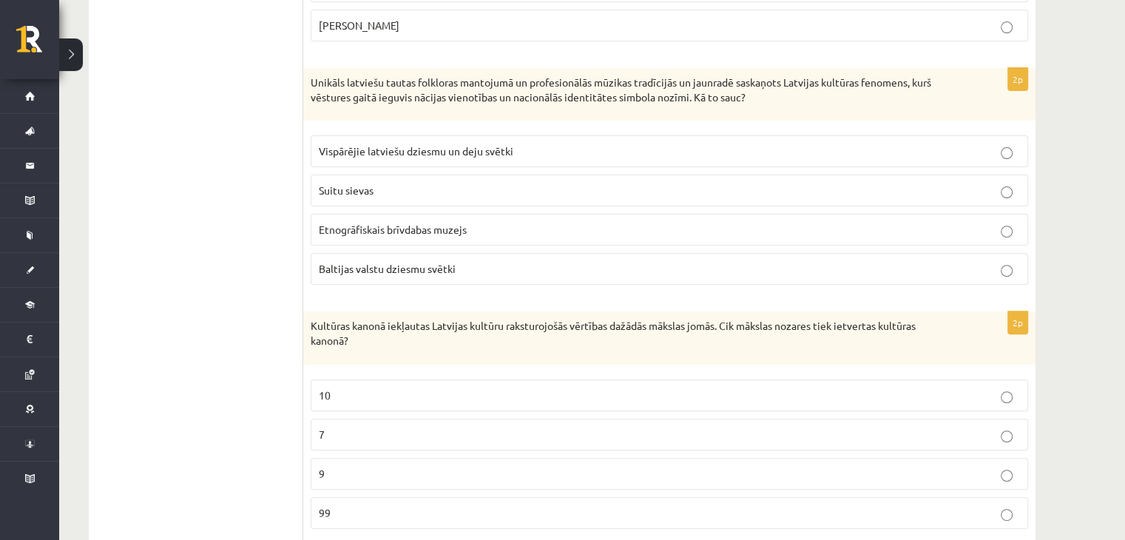
click at [438, 159] on p "Vispārējie latviešu dziesmu un deju svētki" at bounding box center [669, 151] width 701 height 16
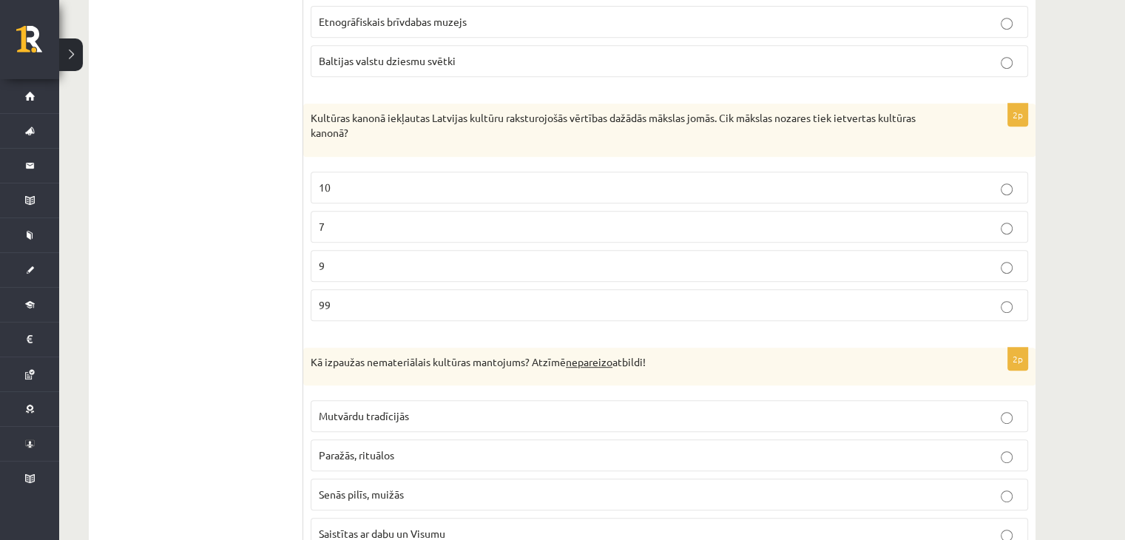
scroll to position [693, 0]
click at [405, 312] on p "99" at bounding box center [669, 305] width 701 height 16
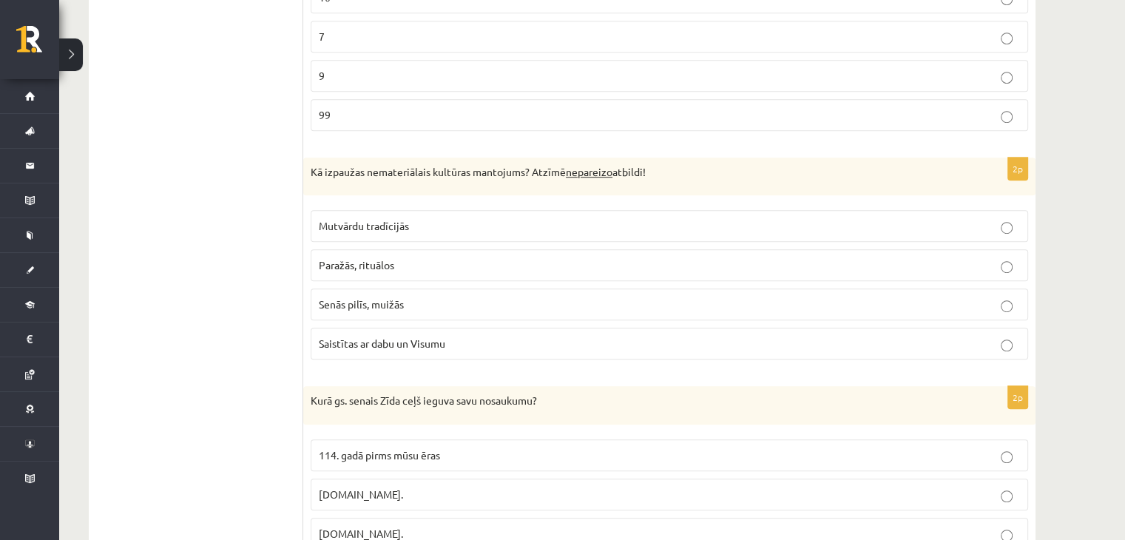
scroll to position [884, 0]
click at [414, 307] on p "Senās pilīs, muižās" at bounding box center [669, 303] width 701 height 16
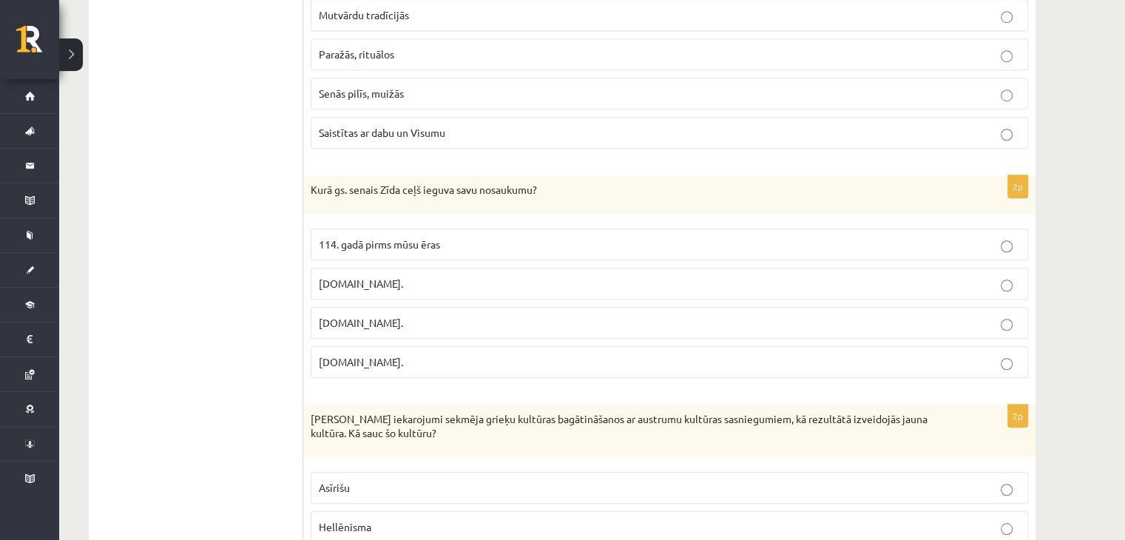
scroll to position [1107, 0]
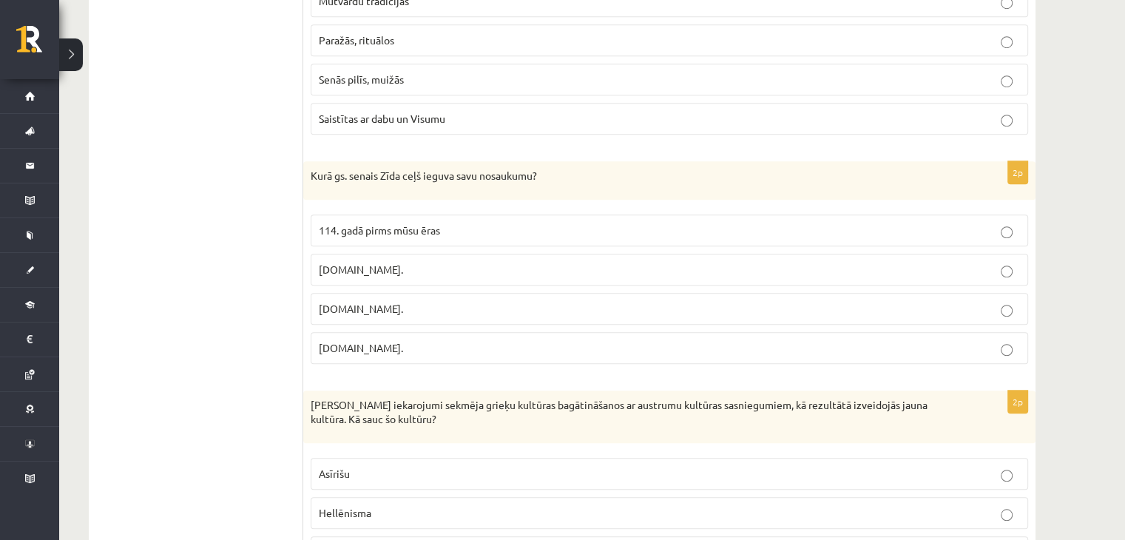
click at [501, 238] on p "114. gadā pirms mūsu ēras" at bounding box center [669, 231] width 701 height 16
click at [401, 347] on label "19.gs." at bounding box center [669, 348] width 717 height 32
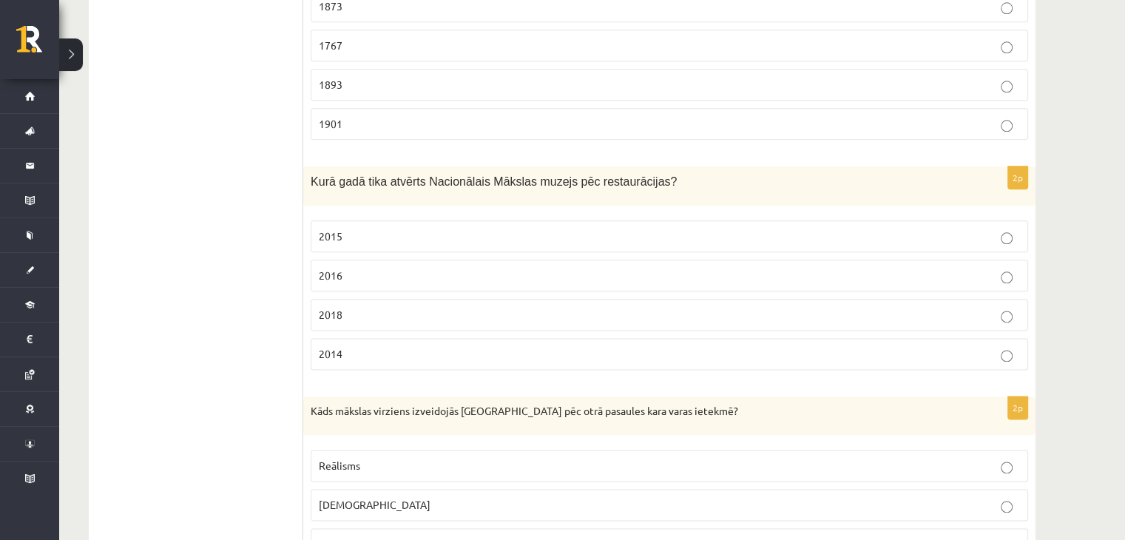
scroll to position [1805, 0]
click at [589, 281] on p "2016" at bounding box center [669, 274] width 701 height 16
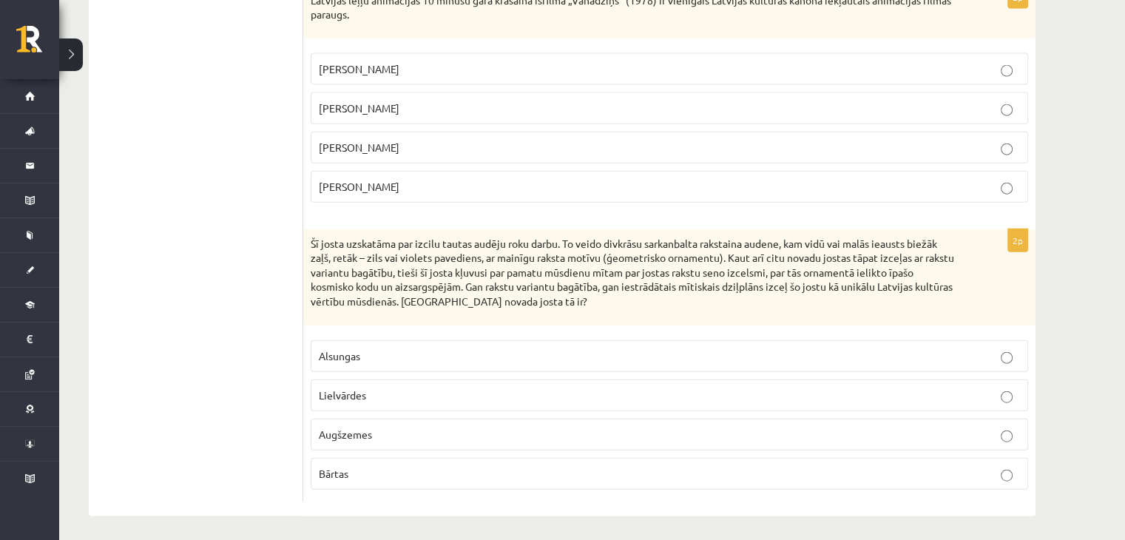
scroll to position [3408, 0]
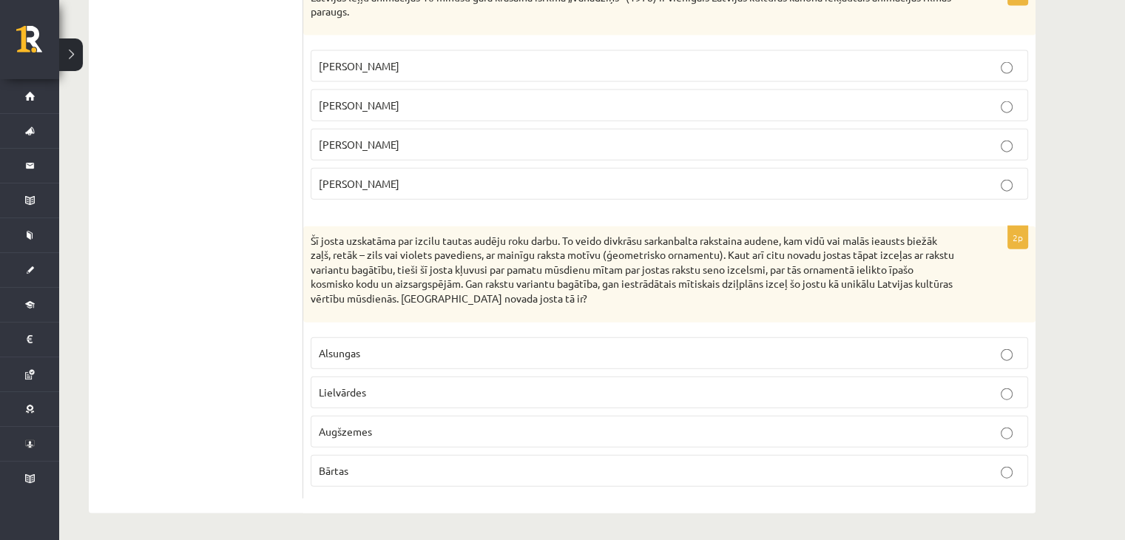
click at [560, 378] on label "Lielvārdes" at bounding box center [669, 392] width 717 height 32
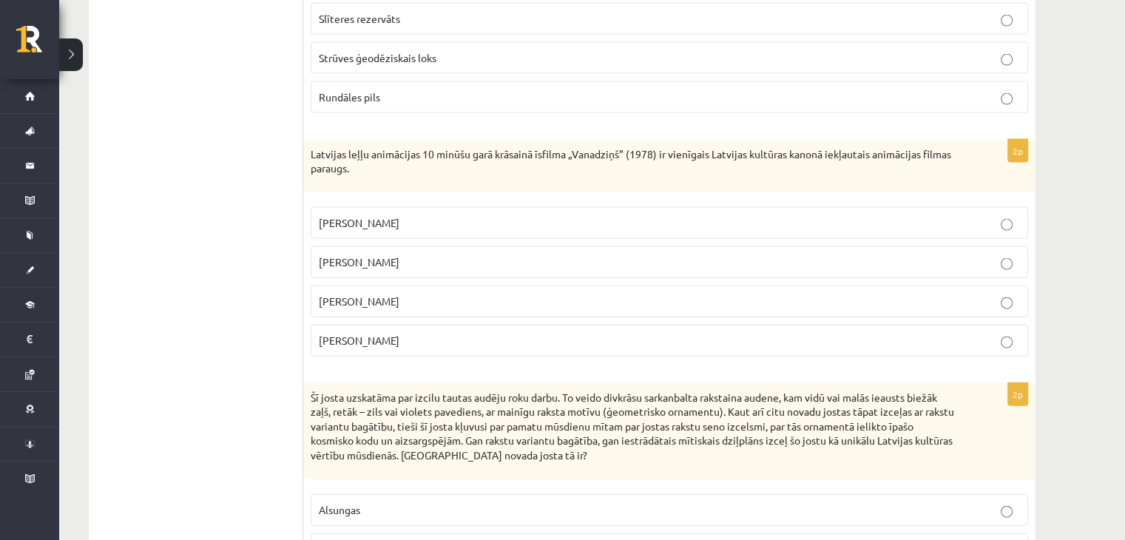
scroll to position [3248, 0]
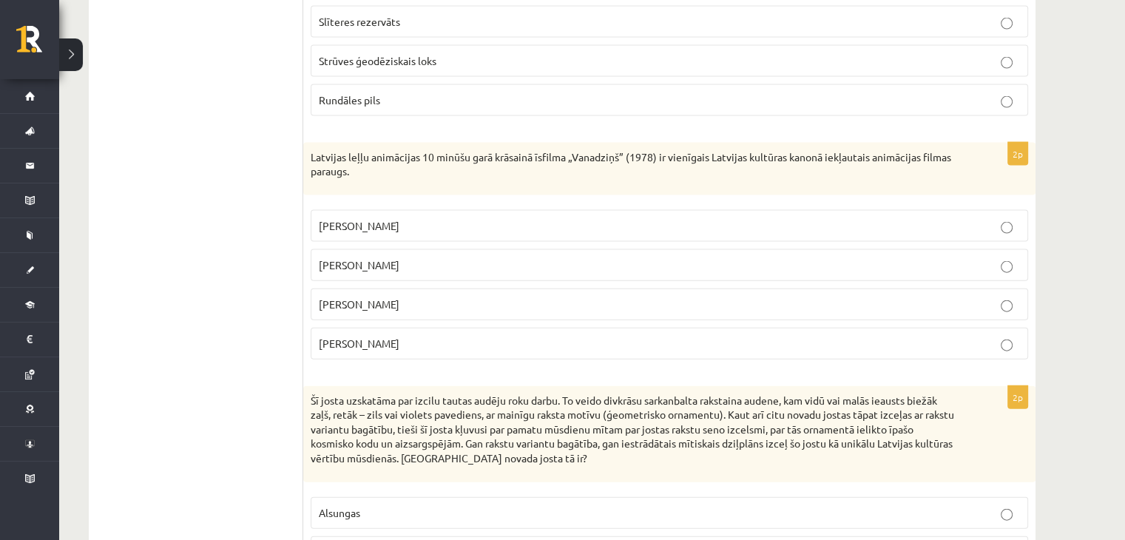
click at [941, 300] on p "Arnolds Burovs" at bounding box center [669, 305] width 701 height 16
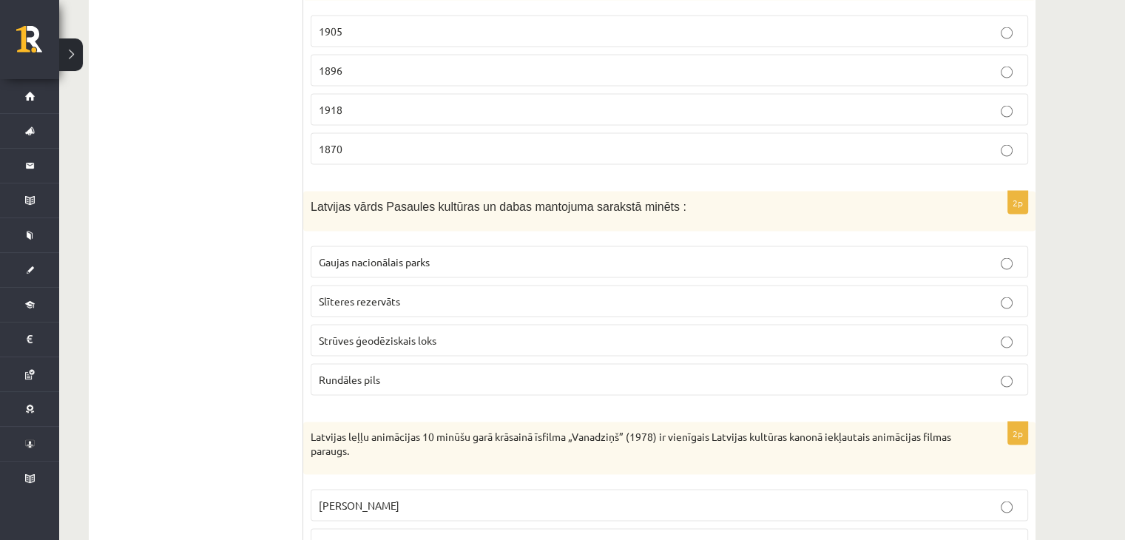
scroll to position [2966, 0]
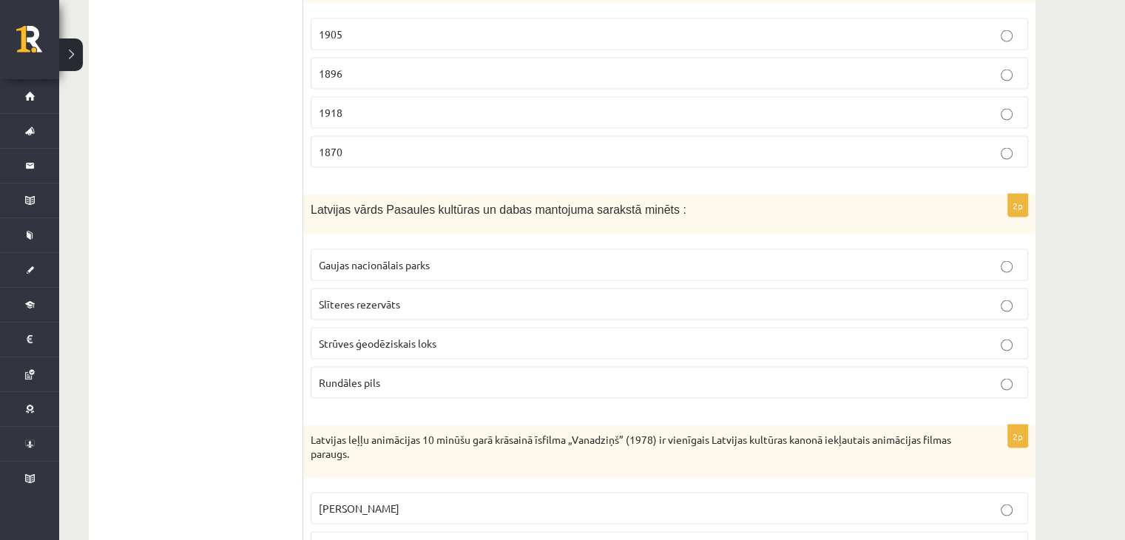
click at [710, 344] on p "Strūves ģeodēziskais loks" at bounding box center [669, 344] width 701 height 16
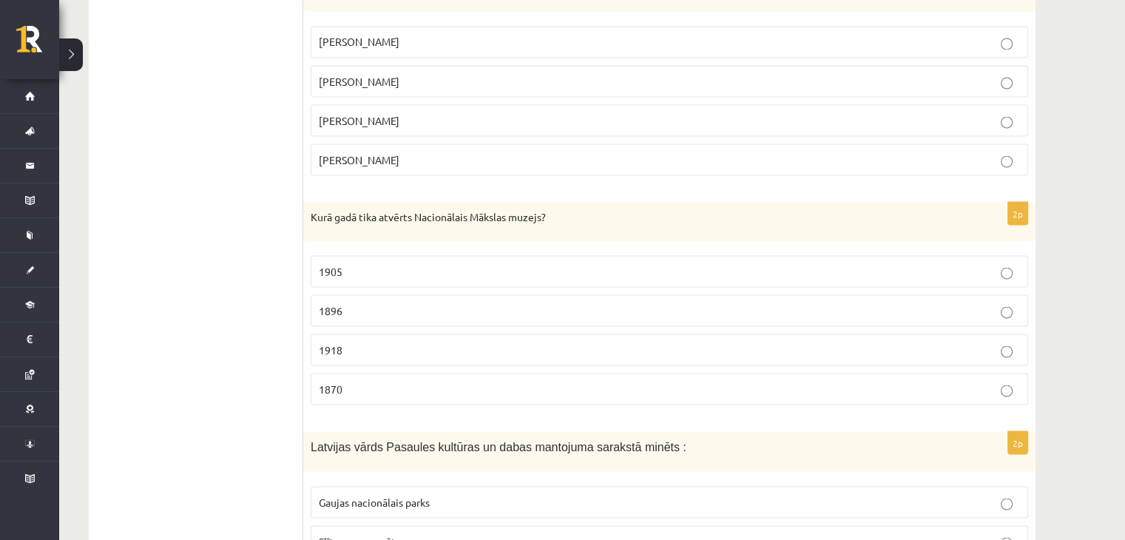
scroll to position [2723, 0]
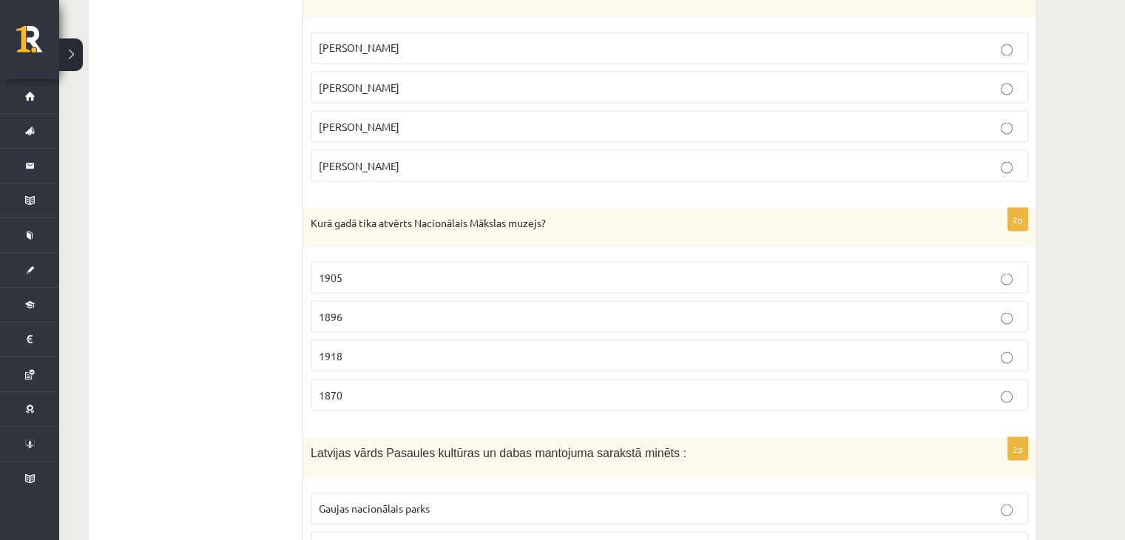
click at [700, 279] on p "1905" at bounding box center [669, 277] width 701 height 16
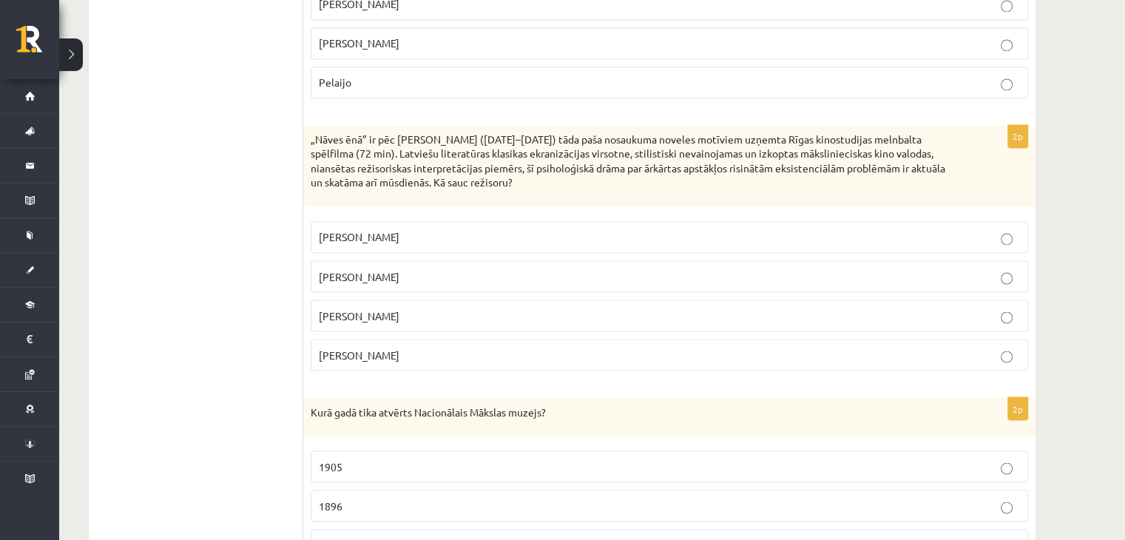
scroll to position [2532, 0]
click at [493, 365] on label "Gunārs Piesis" at bounding box center [669, 356] width 717 height 32
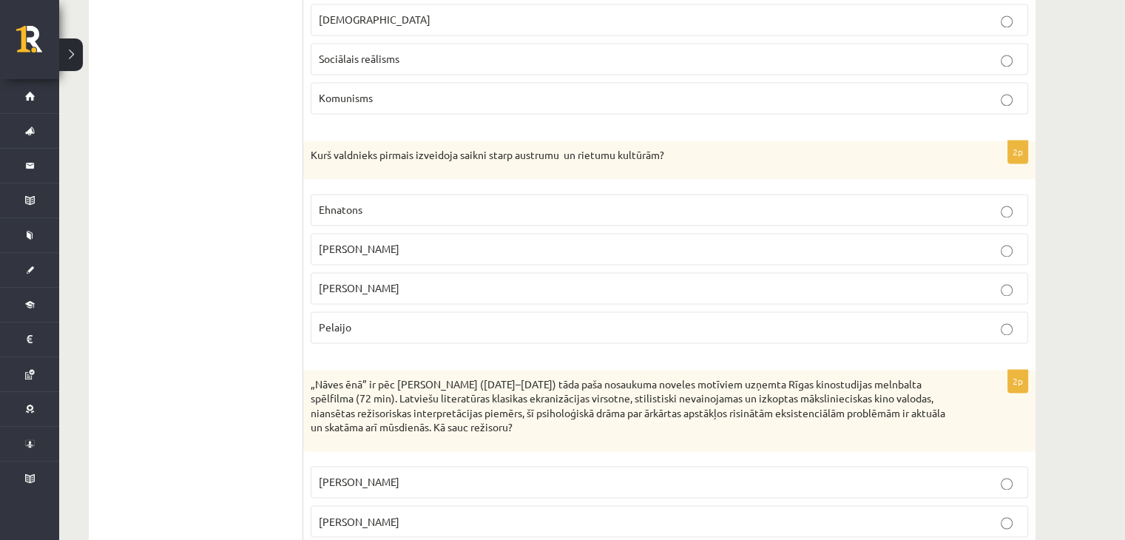
scroll to position [2288, 0]
click at [525, 244] on p "Aleksandrs Lielais" at bounding box center [669, 250] width 701 height 16
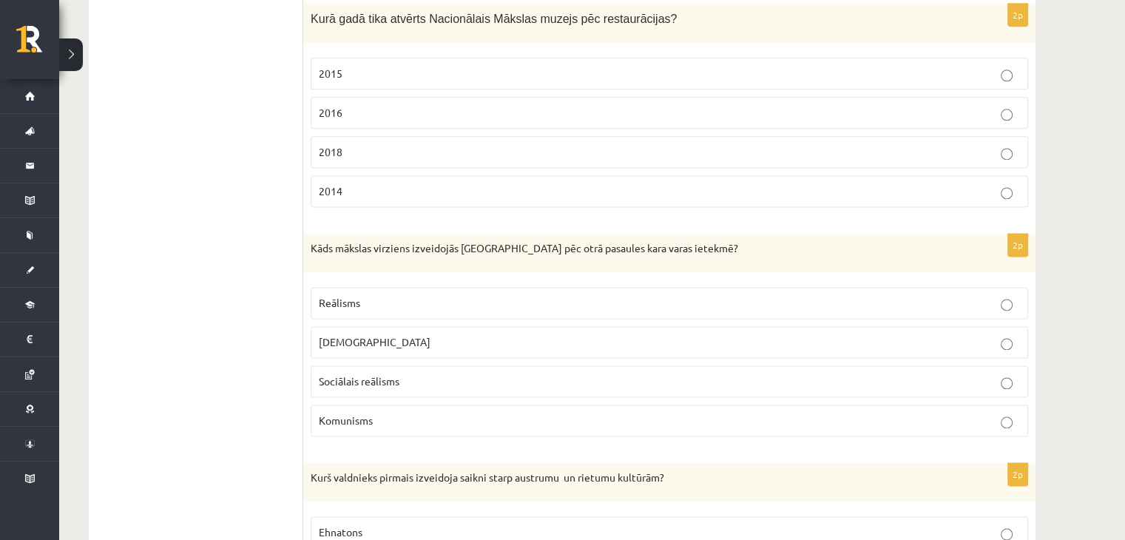
scroll to position [1966, 0]
click at [539, 385] on p "Sociālais reālisms" at bounding box center [669, 382] width 701 height 16
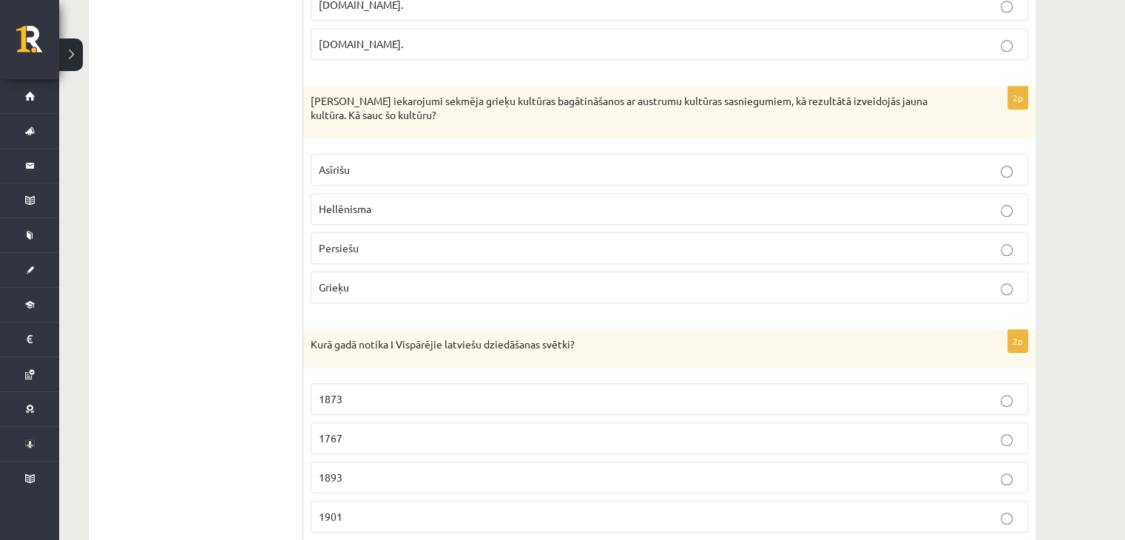
scroll to position [1399, 0]
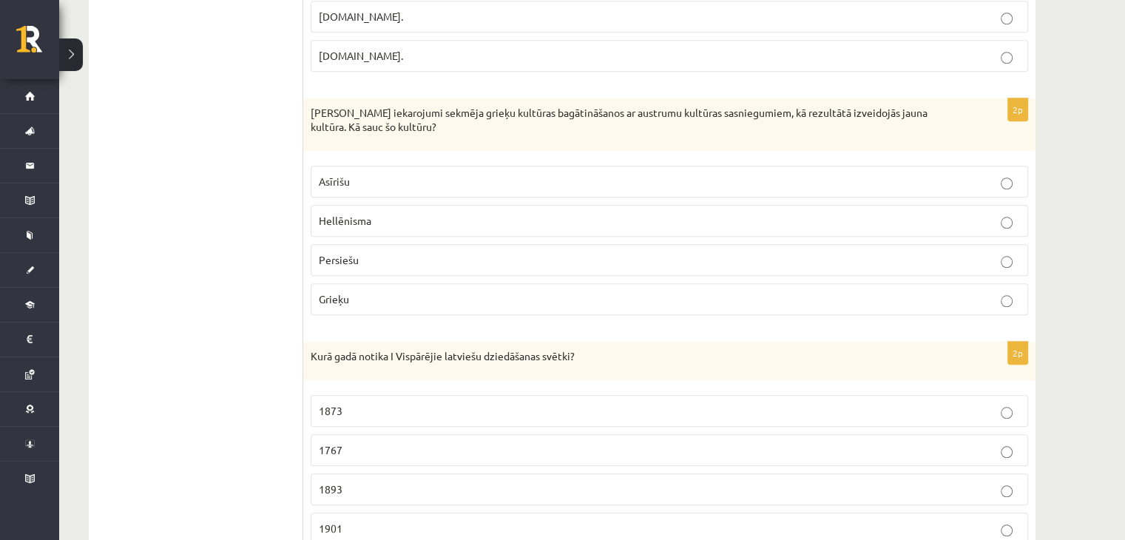
click at [550, 417] on p "1873" at bounding box center [669, 411] width 701 height 16
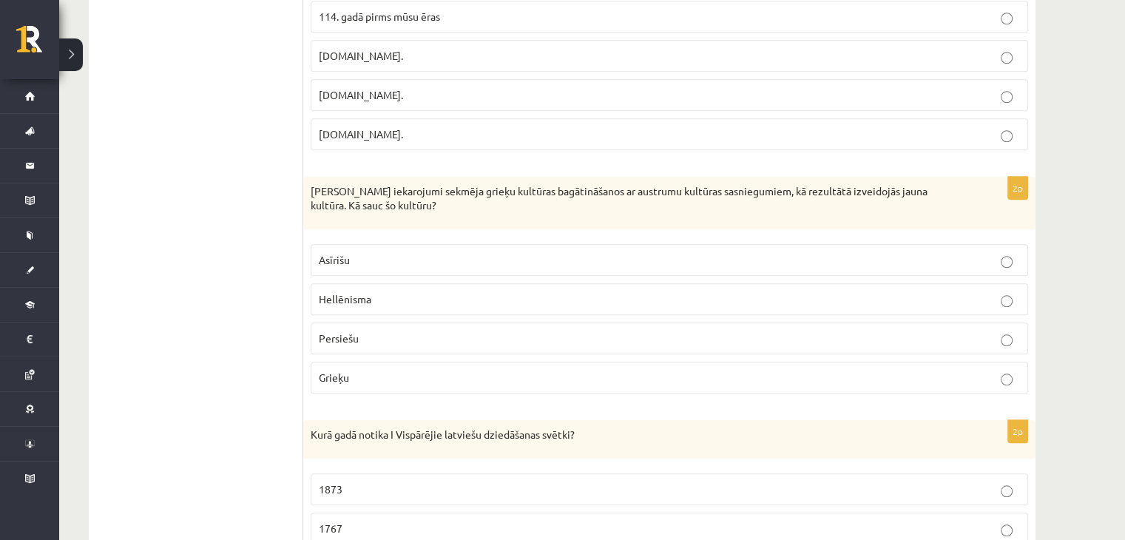
scroll to position [1334, 0]
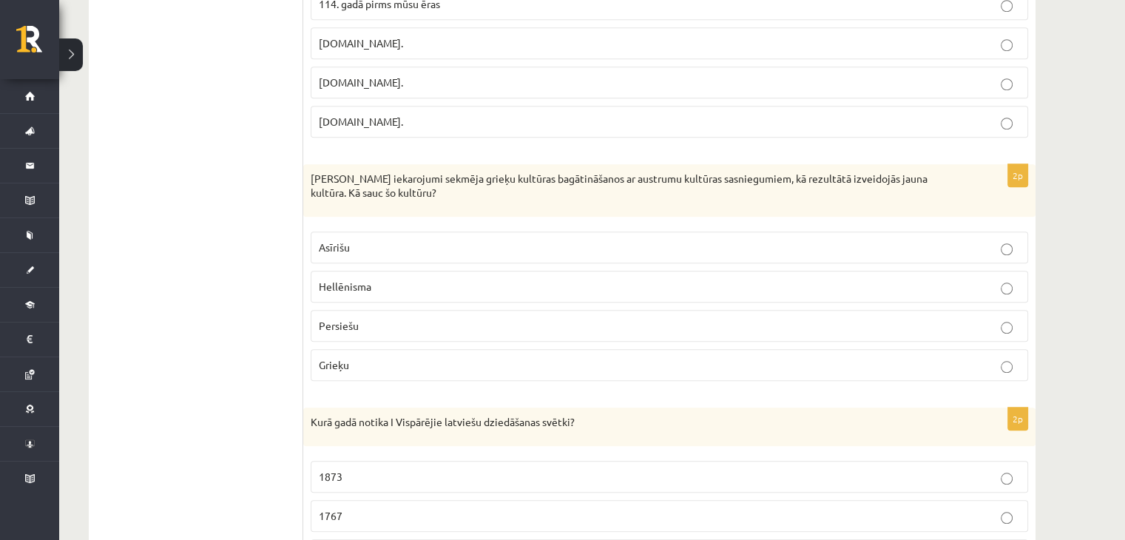
click at [450, 291] on p "Hellēnisma" at bounding box center [669, 287] width 701 height 16
drag, startPoint x: 451, startPoint y: 251, endPoint x: 426, endPoint y: 228, distance: 34.5
click at [426, 228] on div "2p Aleksandra Lielā iekarojumi sekmēja grieķu kultūras bagātināšanos ar austrum…" at bounding box center [669, 278] width 732 height 229
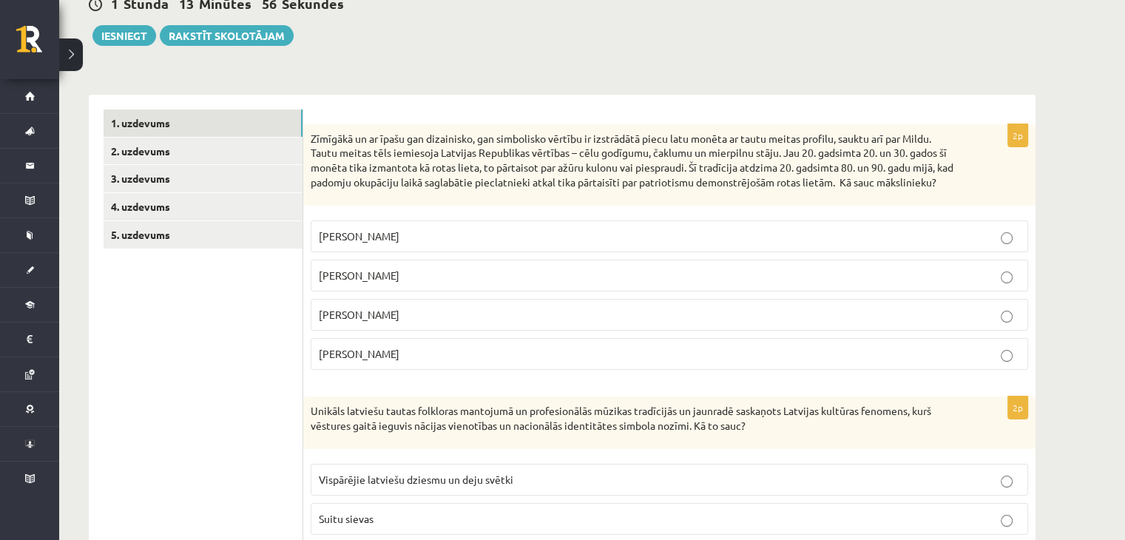
scroll to position [154, 0]
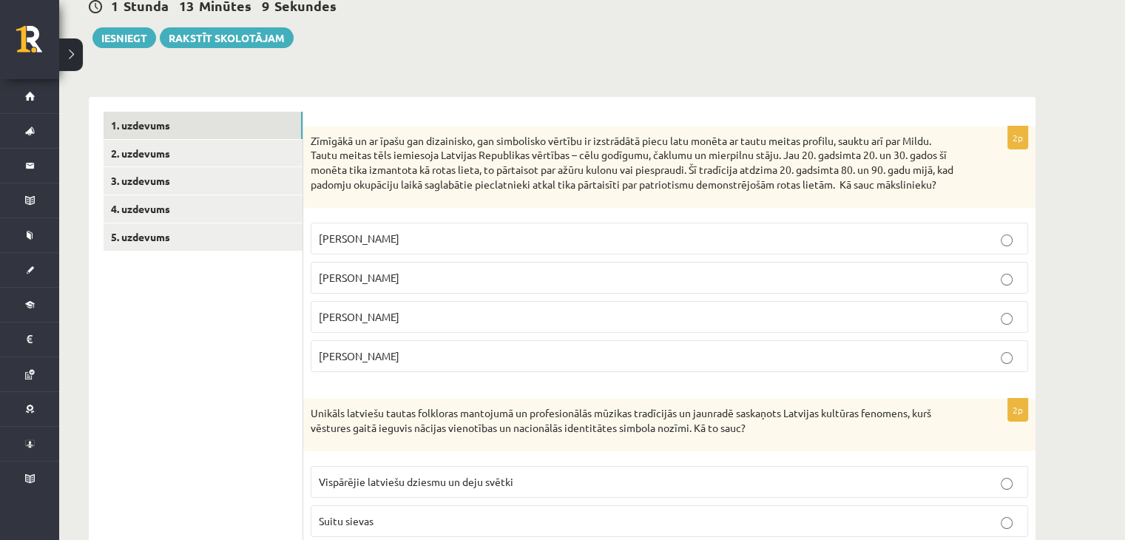
click at [430, 246] on p "Rihards Zariņš" at bounding box center [669, 239] width 701 height 16
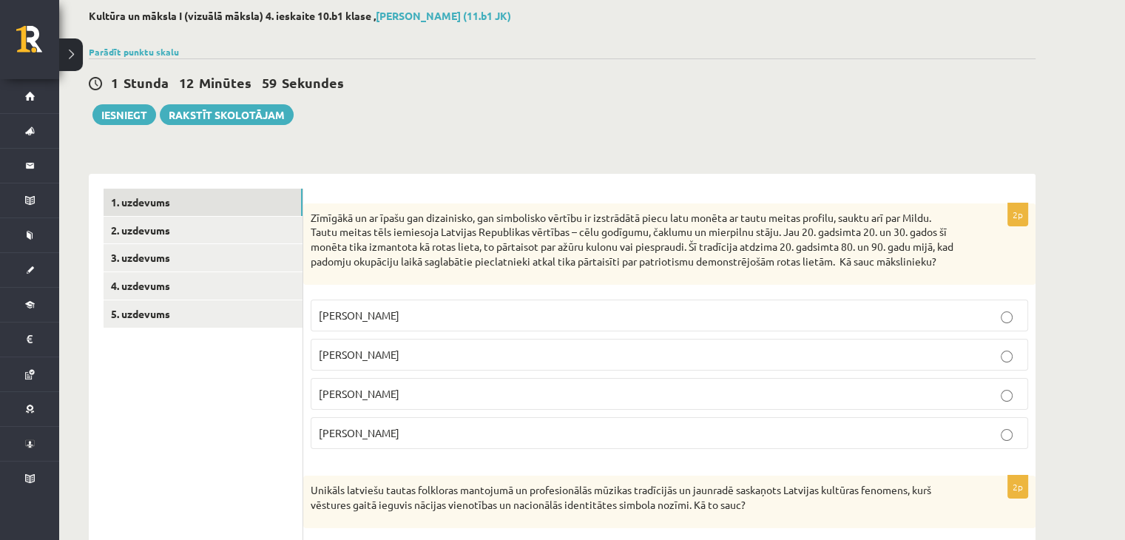
scroll to position [0, 0]
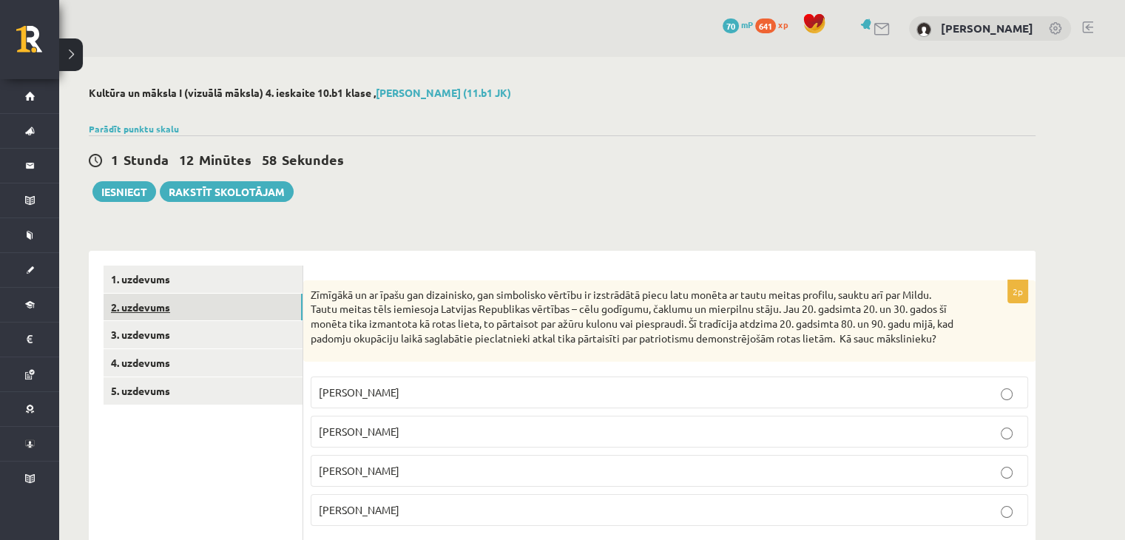
click at [178, 314] on link "2. uzdevums" at bounding box center [203, 307] width 199 height 27
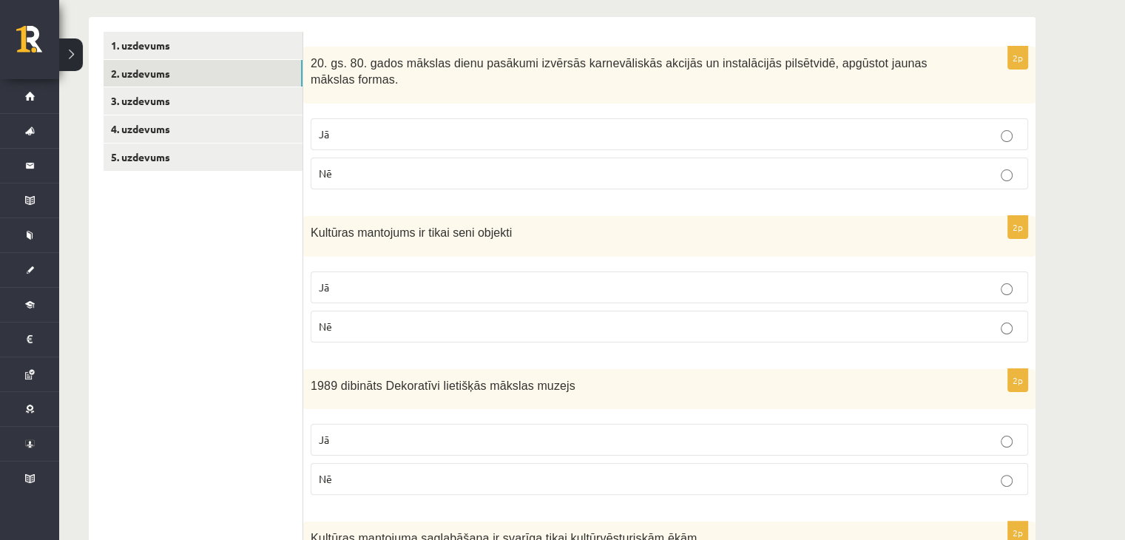
scroll to position [238, 0]
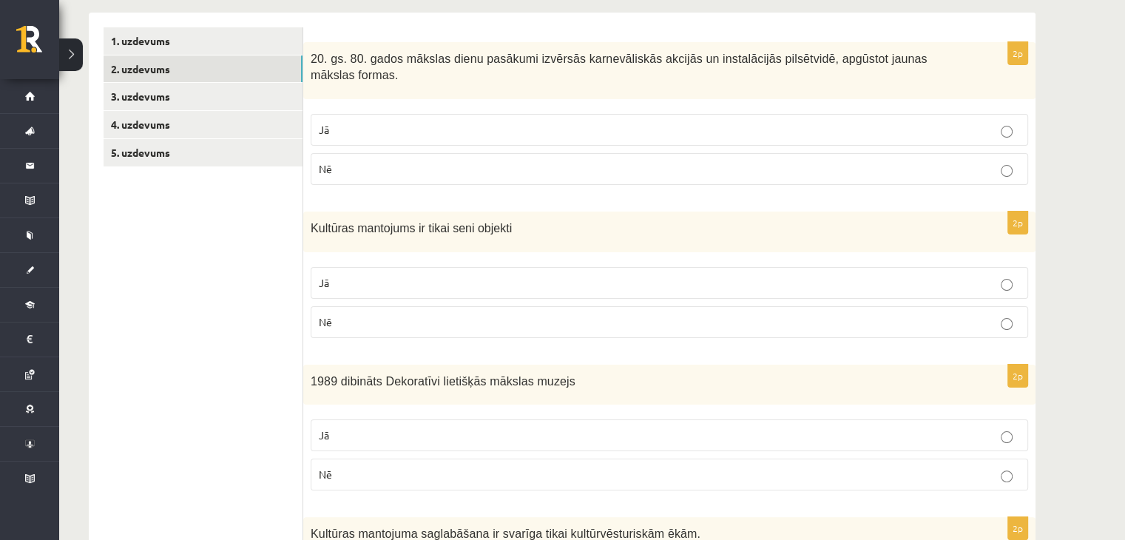
click at [473, 314] on p "Nē" at bounding box center [669, 322] width 701 height 16
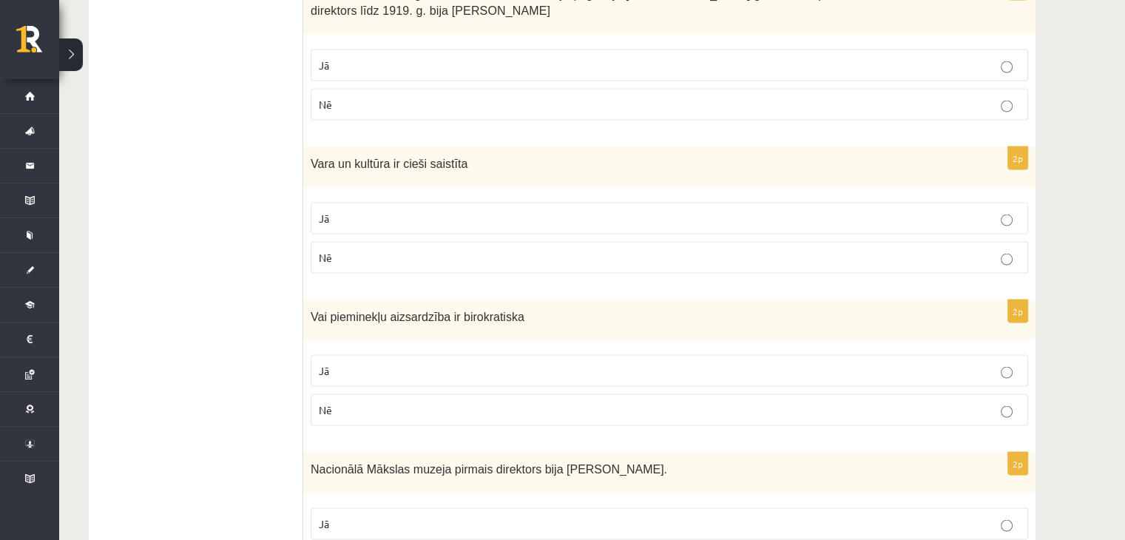
scroll to position [2861, 0]
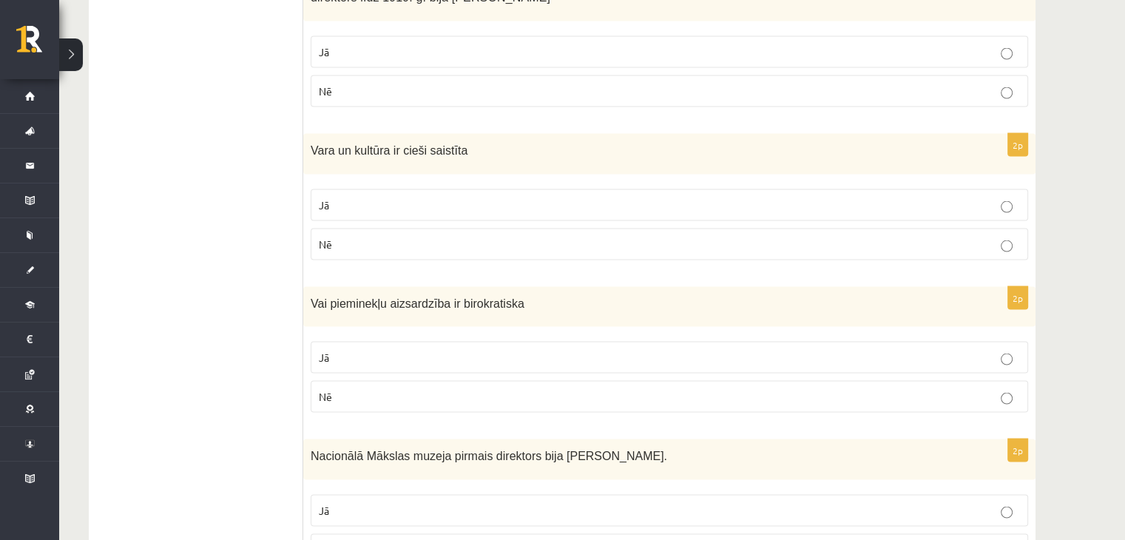
click at [473, 539] on p "Nē" at bounding box center [669, 550] width 701 height 16
click at [529, 197] on p "Jā" at bounding box center [669, 205] width 701 height 16
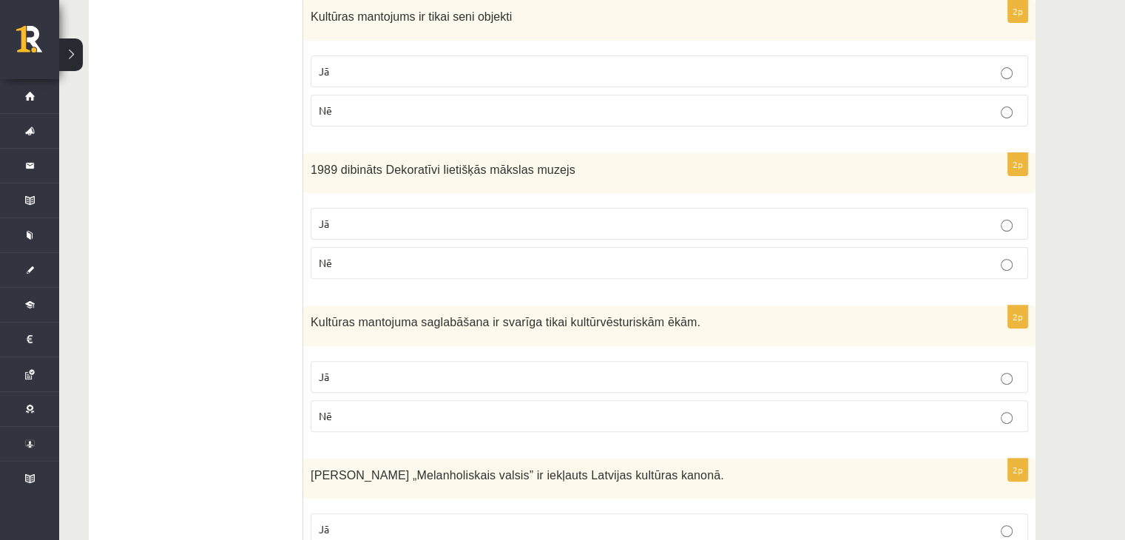
scroll to position [453, 0]
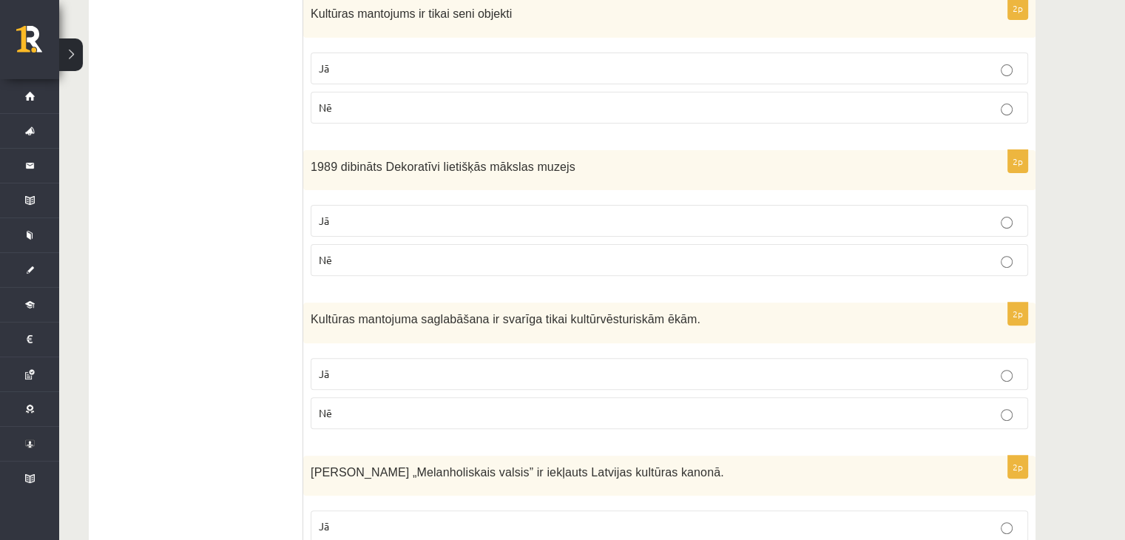
click at [592, 407] on label "Nē" at bounding box center [669, 413] width 717 height 32
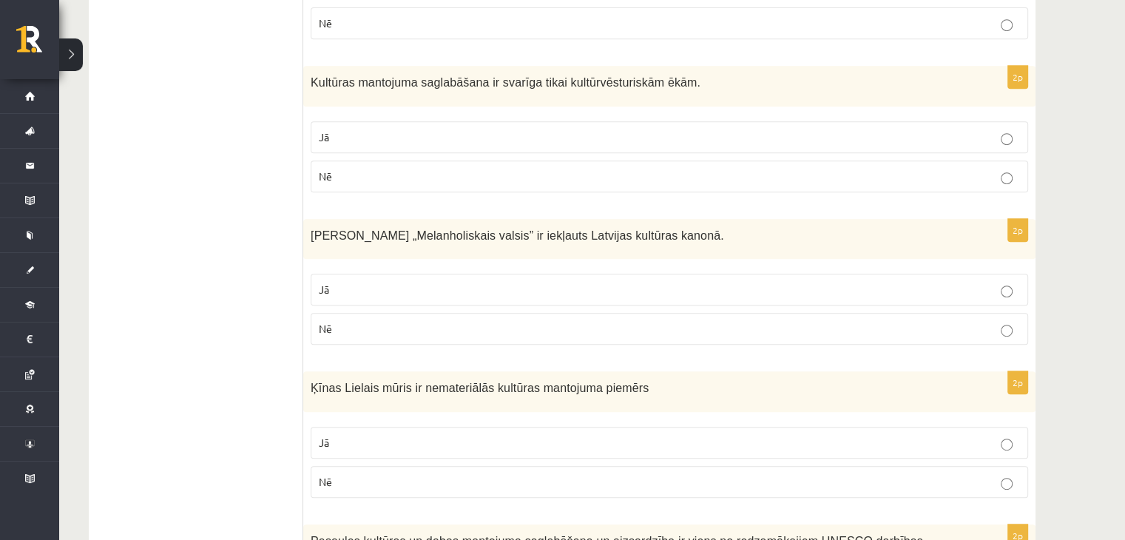
scroll to position [691, 0]
click at [659, 280] on p "Jā" at bounding box center [669, 288] width 701 height 16
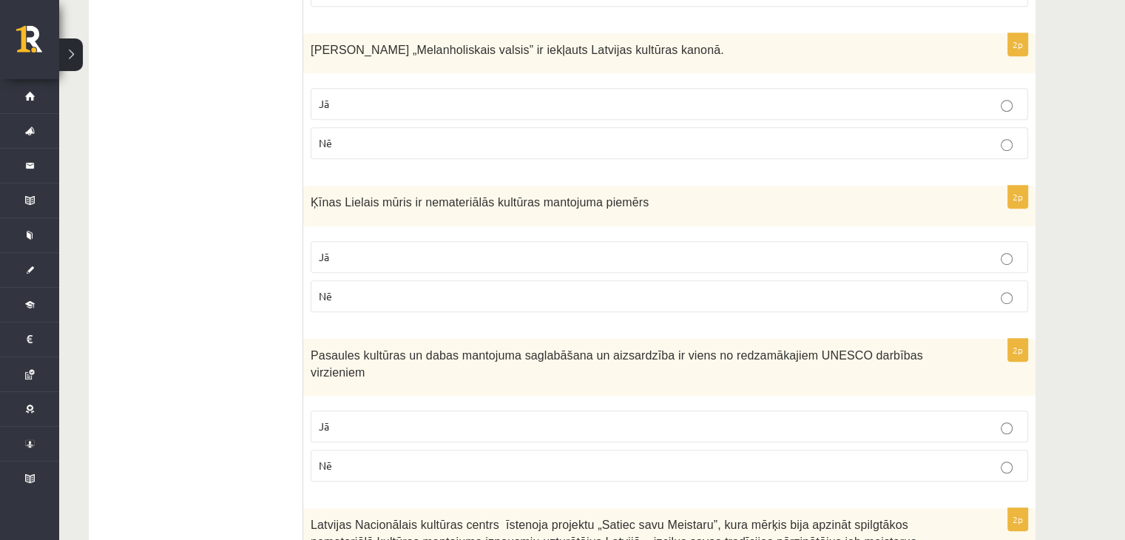
scroll to position [879, 0]
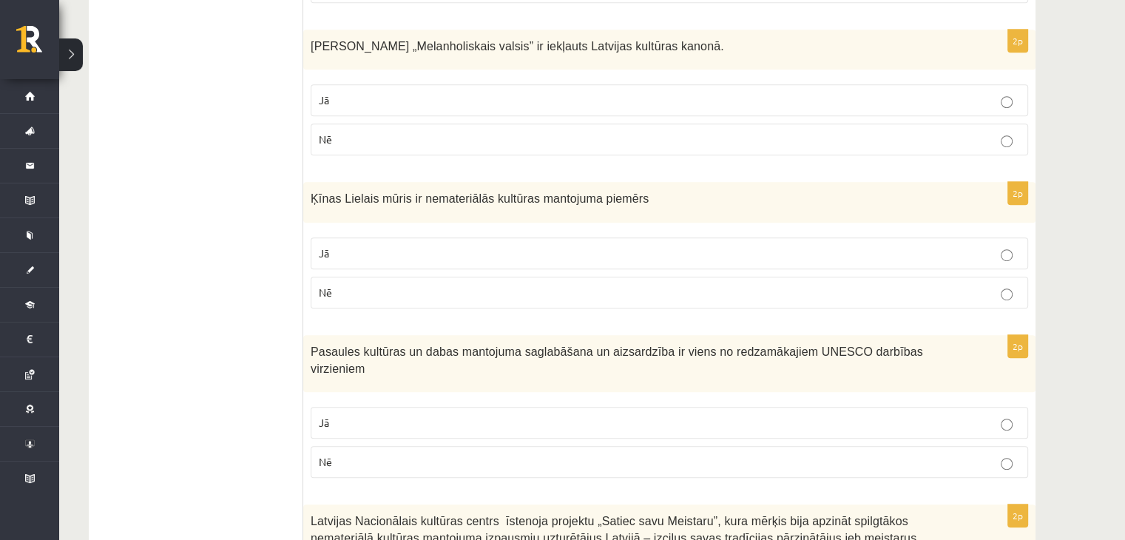
click at [609, 285] on label "Nē" at bounding box center [669, 293] width 717 height 32
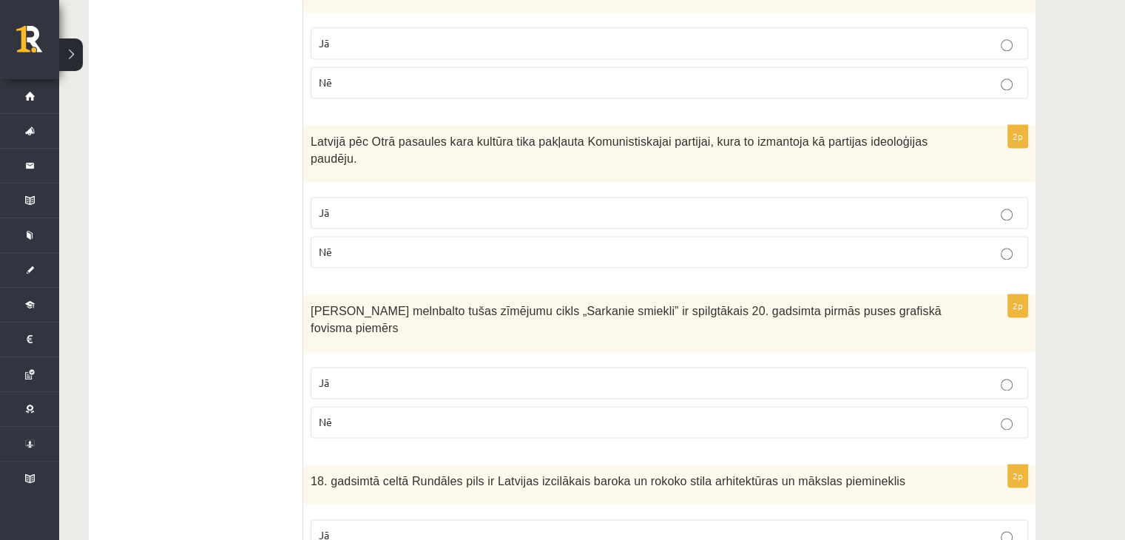
scroll to position [2061, 0]
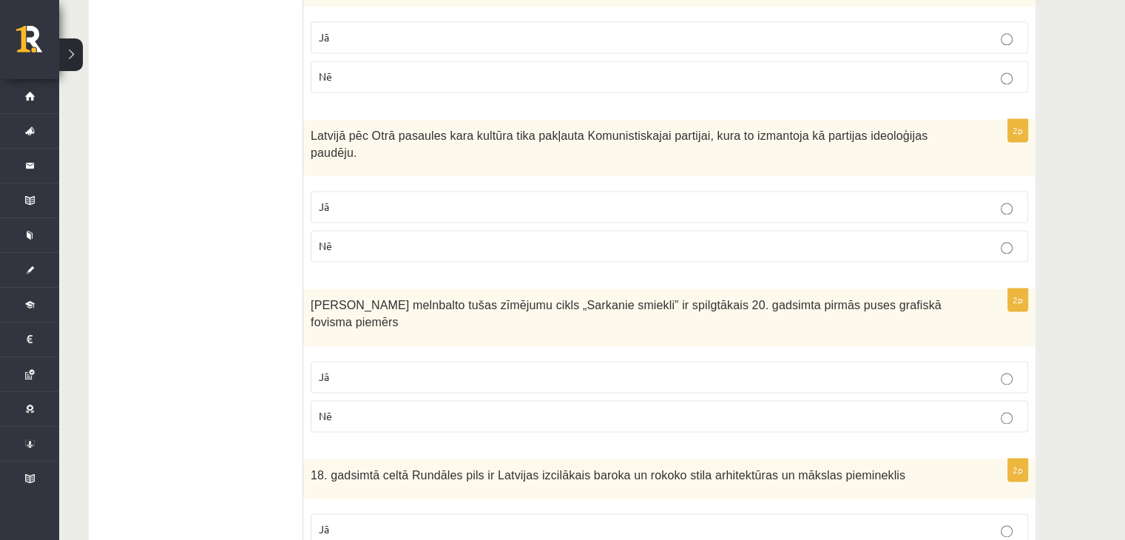
click at [573, 199] on p "Jā" at bounding box center [669, 207] width 701 height 16
click at [541, 408] on p "Nē" at bounding box center [669, 416] width 701 height 16
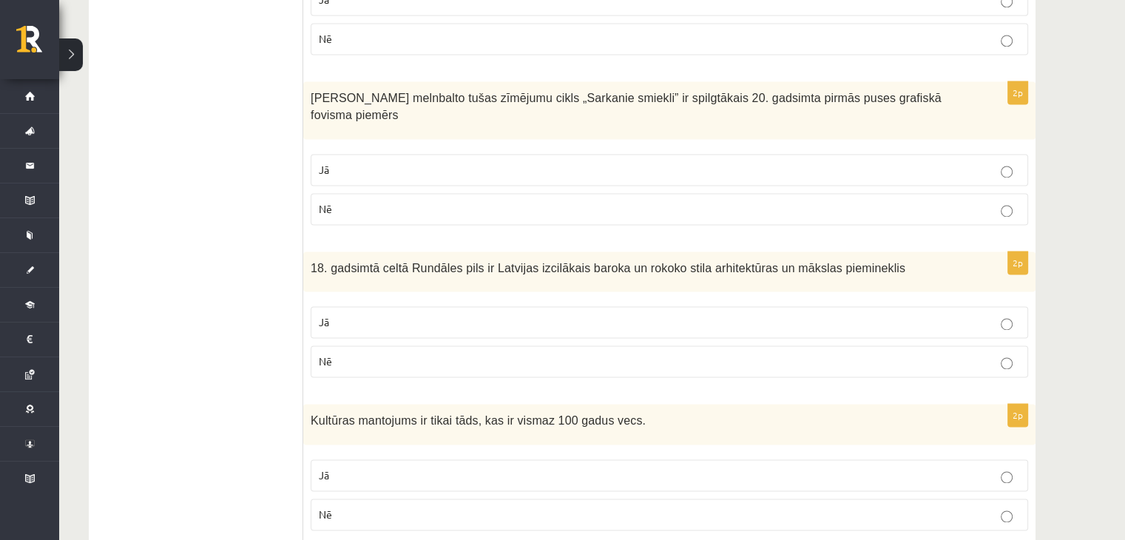
scroll to position [2272, 0]
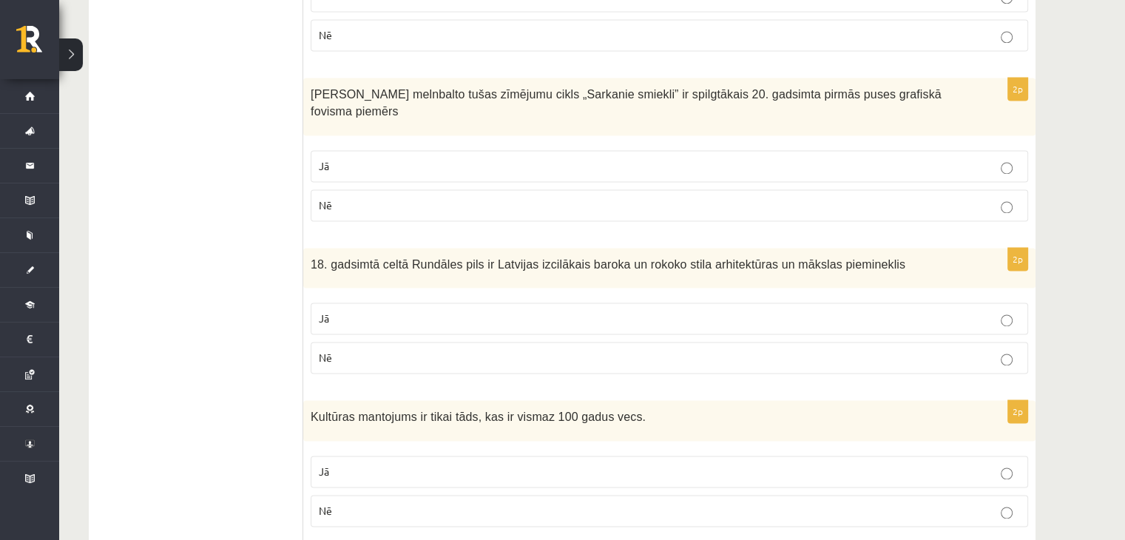
click at [561, 311] on p "Jā" at bounding box center [669, 319] width 701 height 16
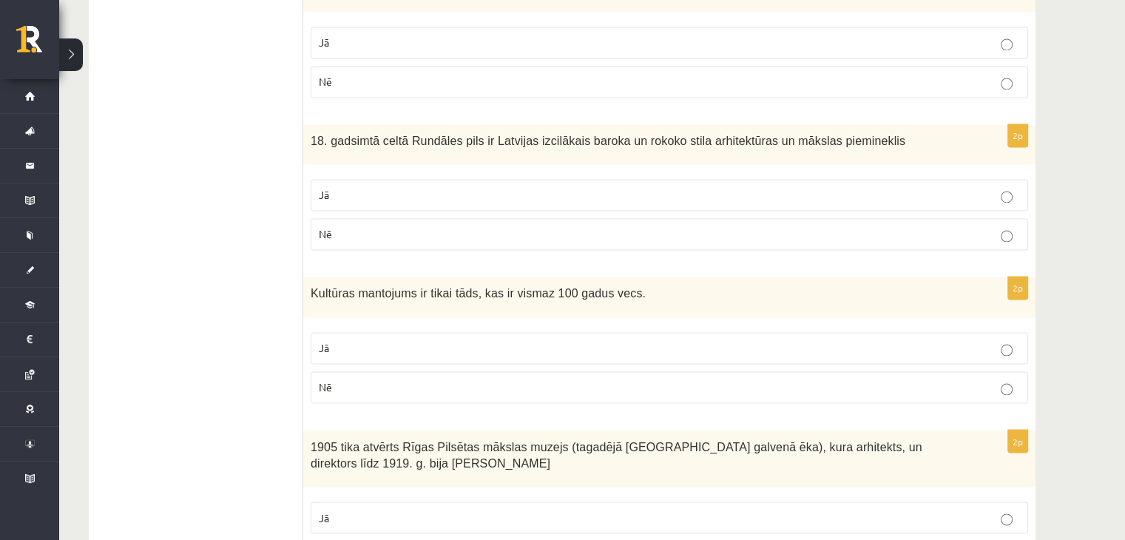
scroll to position [2402, 0]
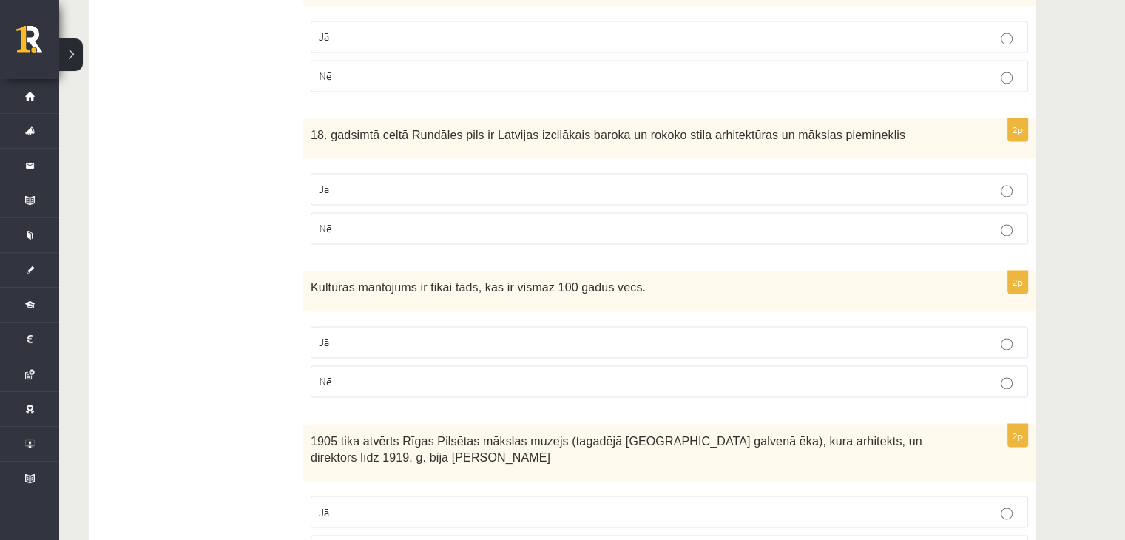
click at [550, 374] on p "Nē" at bounding box center [669, 382] width 701 height 16
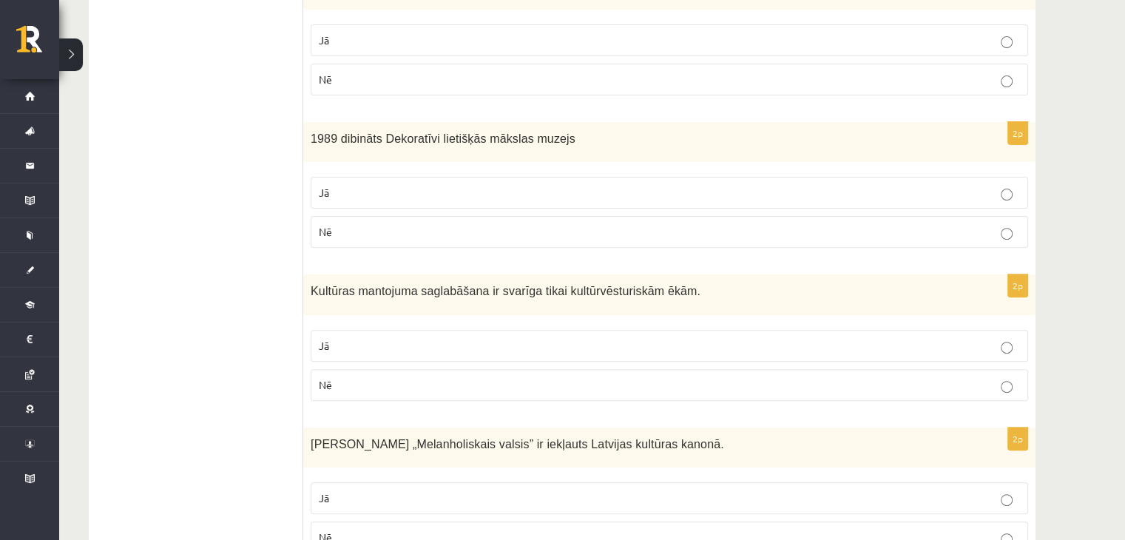
scroll to position [462, 0]
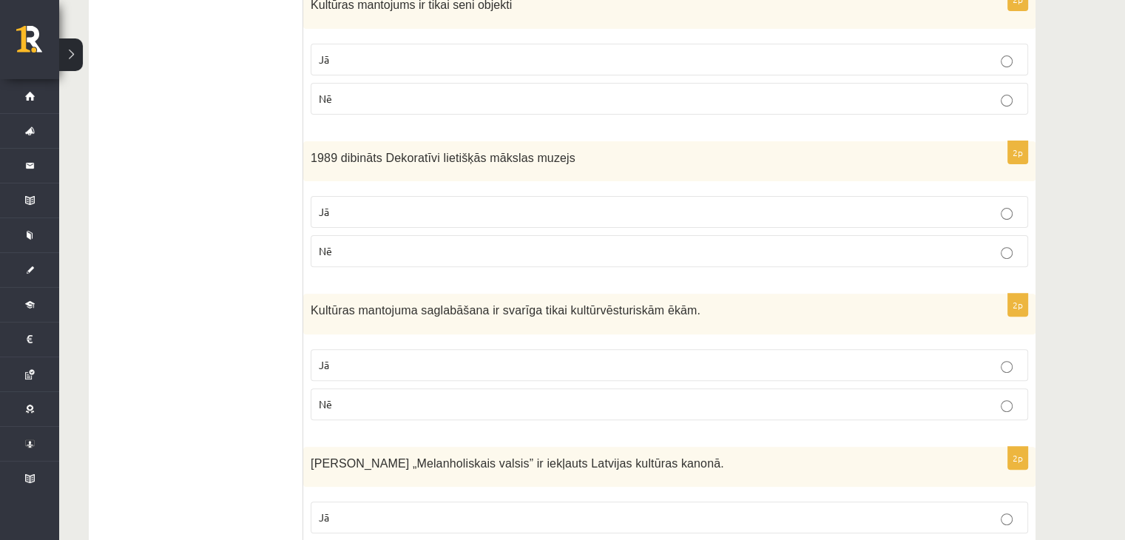
click at [533, 204] on p "Jā" at bounding box center [669, 212] width 701 height 16
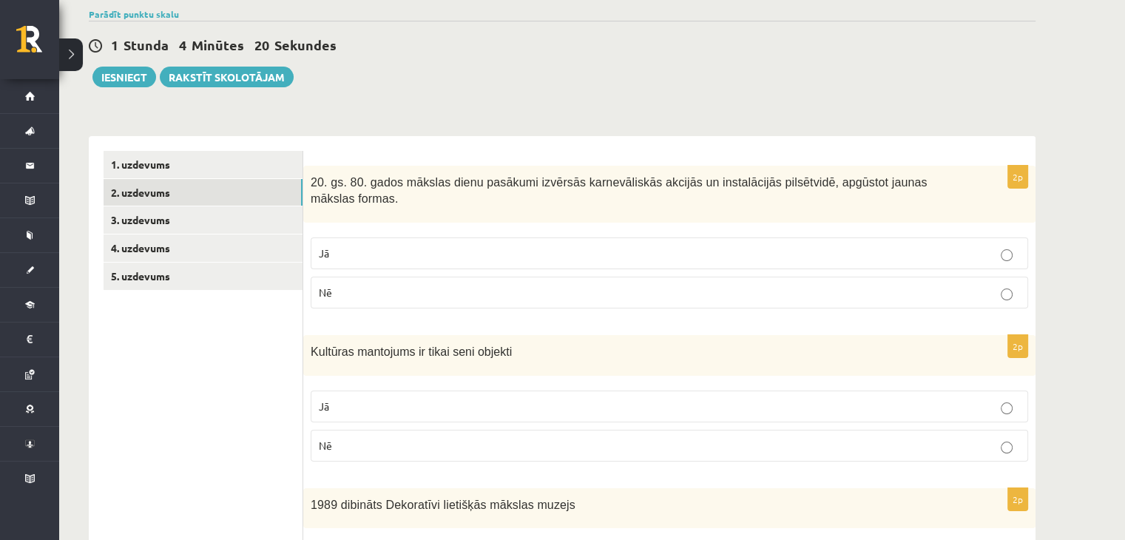
scroll to position [112, 0]
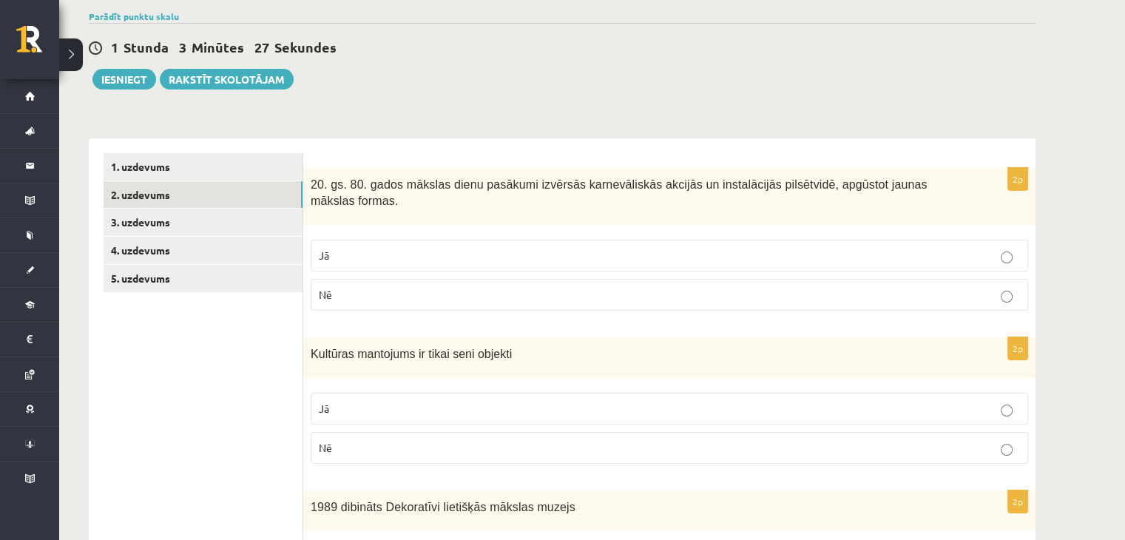
click at [669, 248] on p "Jā" at bounding box center [669, 256] width 701 height 16
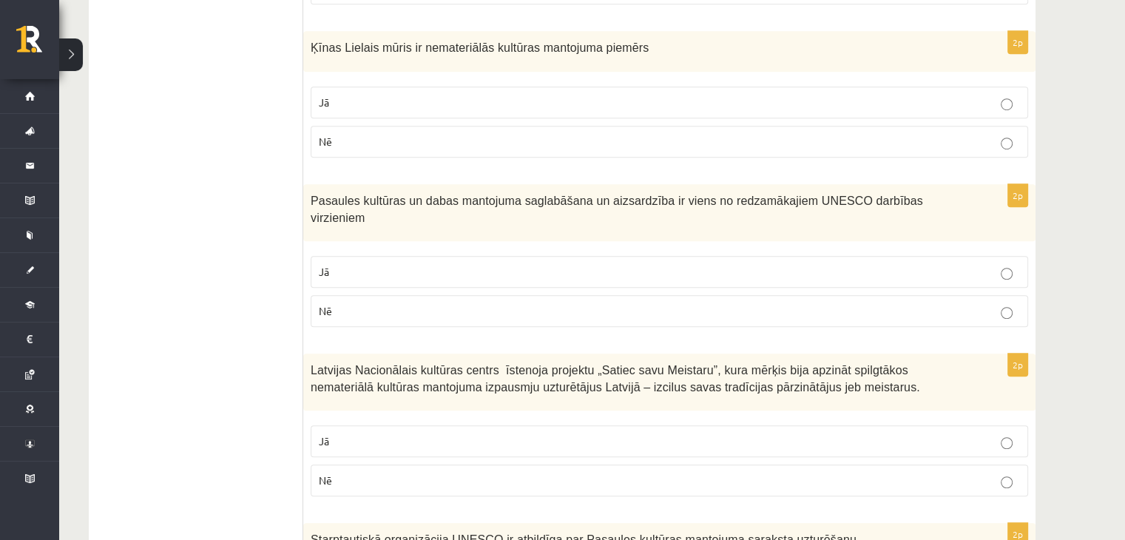
scroll to position [1033, 0]
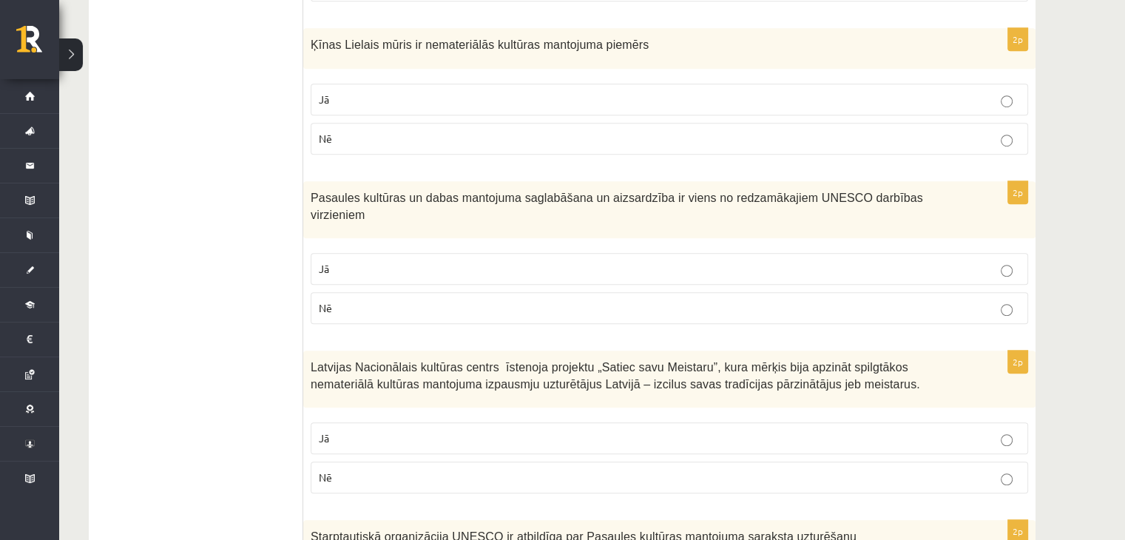
click at [692, 261] on p "Jā" at bounding box center [669, 269] width 701 height 16
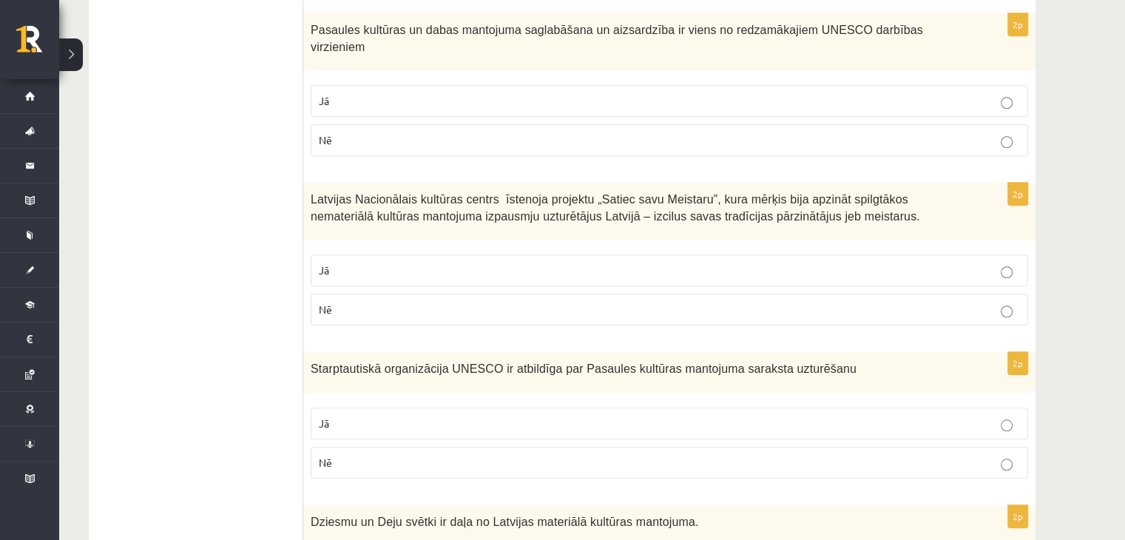
scroll to position [1201, 0]
click at [731, 262] on p "Jā" at bounding box center [669, 270] width 701 height 16
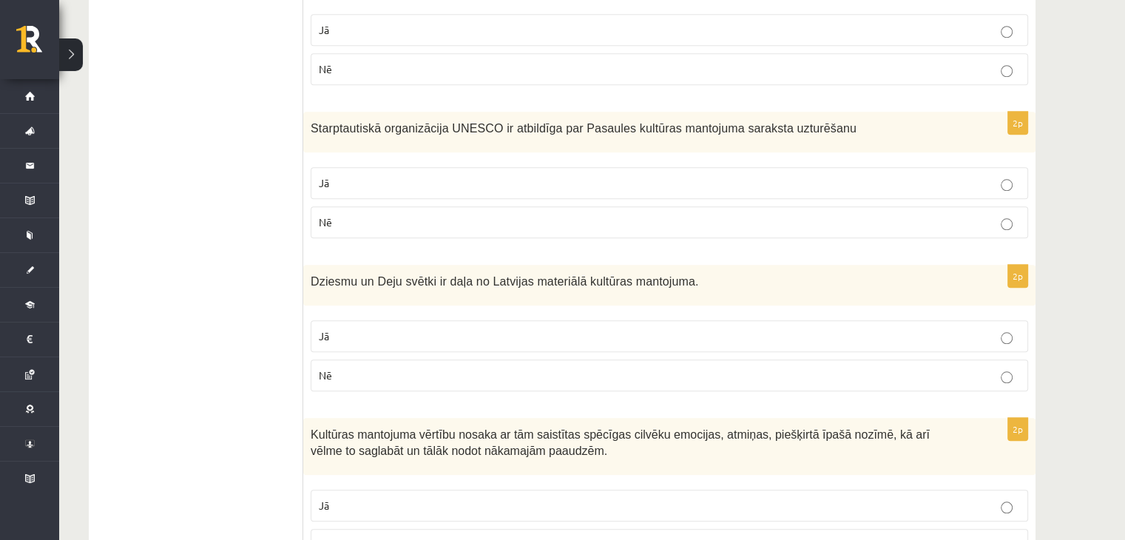
scroll to position [1441, 0]
click at [555, 368] on p "Nē" at bounding box center [669, 376] width 701 height 16
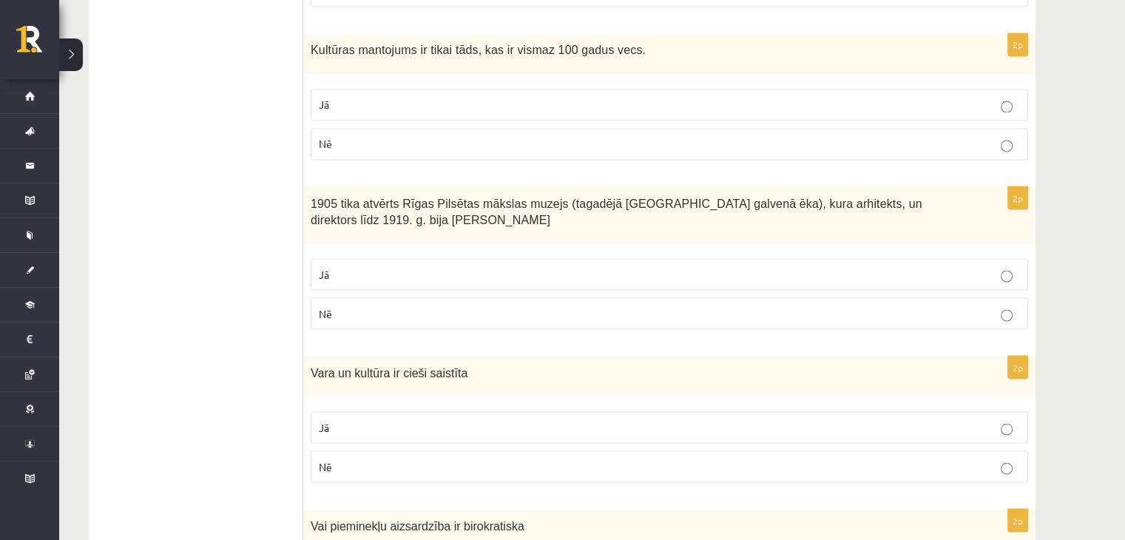
scroll to position [2629, 0]
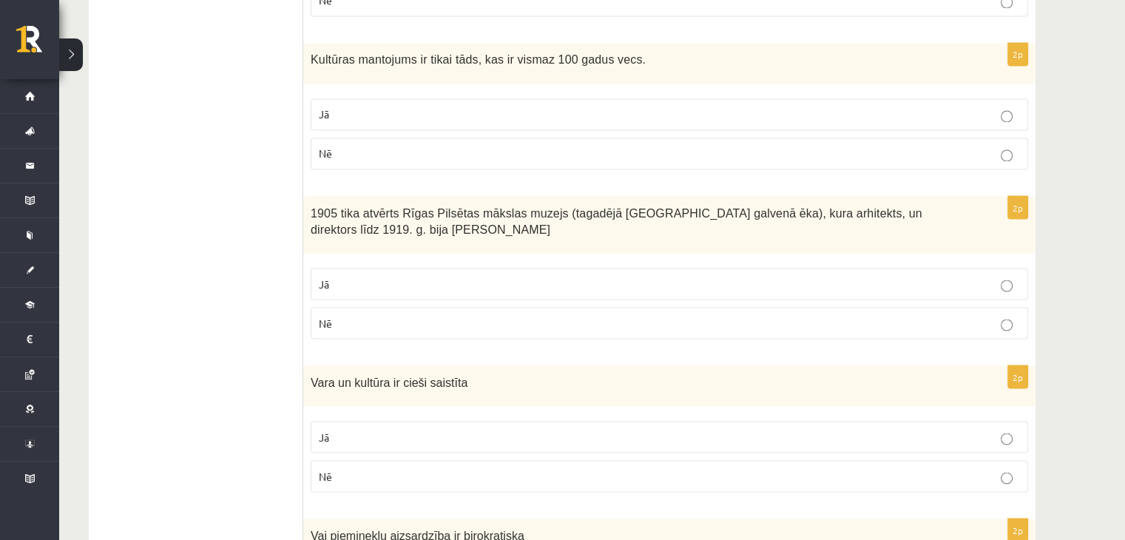
click at [615, 307] on label "Nē" at bounding box center [669, 323] width 717 height 32
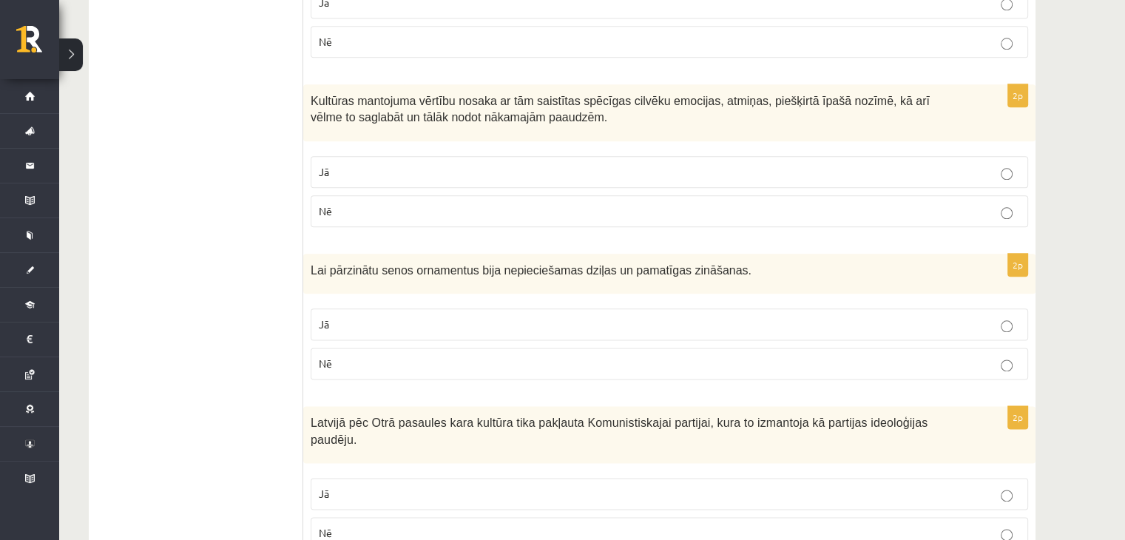
scroll to position [1775, 0]
click at [583, 155] on label "Jā" at bounding box center [669, 171] width 717 height 32
click at [633, 355] on p "Nē" at bounding box center [669, 363] width 701 height 16
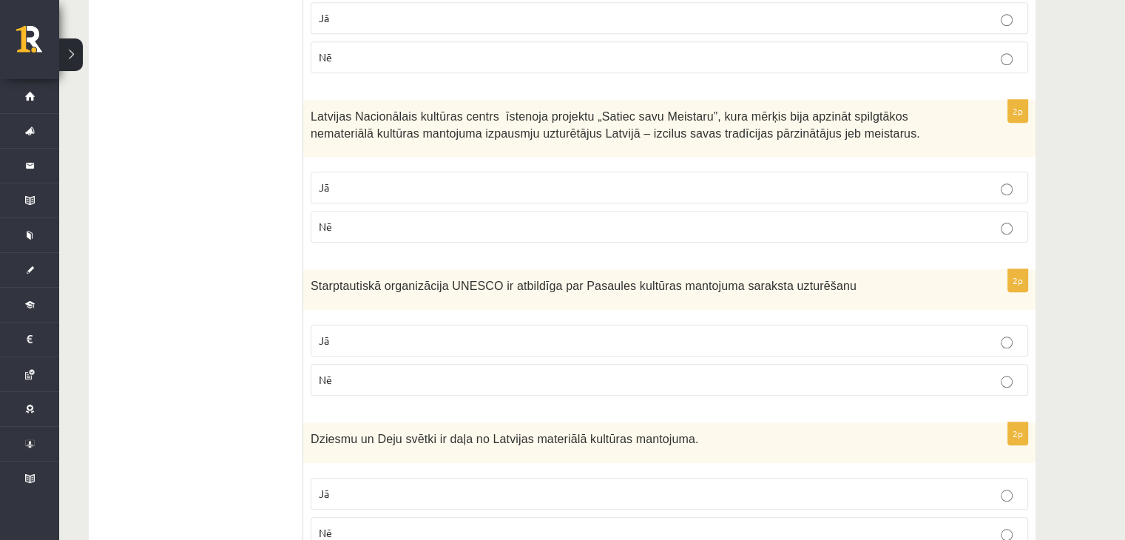
scroll to position [1284, 0]
click at [312, 279] on span "Starptautiskā organizācija UNESCO ir atbildīga par Pasaules kultūras mantojuma …" at bounding box center [584, 285] width 546 height 13
click at [337, 279] on span "Starptautiskā organizācija UNESCO ir atbildīga par Pasaules kultūras mantojuma …" at bounding box center [584, 285] width 546 height 13
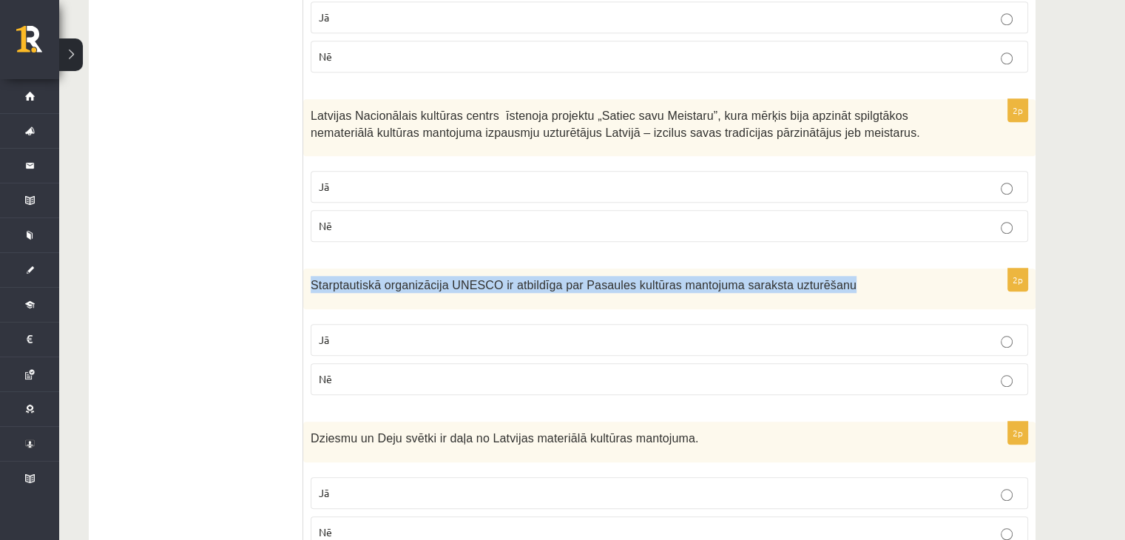
click at [337, 279] on span "Starptautiskā organizācija UNESCO ir atbildīga par Pasaules kultūras mantojuma …" at bounding box center [584, 285] width 546 height 13
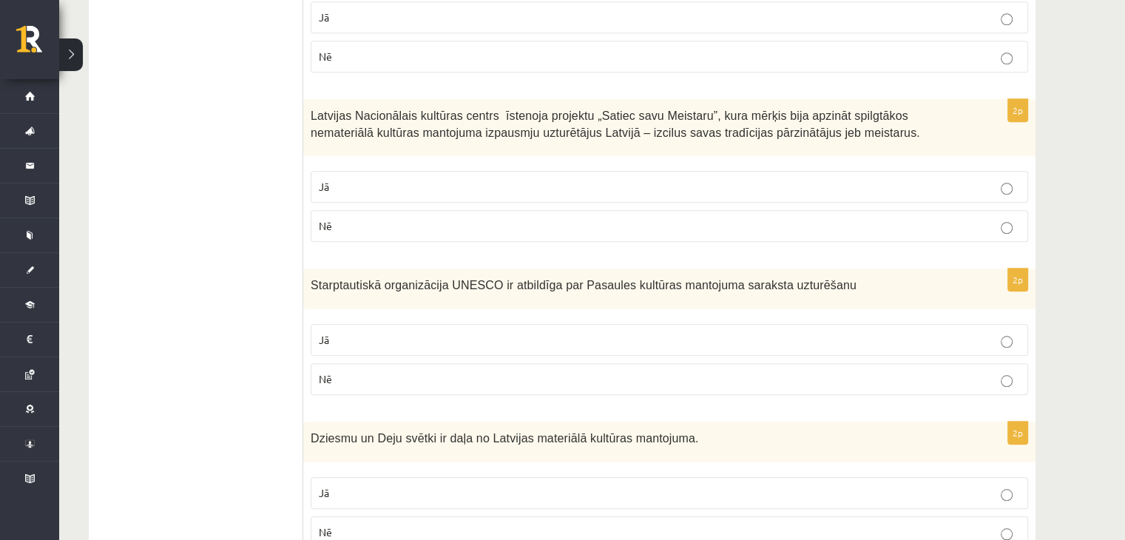
click at [470, 332] on p "Jā" at bounding box center [669, 340] width 701 height 16
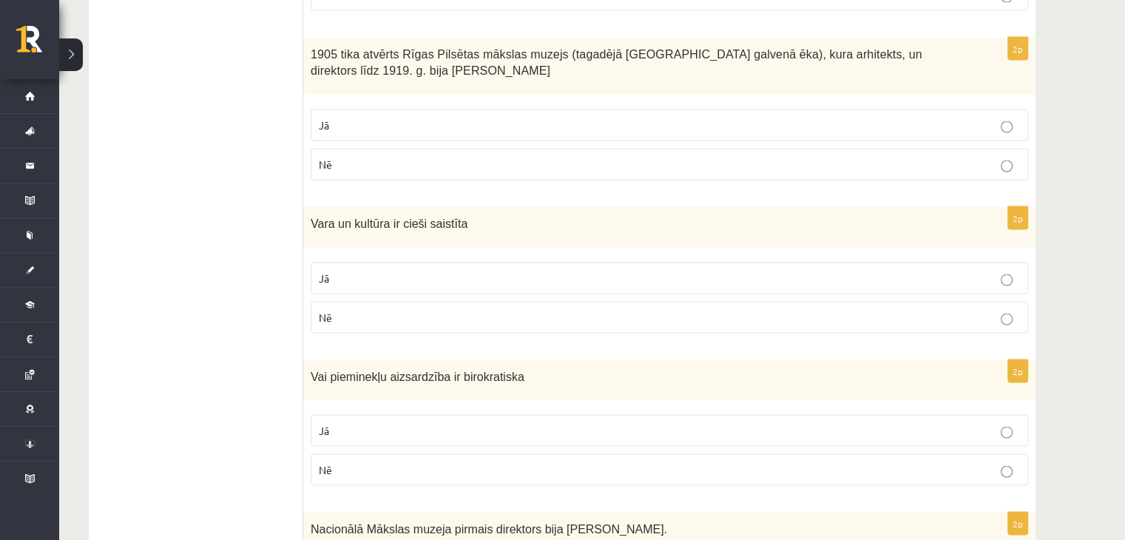
scroll to position [2861, 0]
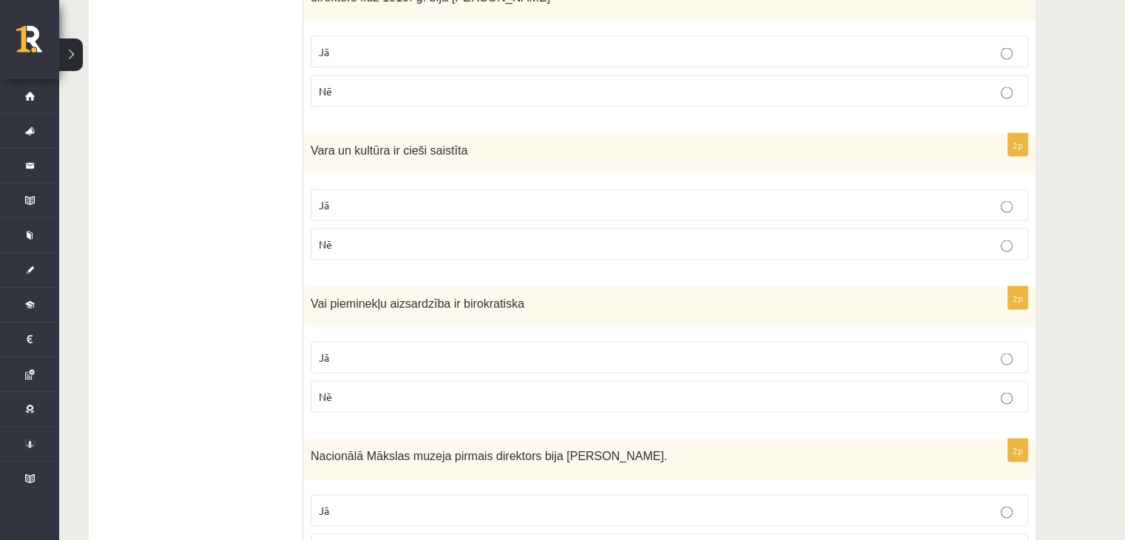
click at [315, 297] on span "Vai pieminekļu aizsardzība ir birokratiska" at bounding box center [418, 303] width 214 height 13
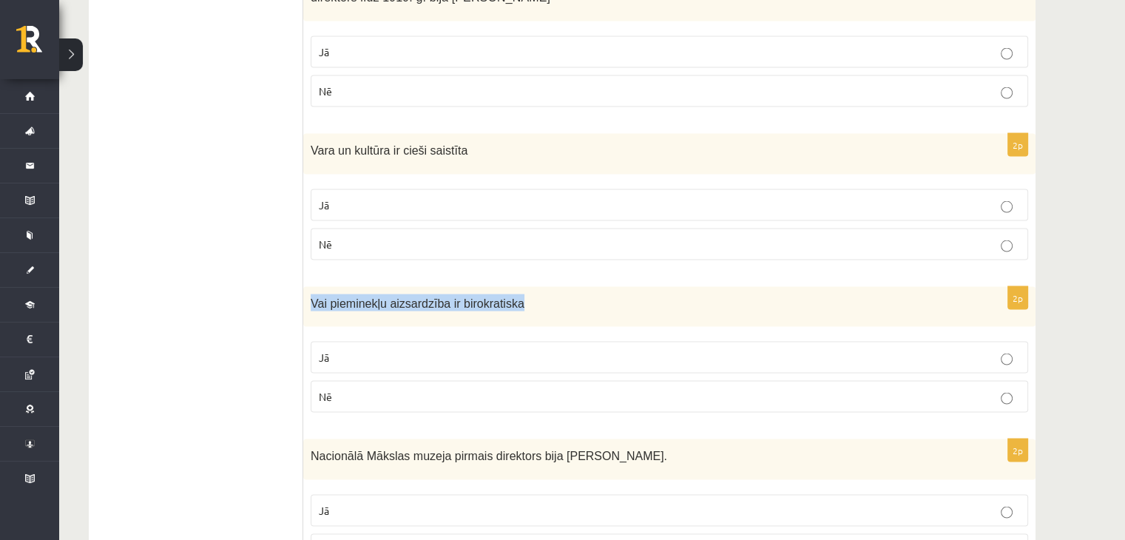
click at [315, 297] on span "Vai pieminekļu aizsardzība ir birokratiska" at bounding box center [418, 303] width 214 height 13
click at [462, 334] on fieldset "Jā Nē" at bounding box center [669, 375] width 717 height 83
click at [459, 350] on p "Jā" at bounding box center [669, 358] width 701 height 16
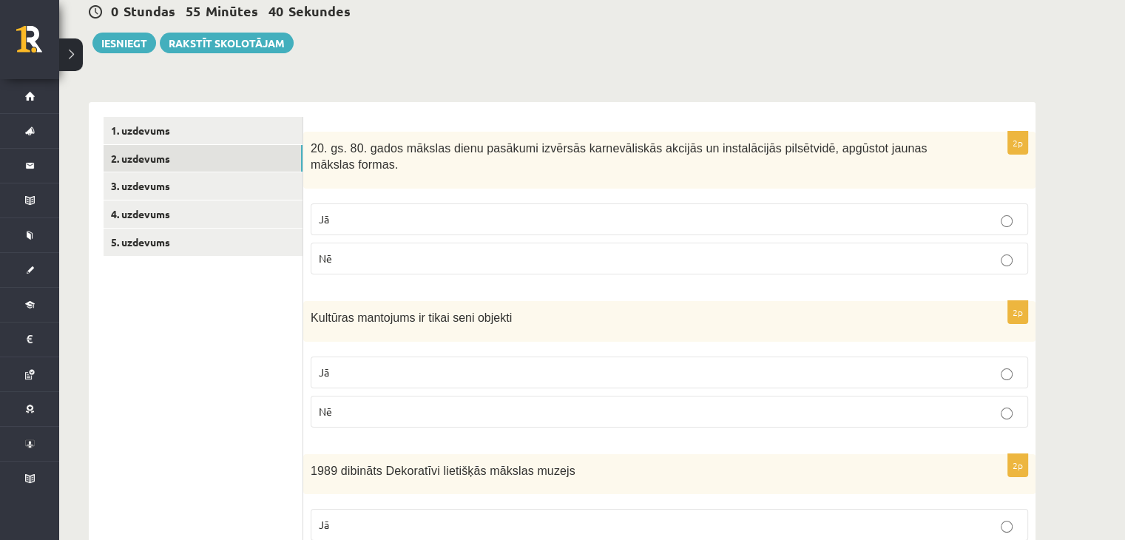
scroll to position [0, 0]
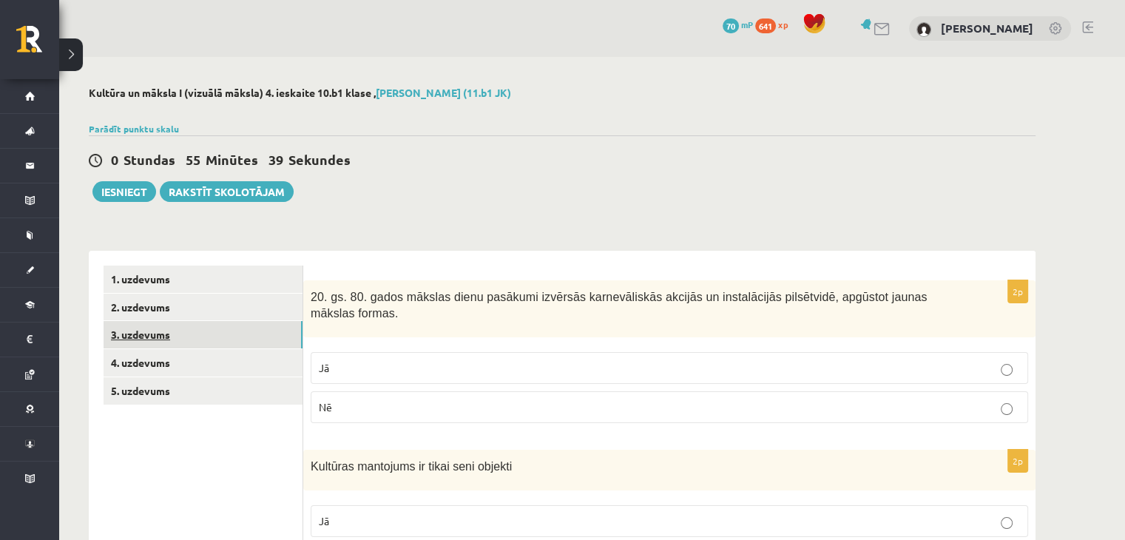
click at [147, 334] on link "3. uzdevums" at bounding box center [203, 334] width 199 height 27
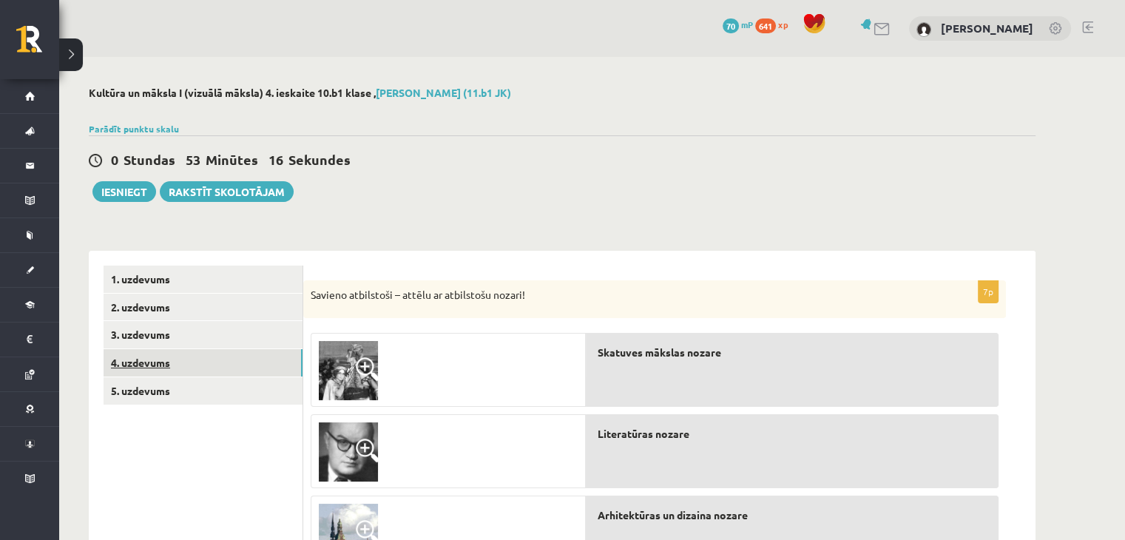
click at [189, 368] on link "4. uzdevums" at bounding box center [203, 362] width 199 height 27
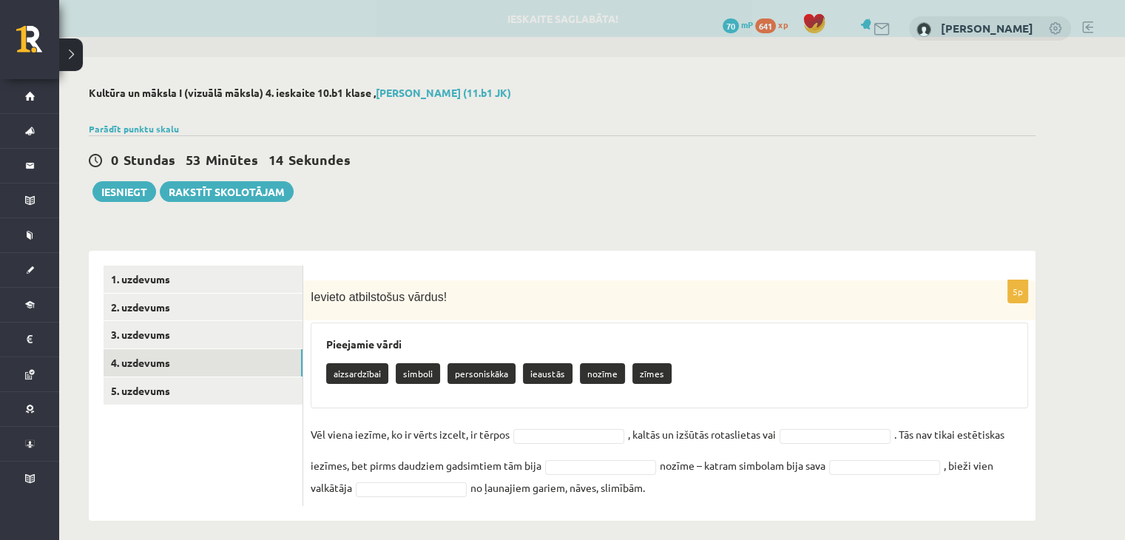
scroll to position [10, 0]
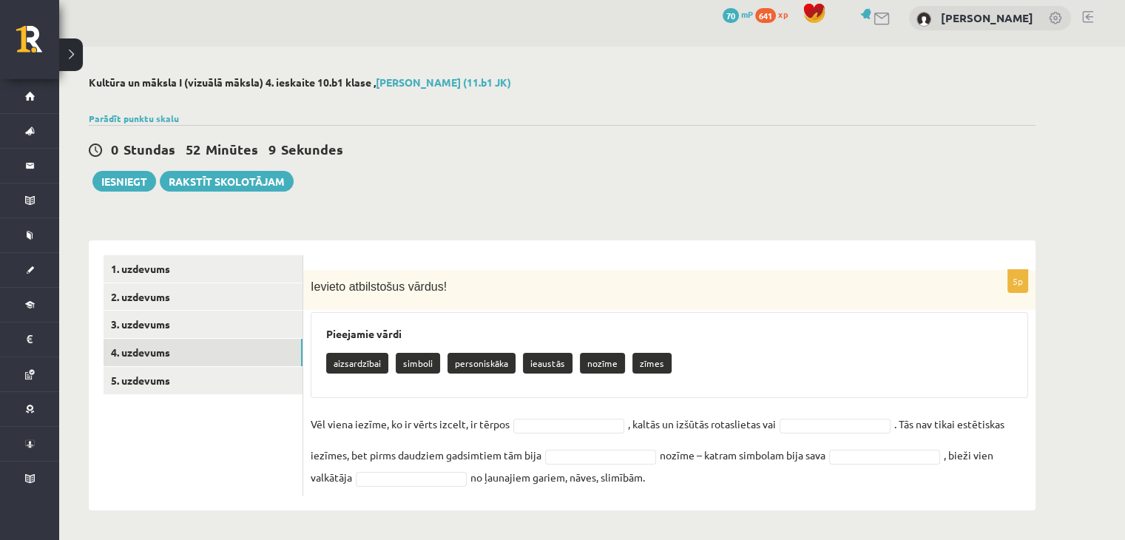
click at [552, 359] on p "ieaustās" at bounding box center [548, 363] width 50 height 21
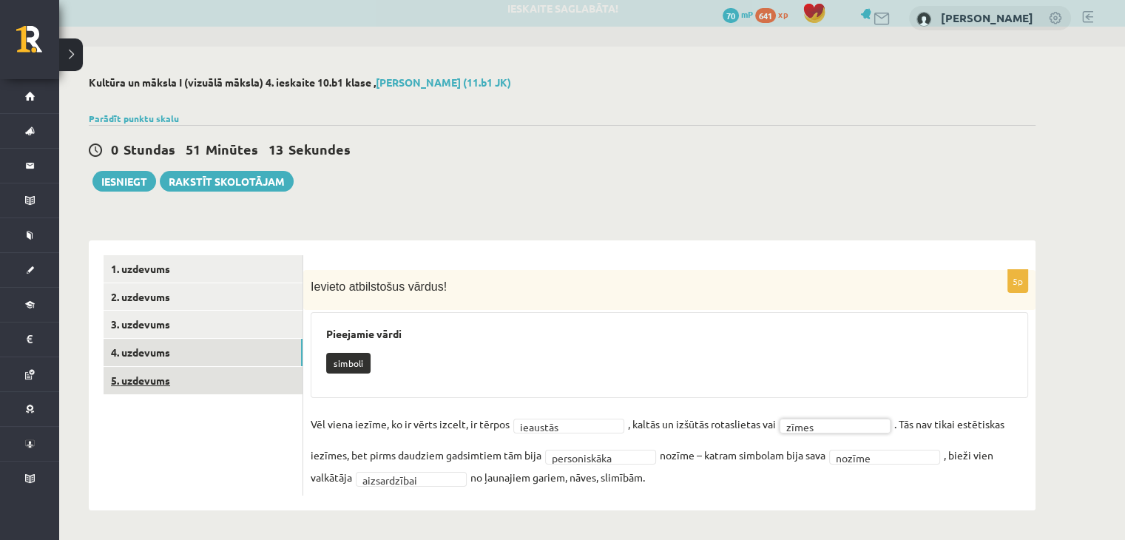
click at [169, 384] on link "5. uzdevums" at bounding box center [203, 380] width 199 height 27
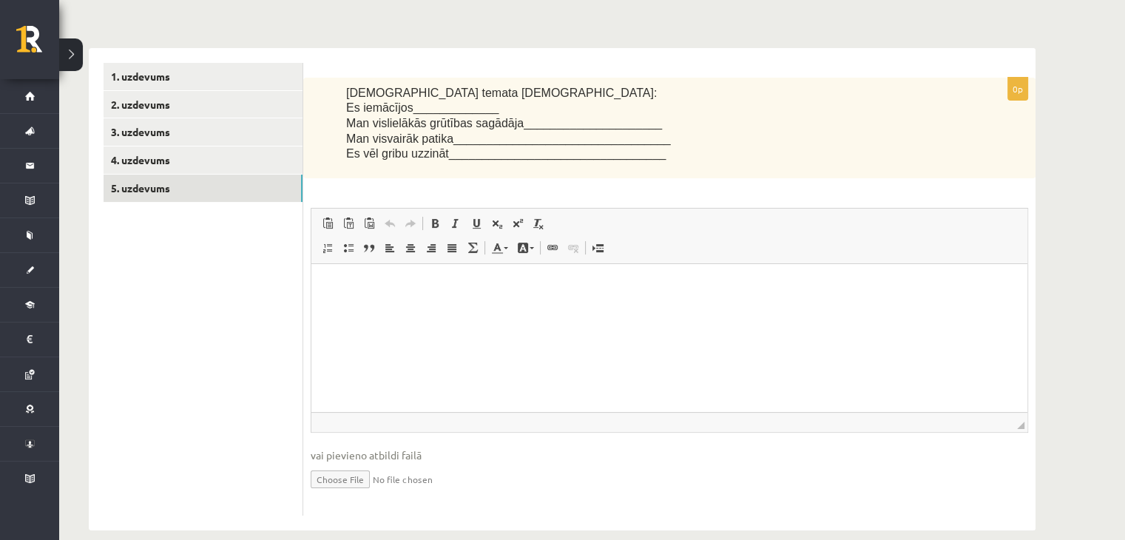
scroll to position [222, 0]
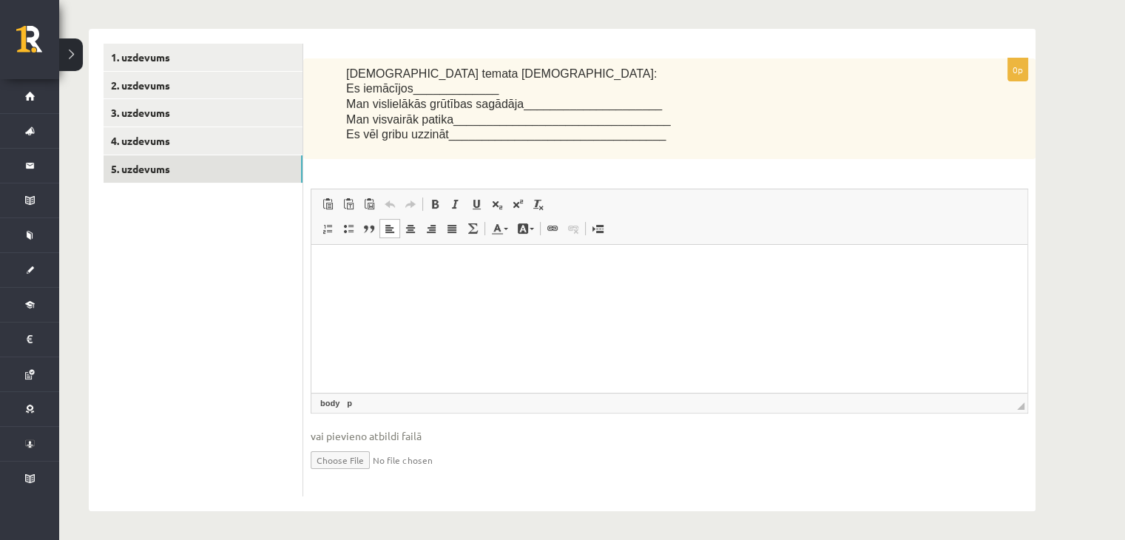
click at [403, 277] on html at bounding box center [669, 267] width 716 height 45
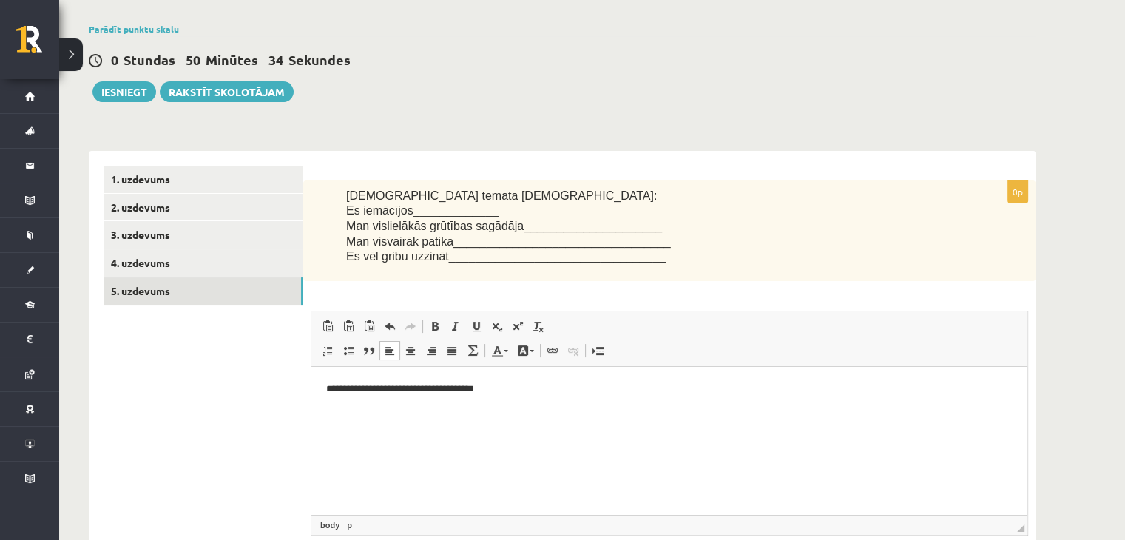
scroll to position [98, 0]
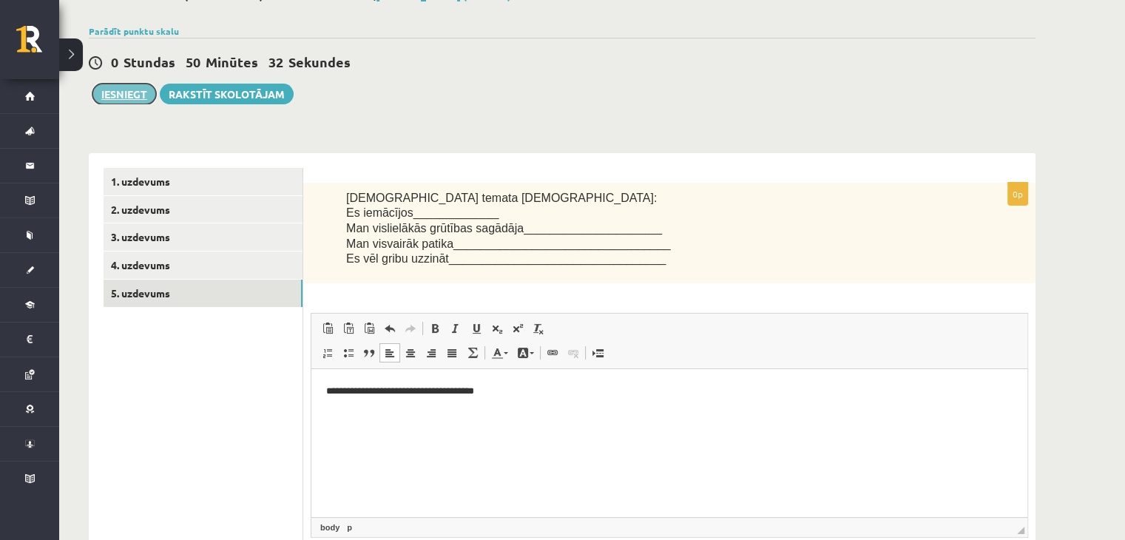
click at [107, 92] on button "Iesniegt" at bounding box center [124, 94] width 64 height 21
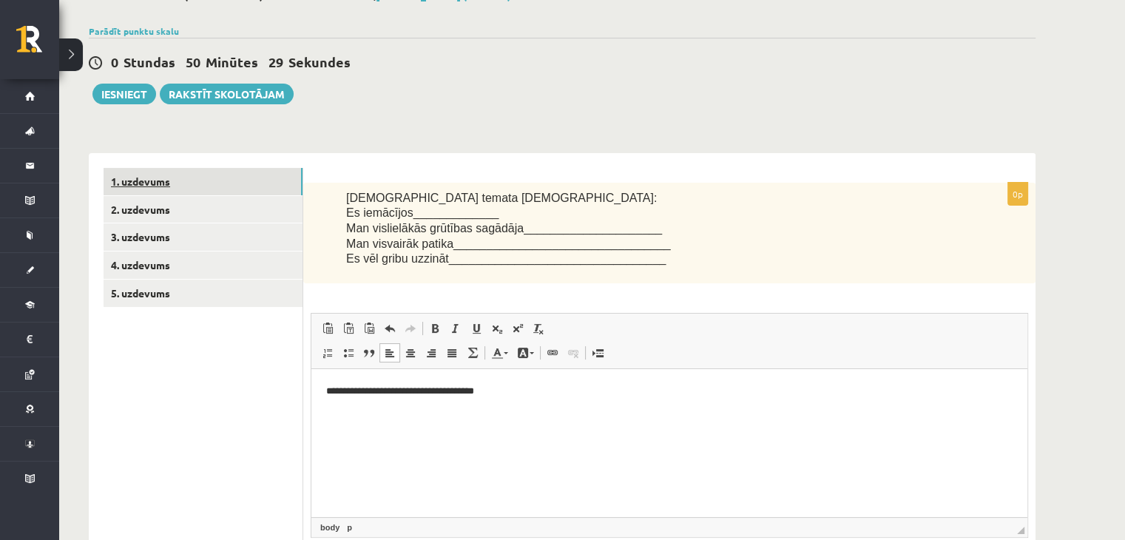
click at [269, 180] on link "1. uzdevums" at bounding box center [203, 181] width 199 height 27
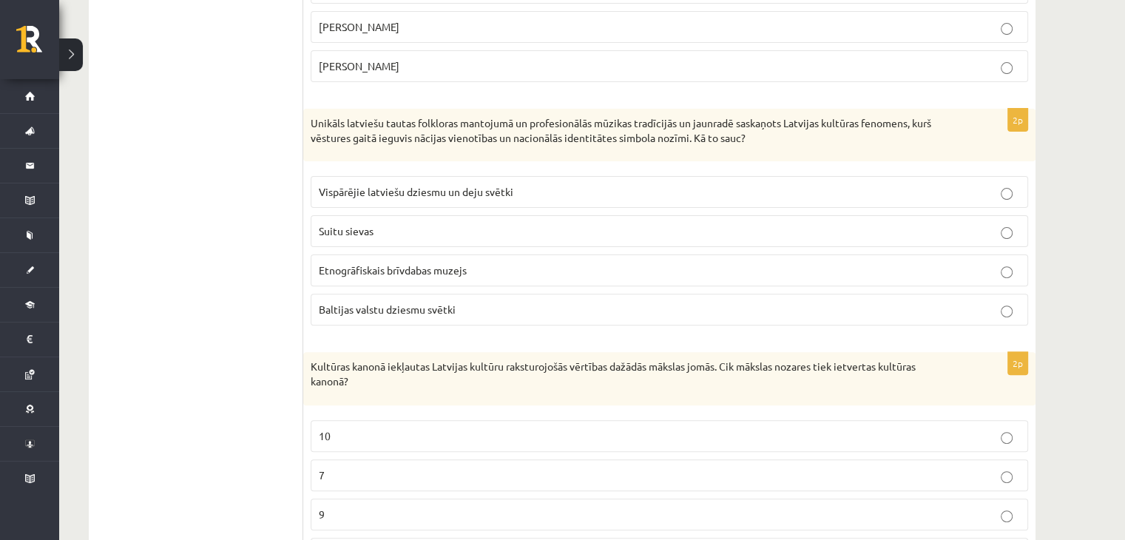
scroll to position [0, 0]
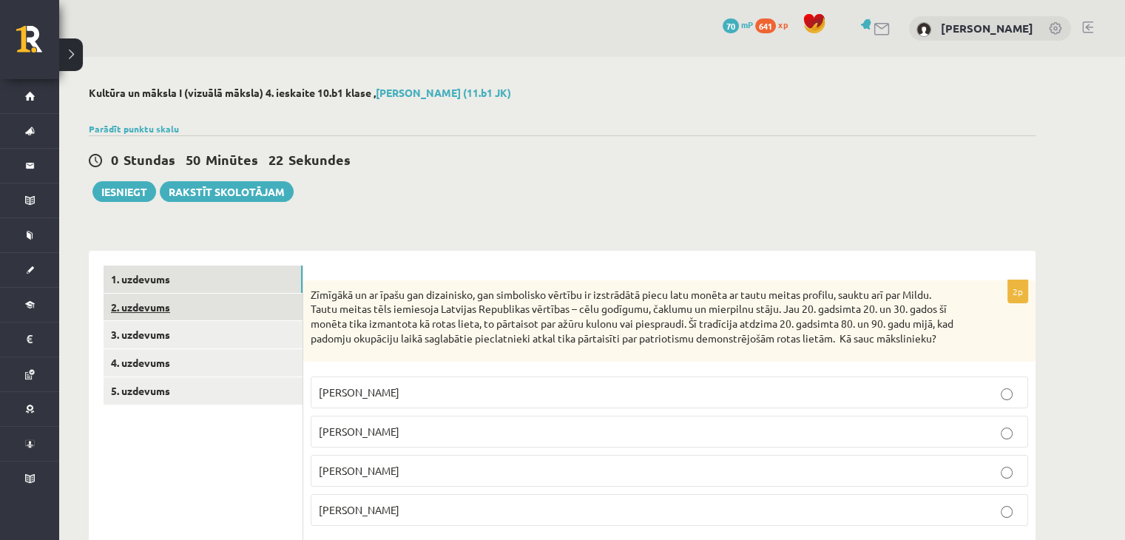
click at [207, 311] on link "2. uzdevums" at bounding box center [203, 307] width 199 height 27
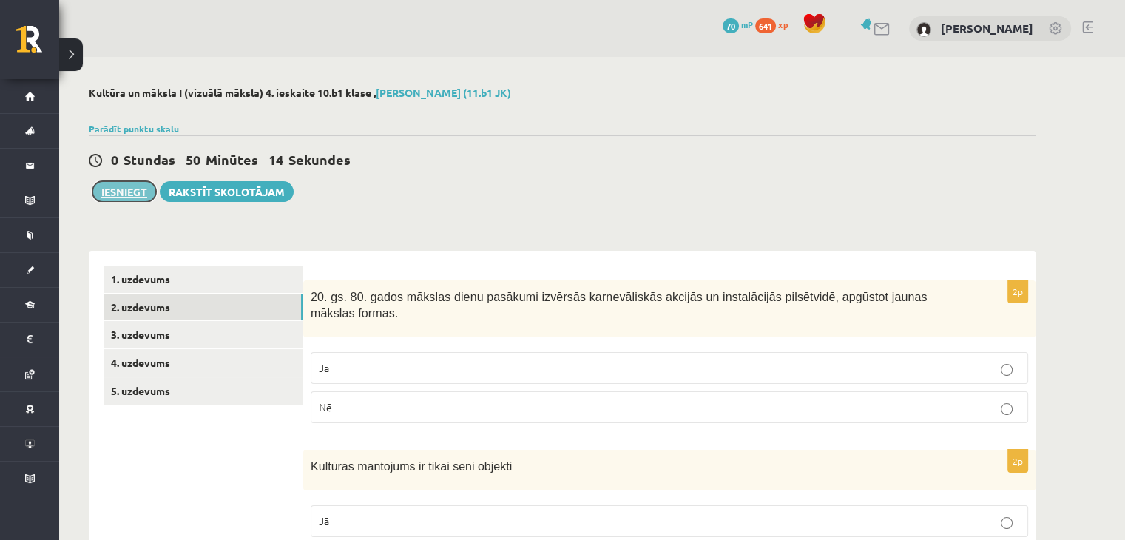
click at [128, 188] on button "Iesniegt" at bounding box center [124, 191] width 64 height 21
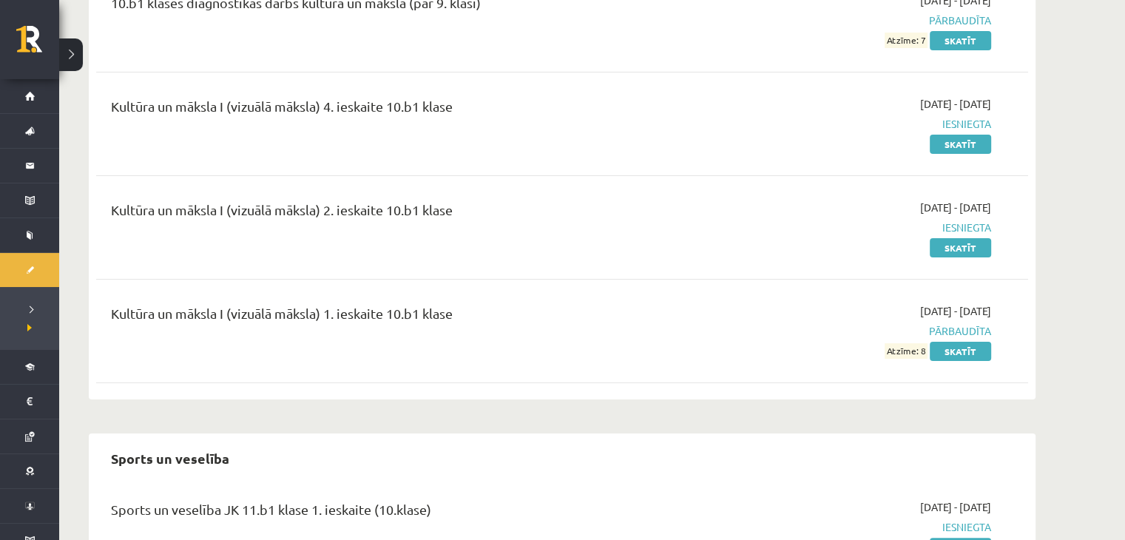
click at [474, 250] on div "Kultūra un māksla I (vizuālā māksla) 2. ieskaite 10.b1 klase" at bounding box center [400, 227] width 601 height 55
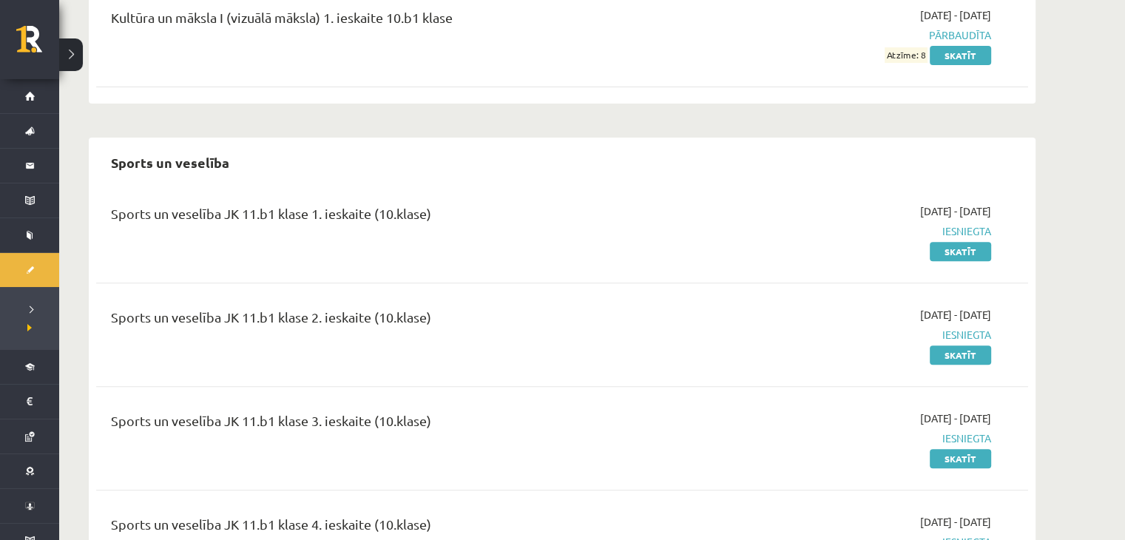
scroll to position [516, 0]
